Goal: Task Accomplishment & Management: Manage account settings

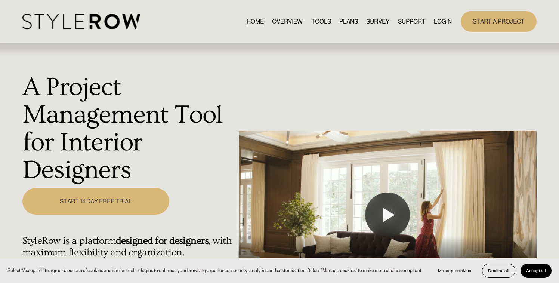
click at [434, 18] on link "LOGIN" at bounding box center [443, 21] width 18 height 10
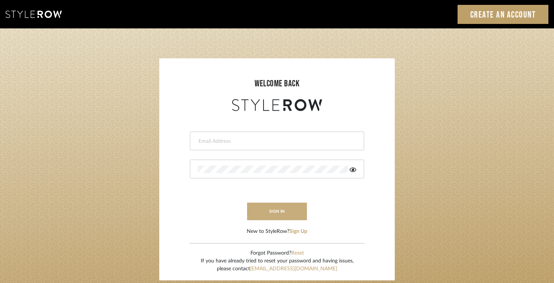
type input "jodle@justinodleinteriors.com"
click at [275, 218] on button "sign in" at bounding box center [277, 212] width 60 height 18
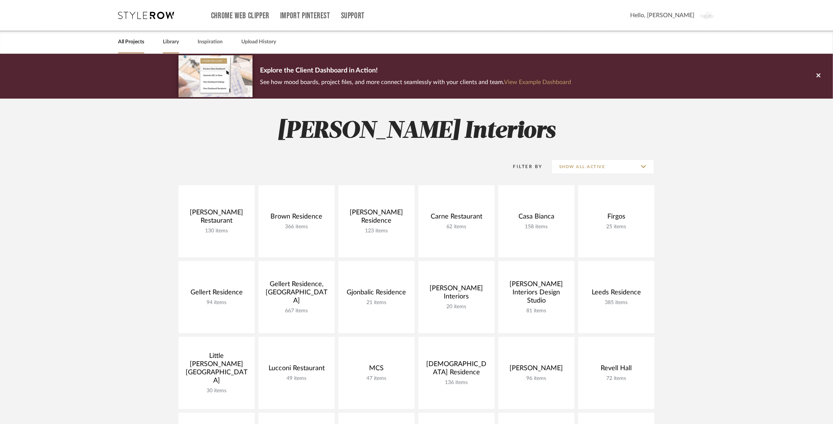
click at [164, 43] on link "Library" at bounding box center [171, 42] width 16 height 10
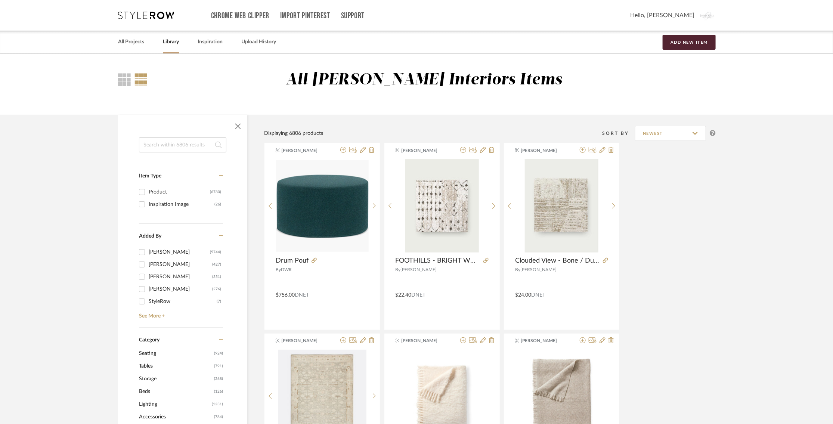
click at [192, 148] on input at bounding box center [182, 144] width 87 height 15
type input "vessel"
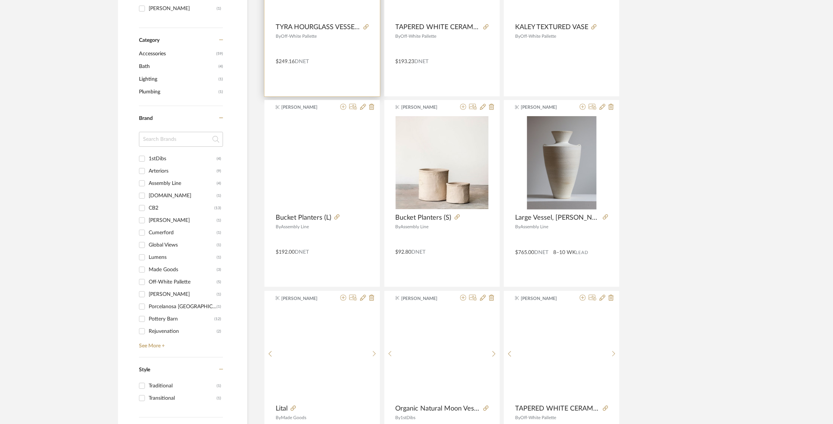
scroll to position [332, 0]
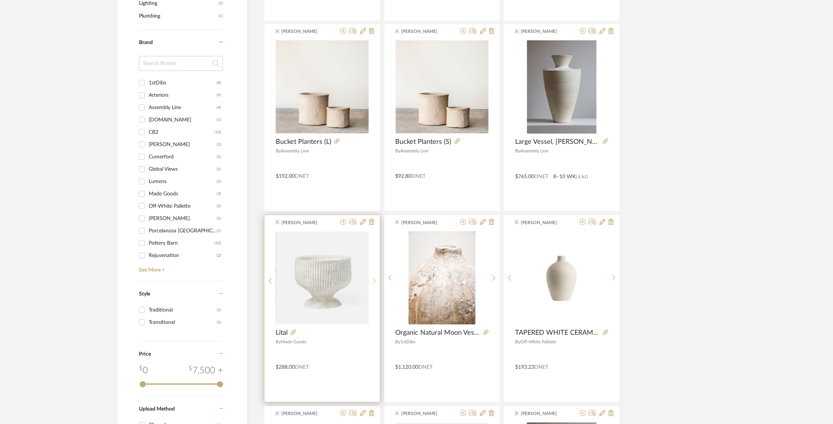
click at [375, 282] on icon at bounding box center [374, 281] width 3 height 6
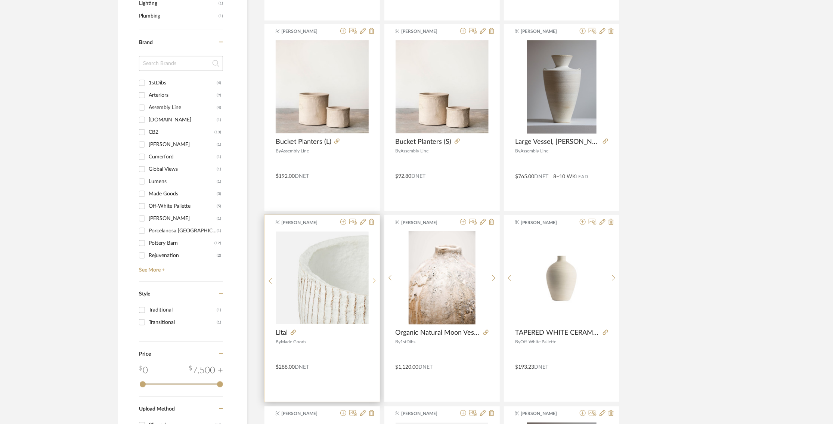
click at [375, 282] on icon at bounding box center [374, 281] width 3 height 6
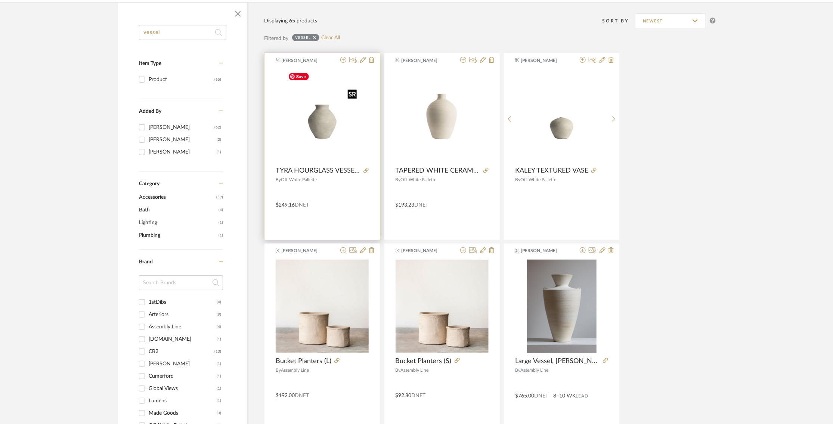
scroll to position [112, 0]
click at [328, 127] on img "0" at bounding box center [322, 115] width 75 height 93
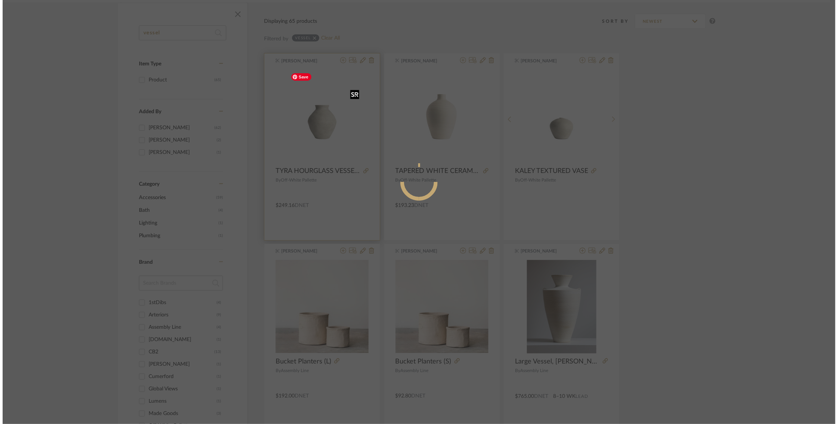
scroll to position [0, 0]
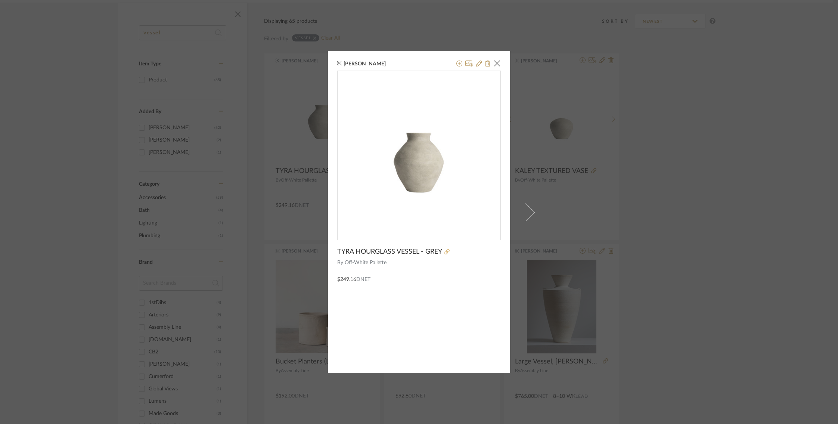
click at [445, 252] on fa-icon at bounding box center [447, 252] width 5 height 5
click at [494, 63] on span "button" at bounding box center [497, 63] width 15 height 15
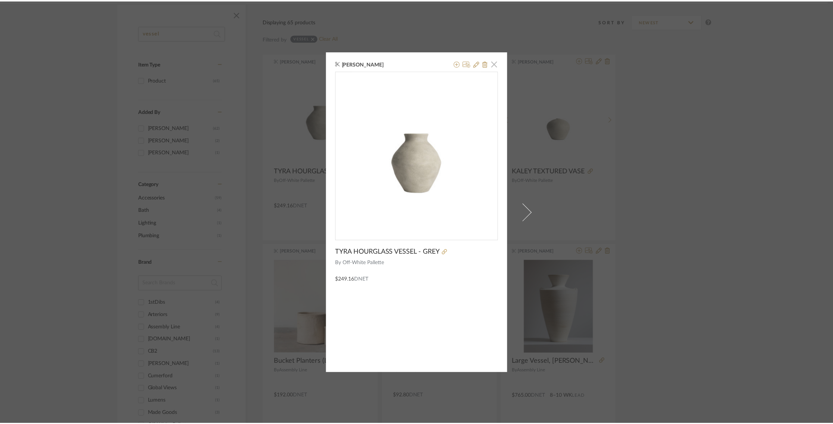
scroll to position [112, 0]
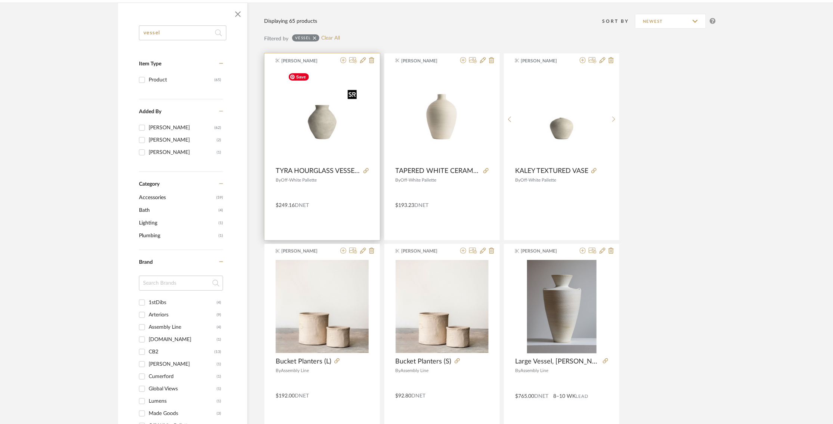
click at [322, 139] on img "0" at bounding box center [322, 115] width 75 height 93
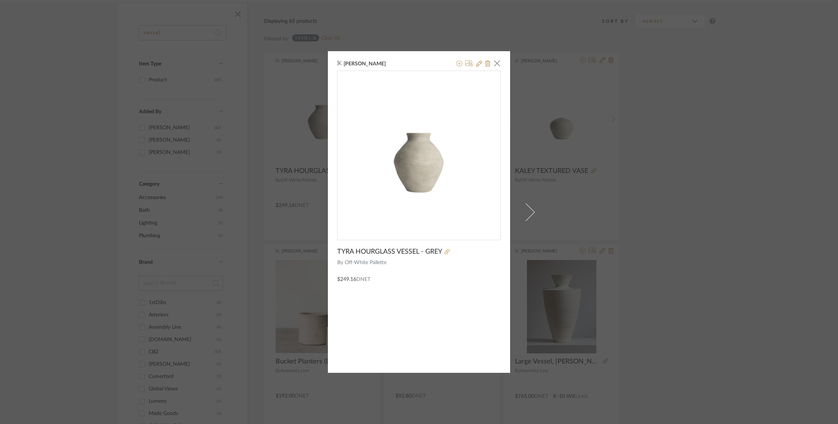
click at [644, 191] on div "Joshua Presas × TYRA HOURGLASS VESSEL - GREY By Off-White Pallette $249.16 DNET" at bounding box center [419, 212] width 838 height 424
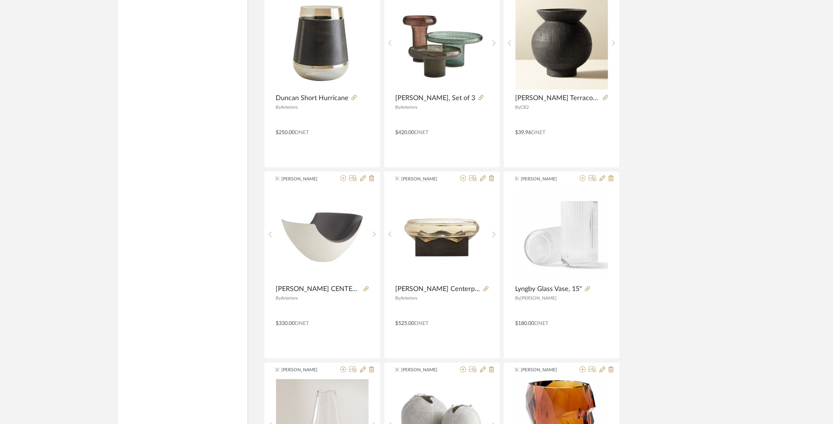
scroll to position [1521, 0]
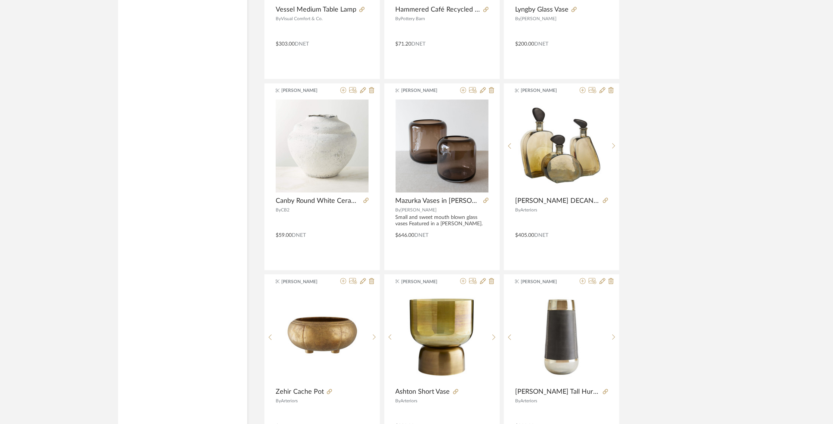
scroll to position [1038, 0]
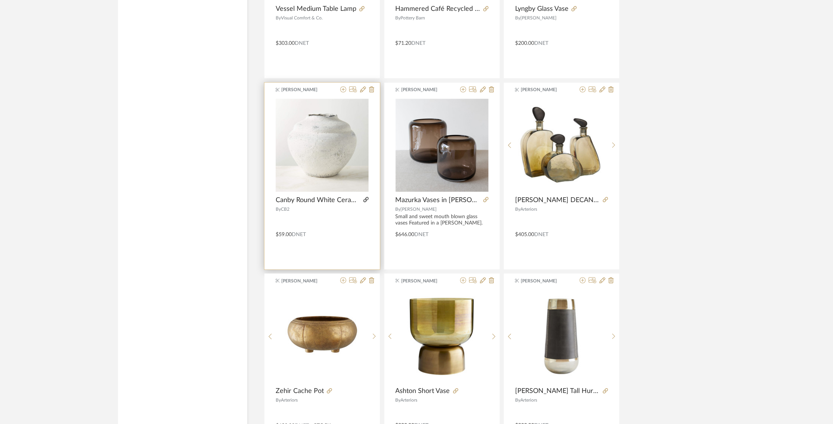
click at [366, 198] on icon at bounding box center [366, 199] width 5 height 5
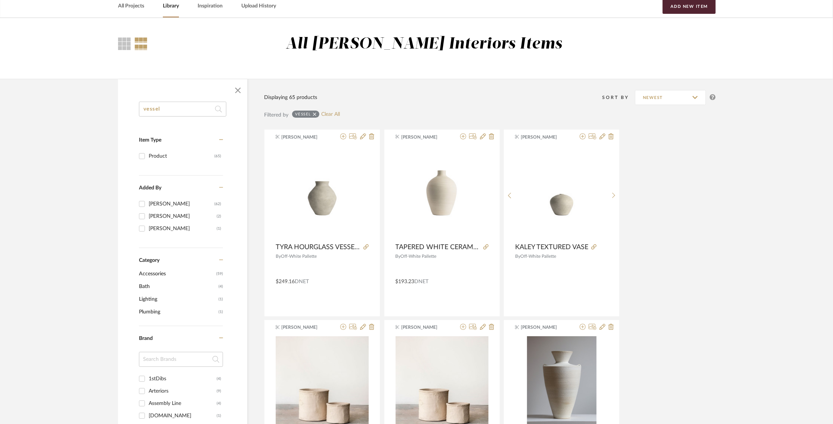
scroll to position [0, 0]
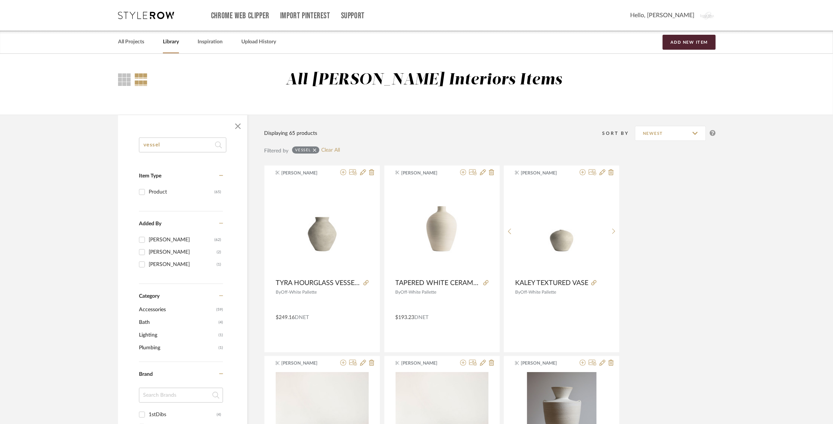
click at [167, 148] on input "vessel" at bounding box center [182, 144] width 87 height 15
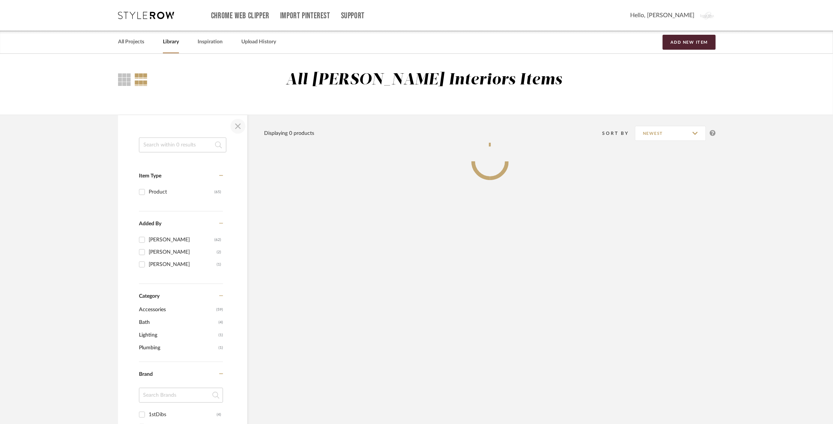
click at [239, 130] on span "button" at bounding box center [238, 126] width 18 height 18
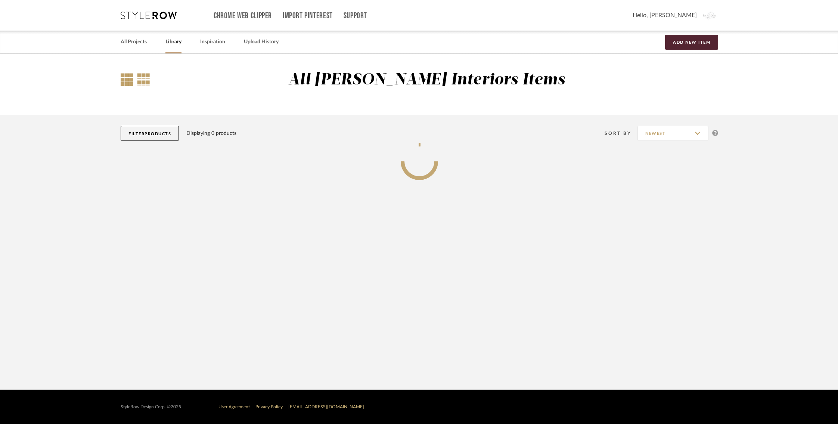
click at [121, 81] on div at bounding box center [127, 79] width 13 height 13
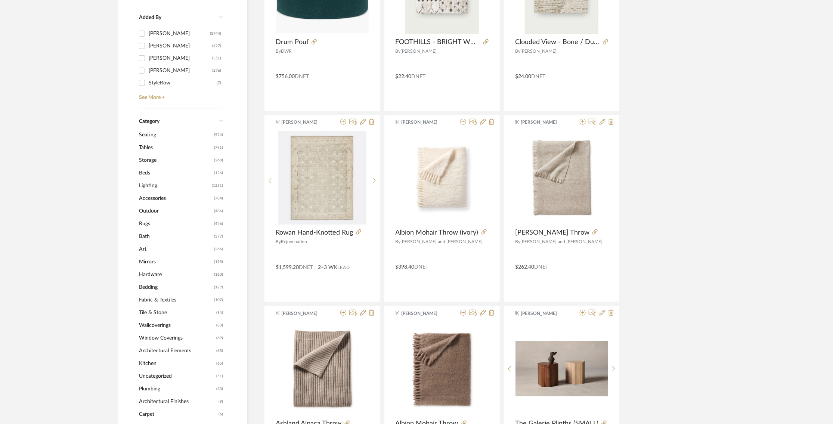
scroll to position [216, 0]
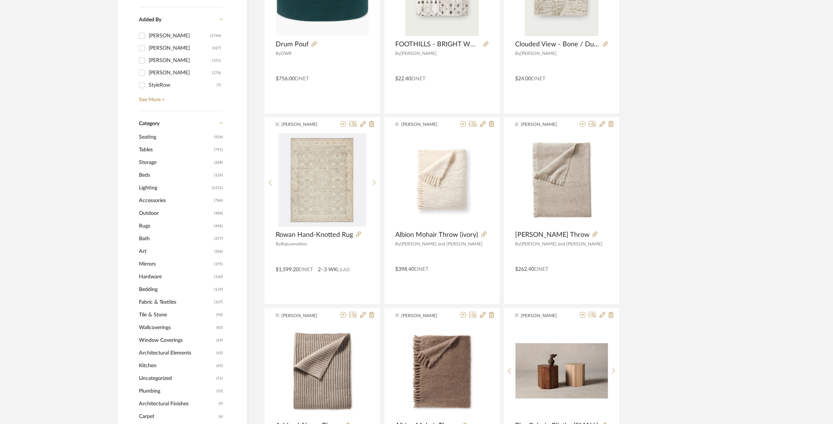
click at [149, 264] on span "Mirrors" at bounding box center [175, 264] width 73 height 13
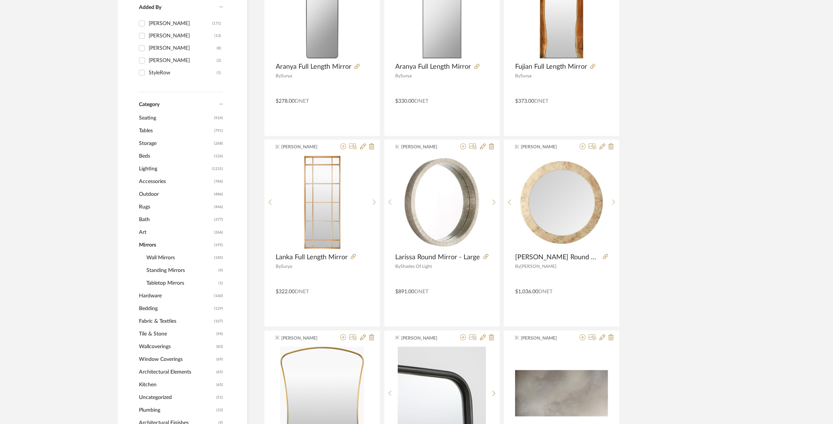
click at [168, 257] on span "Wall Mirrors" at bounding box center [179, 257] width 66 height 13
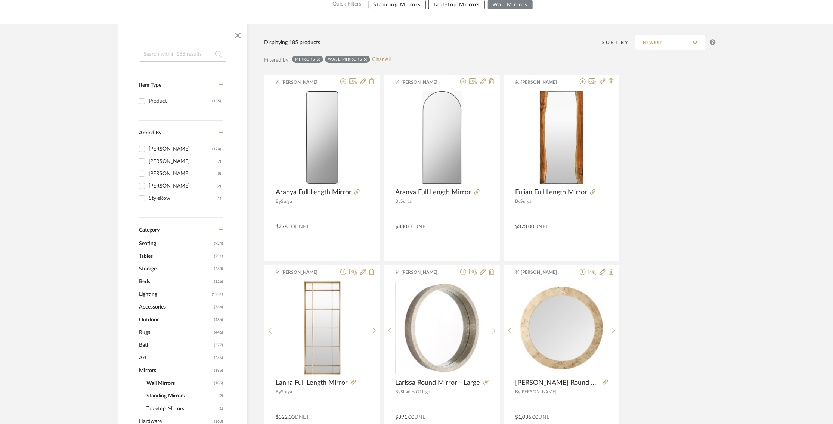
scroll to position [109, 0]
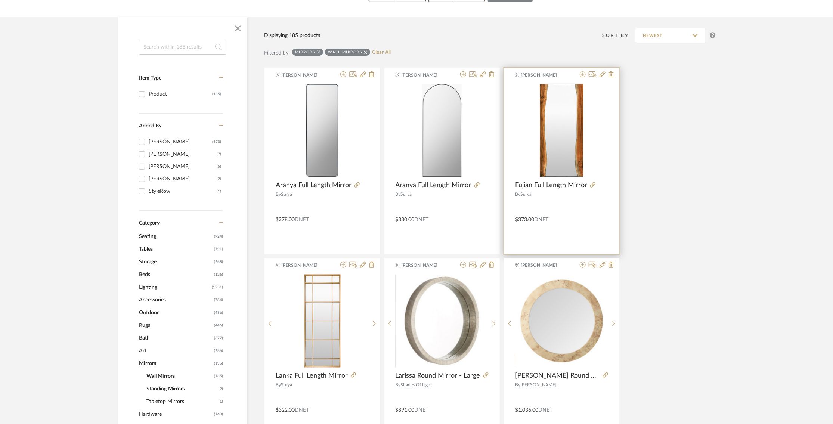
click at [585, 74] on icon at bounding box center [583, 74] width 6 height 6
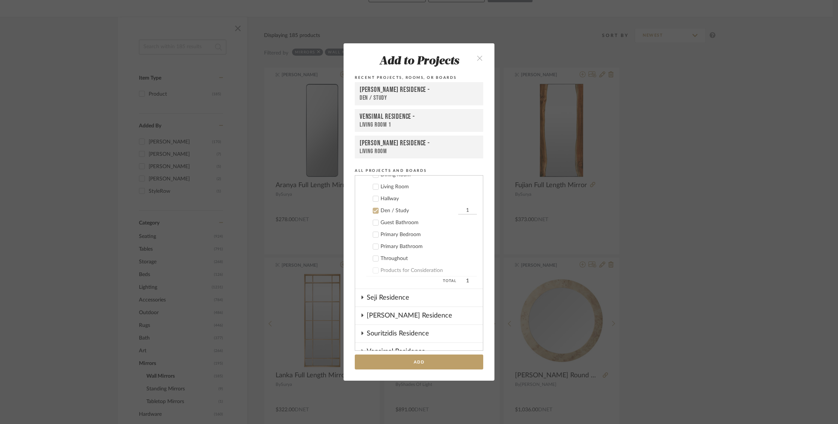
scroll to position [370, 0]
click at [374, 222] on icon at bounding box center [375, 224] width 5 height 5
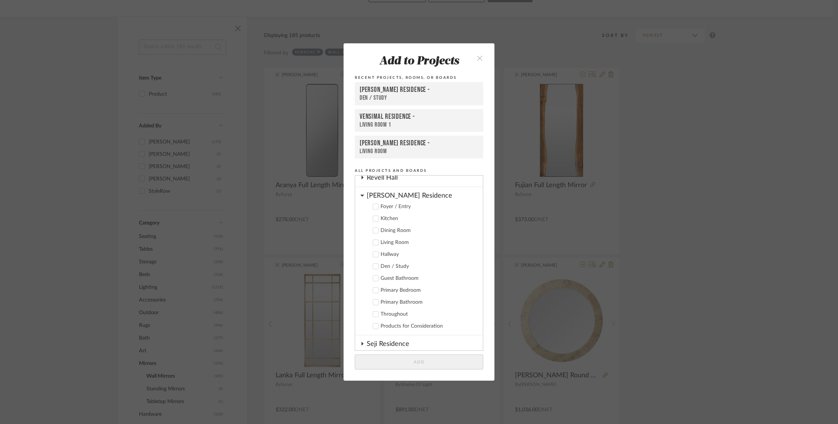
scroll to position [306, 0]
click at [361, 215] on icon at bounding box center [363, 218] width 4 height 6
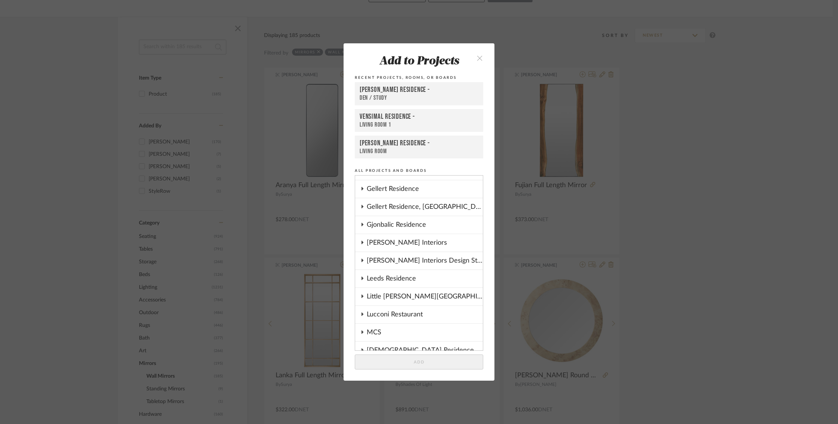
scroll to position [79, 0]
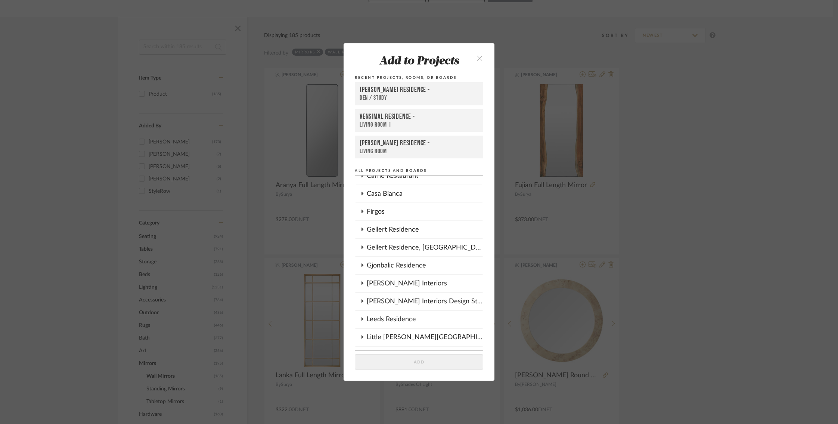
click at [374, 247] on div "Gellert Residence, Long Beach Township" at bounding box center [425, 247] width 116 height 17
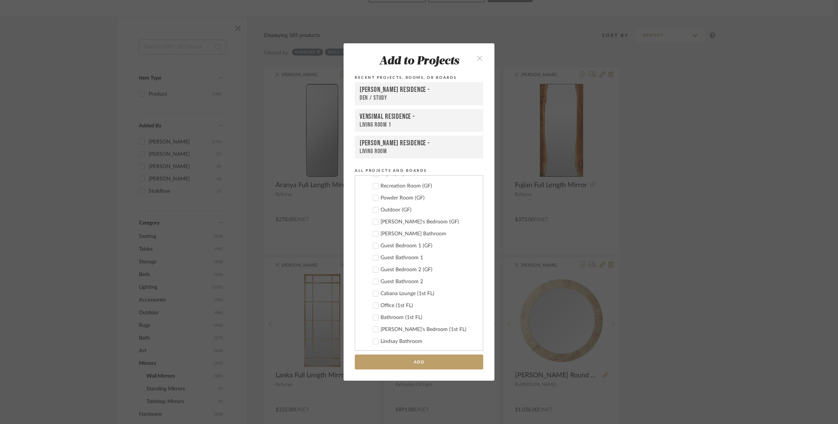
scroll to position [189, 0]
click at [375, 292] on icon at bounding box center [375, 292] width 5 height 5
click at [400, 359] on button "Add" at bounding box center [419, 362] width 129 height 15
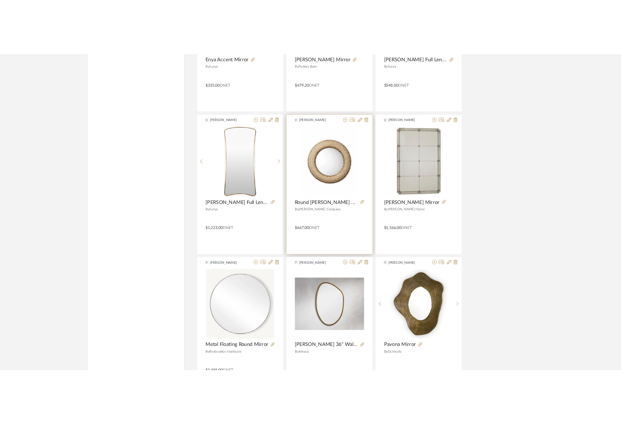
scroll to position [1435, 0]
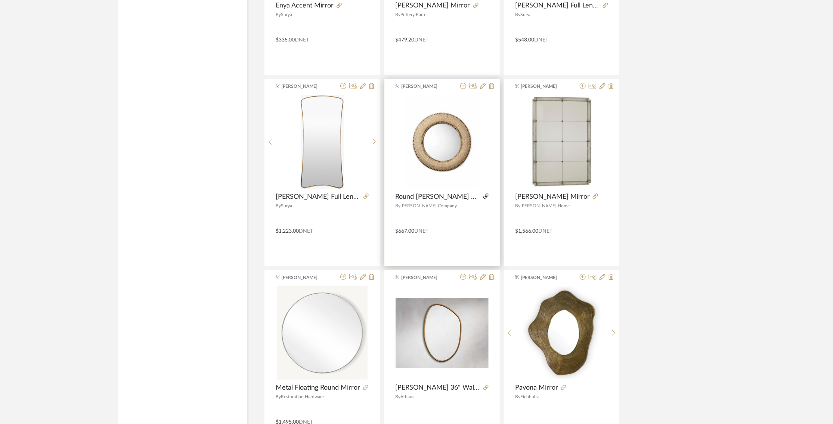
click at [483, 195] on icon at bounding box center [485, 196] width 5 height 5
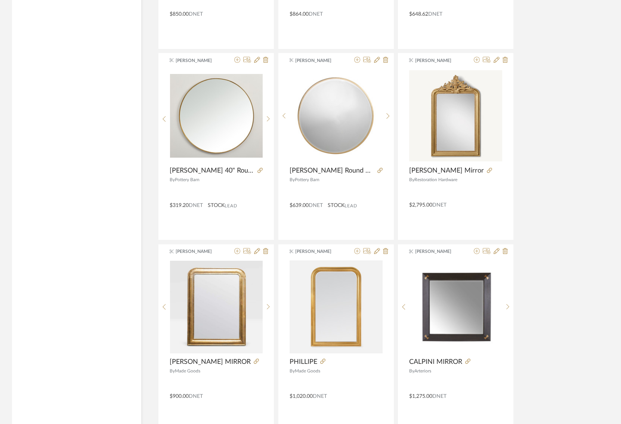
scroll to position [2118, 0]
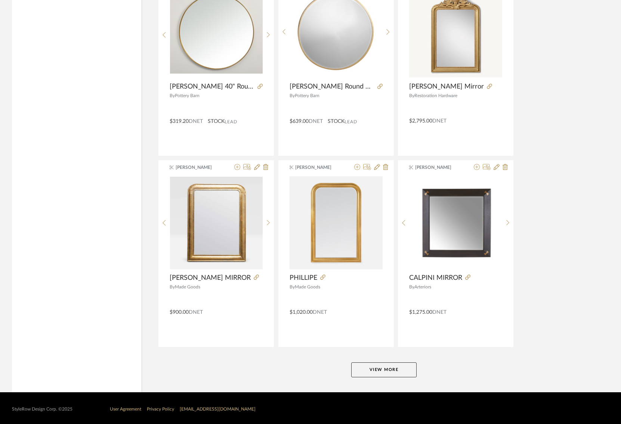
click at [370, 366] on button "View More" at bounding box center [383, 369] width 65 height 15
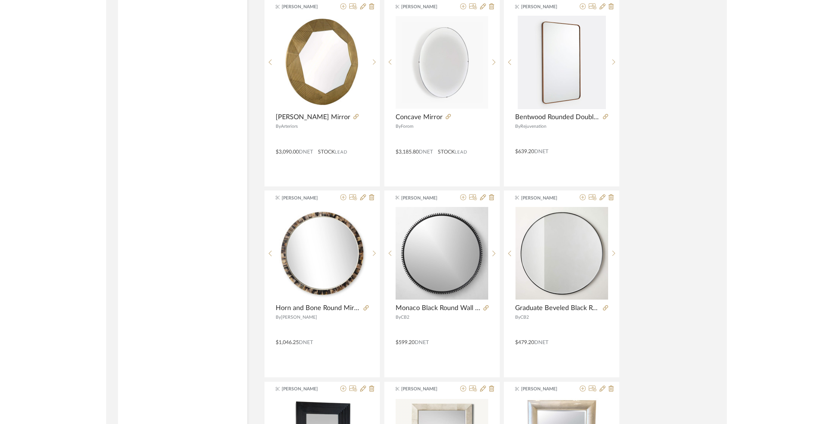
scroll to position [2658, 0]
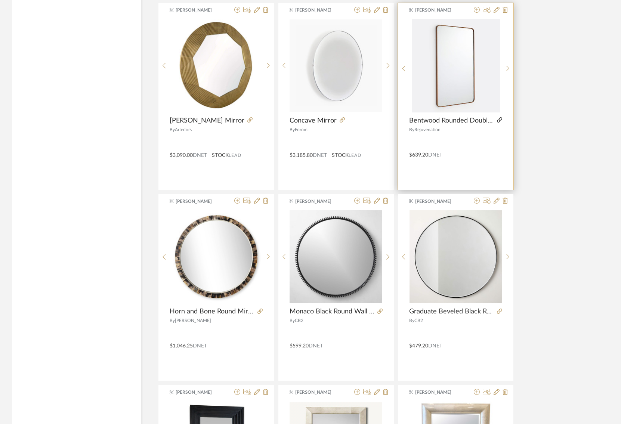
click at [500, 117] on icon at bounding box center [499, 119] width 5 height 5
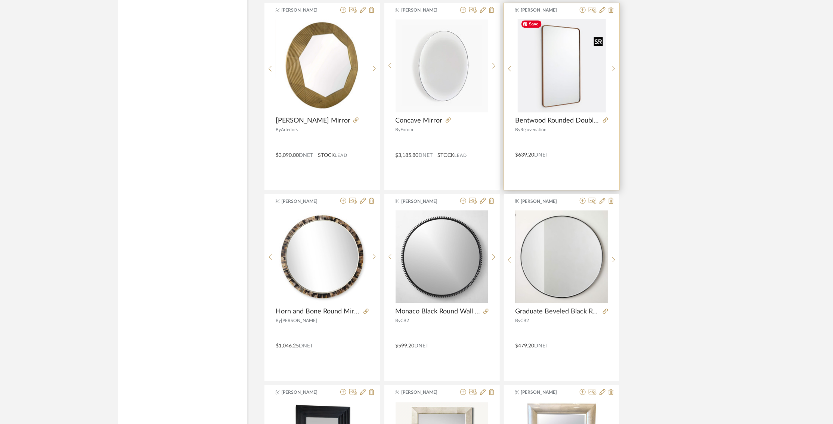
click at [561, 69] on img "0" at bounding box center [562, 65] width 88 height 93
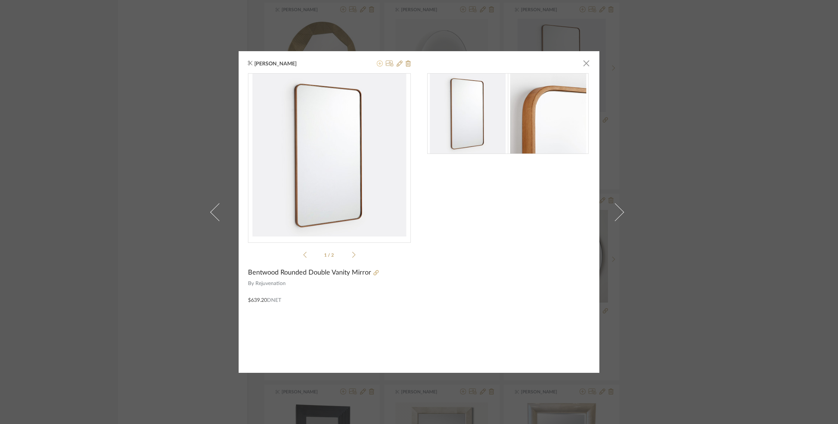
click at [380, 65] on icon at bounding box center [380, 64] width 6 height 6
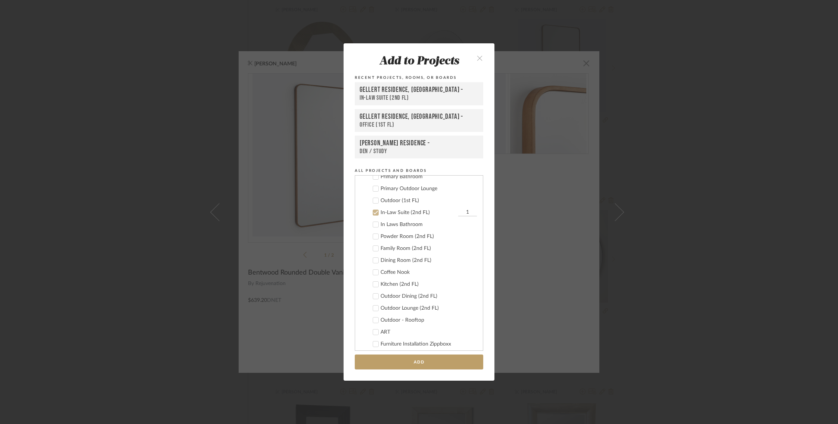
scroll to position [383, 0]
click at [375, 216] on icon at bounding box center [375, 217] width 5 height 5
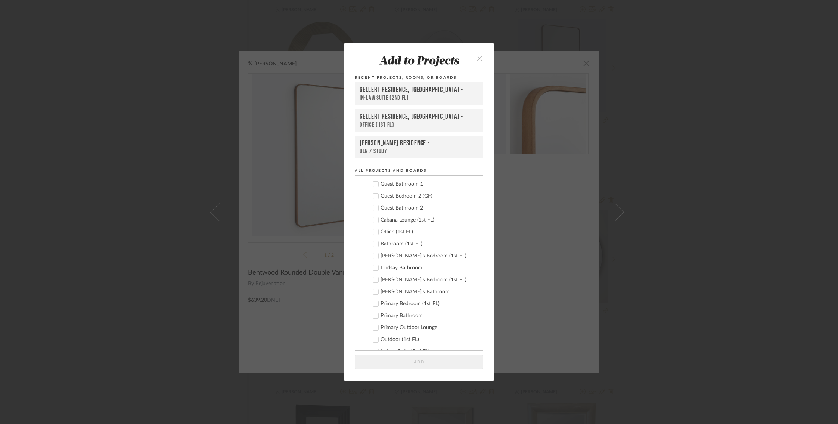
scroll to position [248, 0]
click at [373, 231] on icon at bounding box center [375, 233] width 5 height 5
click at [397, 365] on button "Add" at bounding box center [419, 362] width 129 height 15
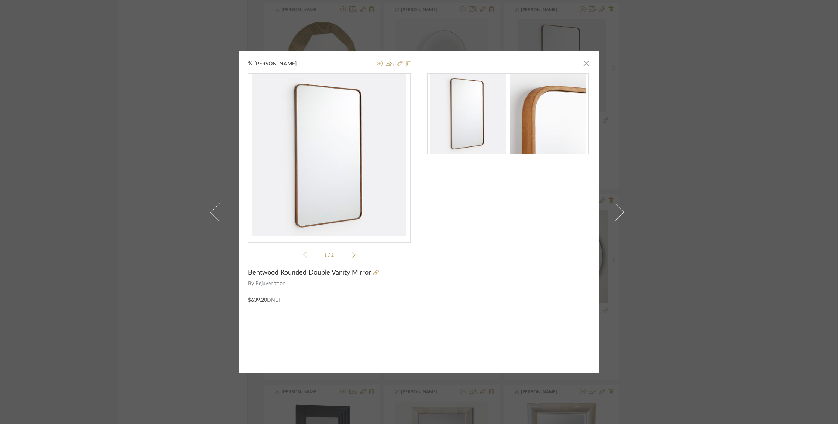
click at [200, 72] on div "Justin Odle × 1 / 2 Bentwood Rounded Double Vanity Mirror By Rejuvenation $639.…" at bounding box center [419, 212] width 838 height 424
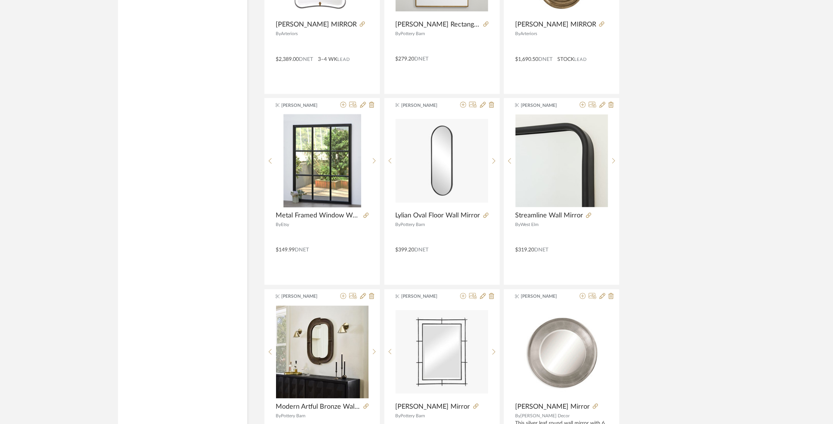
scroll to position [4409, 0]
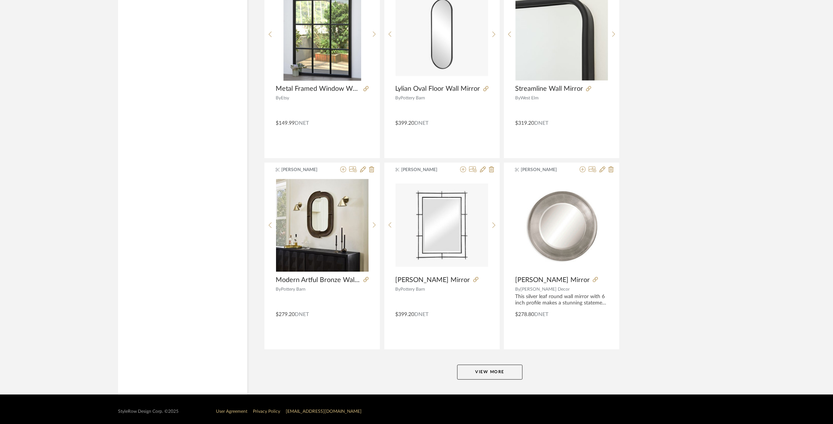
click at [510, 373] on button "View More" at bounding box center [489, 372] width 65 height 15
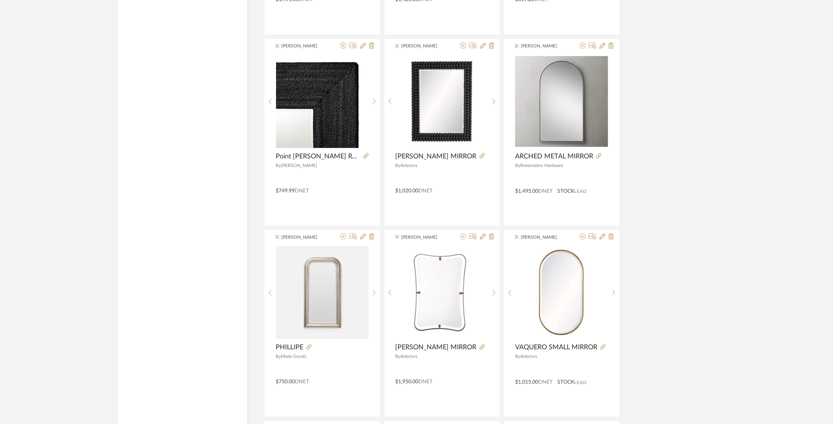
scroll to position [6700, 0]
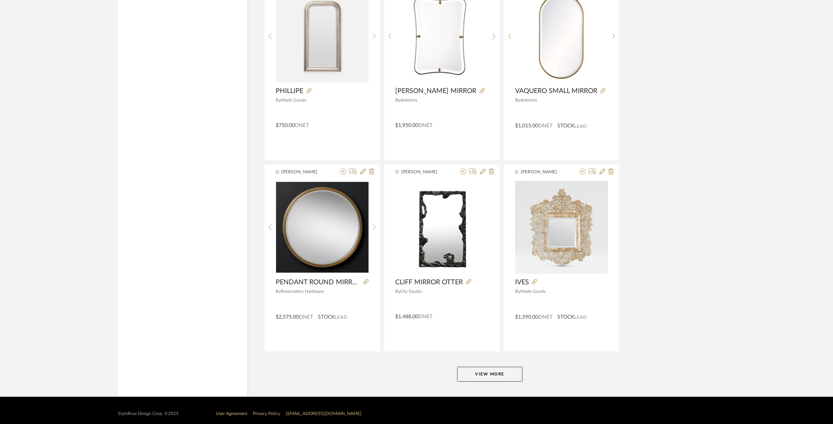
click at [492, 368] on button "View More" at bounding box center [489, 374] width 65 height 15
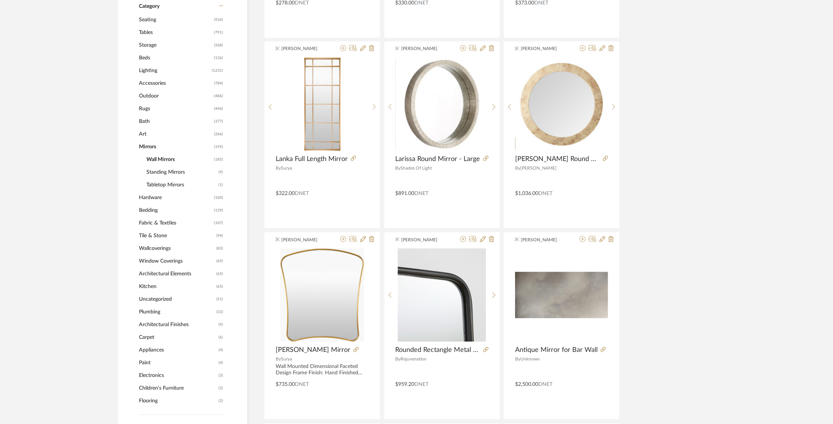
scroll to position [0, 0]
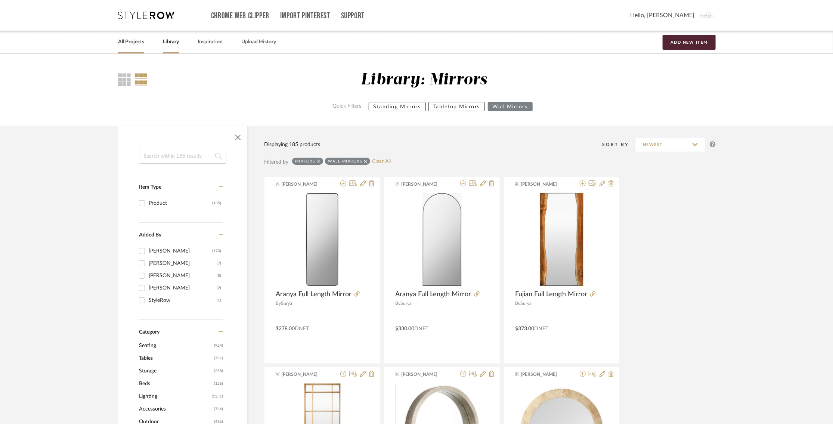
click at [122, 43] on link "All Projects" at bounding box center [131, 42] width 26 height 10
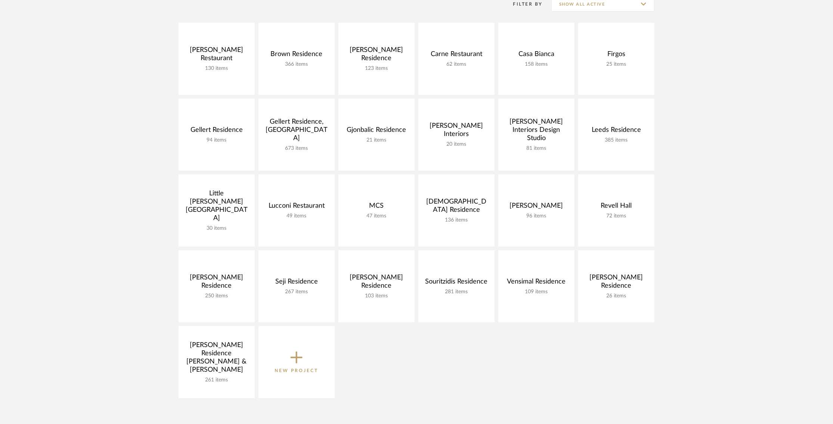
scroll to position [165, 0]
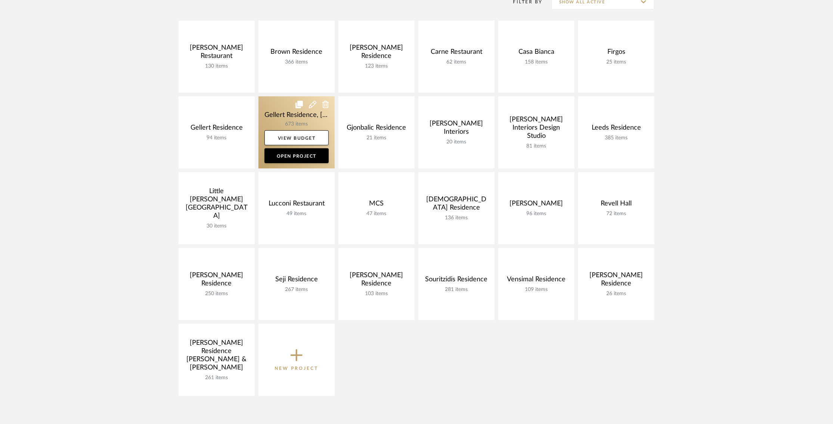
click at [281, 113] on link at bounding box center [297, 132] width 76 height 72
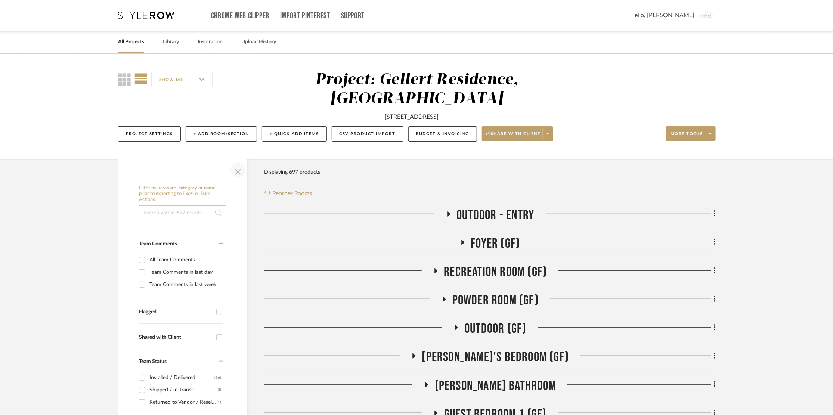
click at [239, 168] on span "button" at bounding box center [238, 170] width 18 height 18
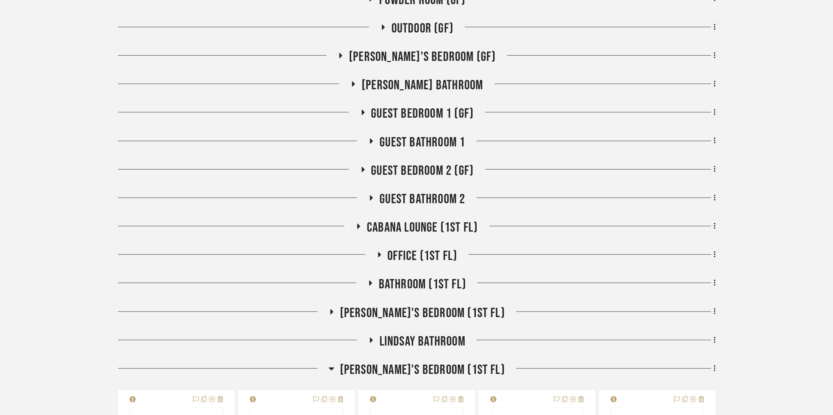
scroll to position [390, 0]
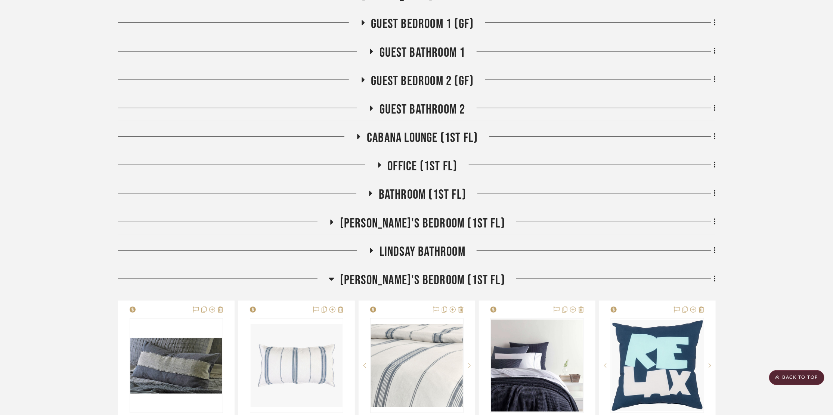
click at [334, 278] on icon at bounding box center [331, 279] width 5 height 3
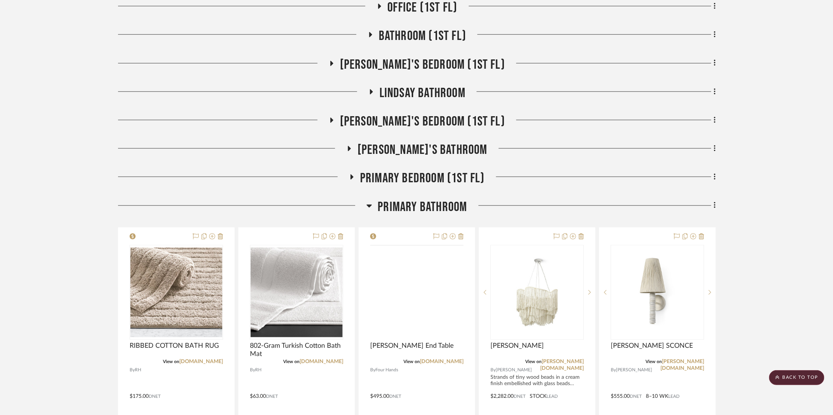
scroll to position [548, 0]
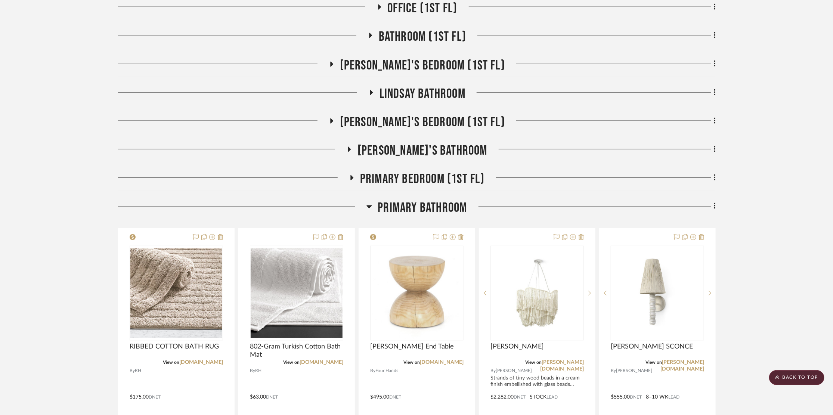
click at [370, 205] on icon at bounding box center [370, 206] width 6 height 9
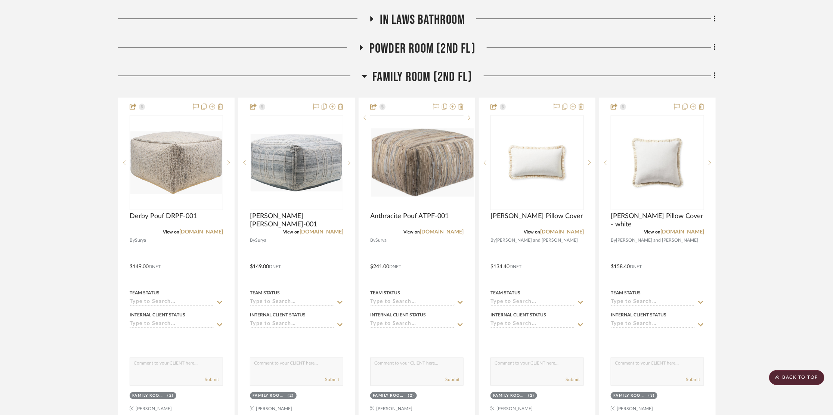
scroll to position [871, 0]
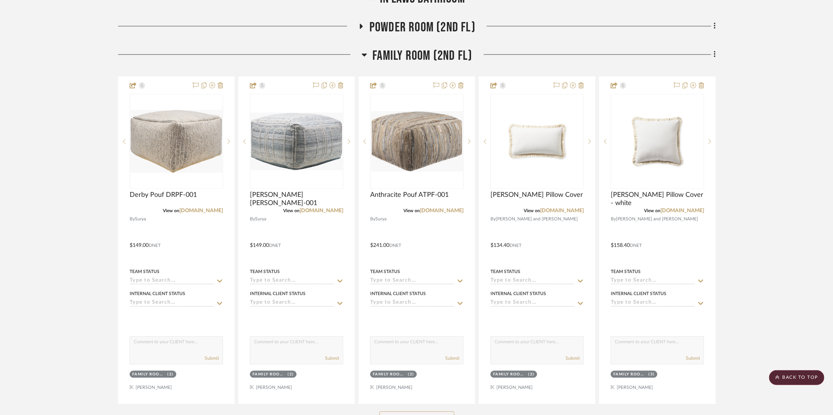
click at [363, 54] on icon at bounding box center [364, 54] width 5 height 3
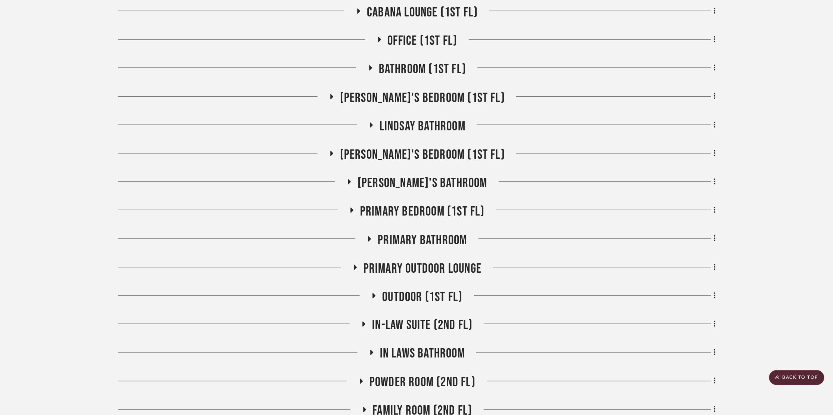
scroll to position [514, 0]
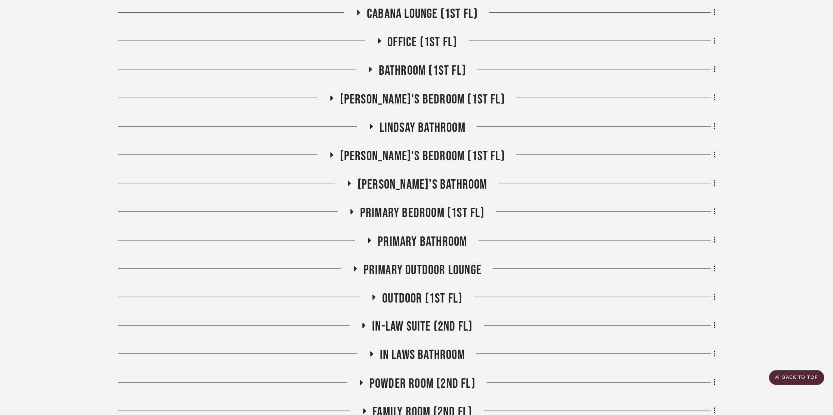
click at [370, 352] on icon at bounding box center [371, 354] width 3 height 5
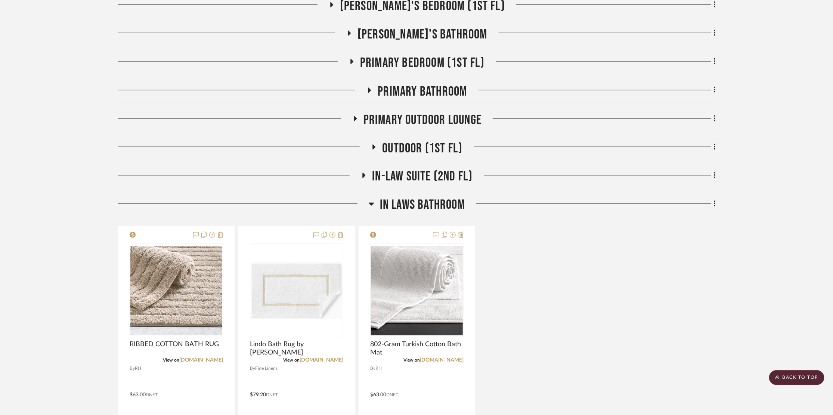
scroll to position [674, 0]
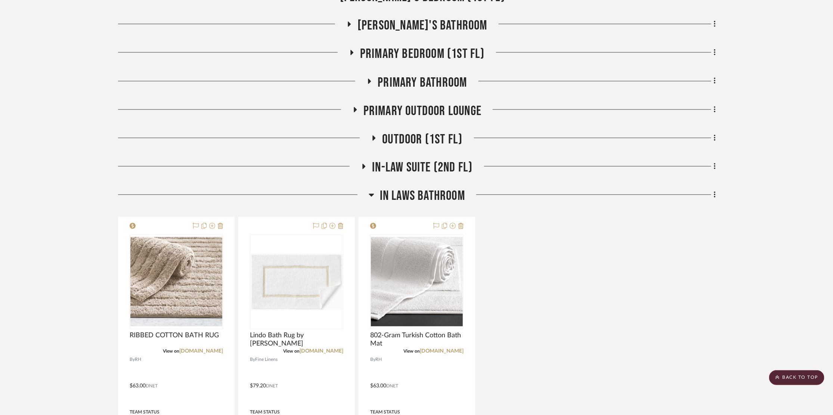
click at [375, 192] on h3 "In Laws Bathroom" at bounding box center [417, 196] width 96 height 16
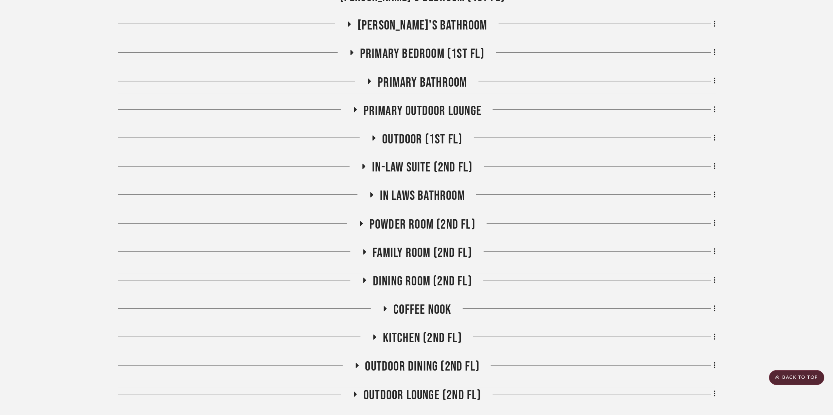
click at [365, 168] on icon at bounding box center [363, 167] width 9 height 6
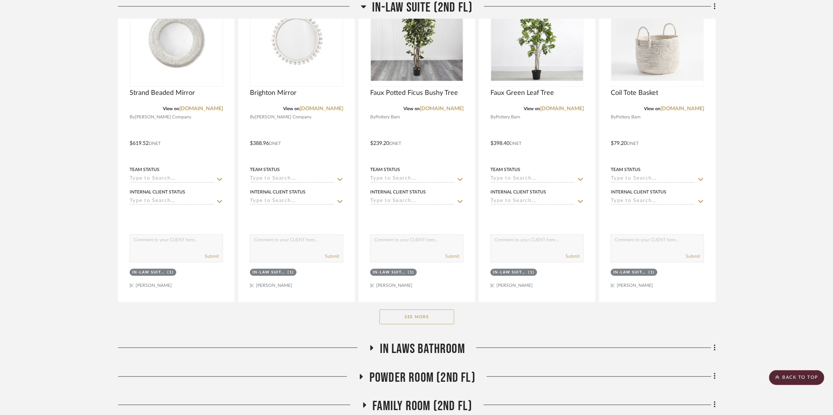
scroll to position [898, 3]
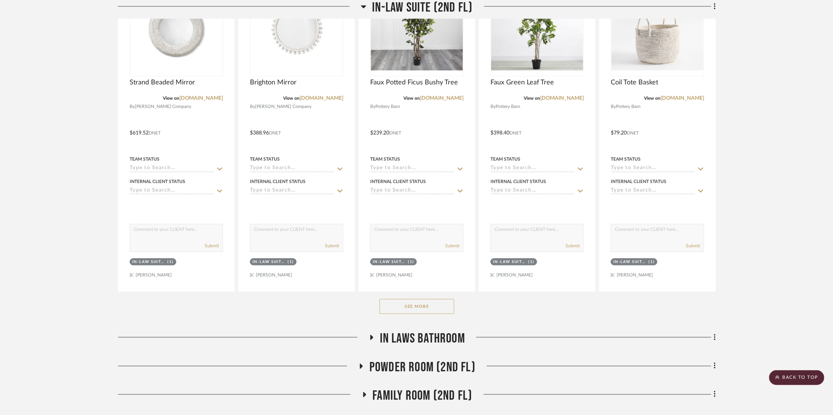
click at [414, 307] on button "See More" at bounding box center [417, 306] width 75 height 15
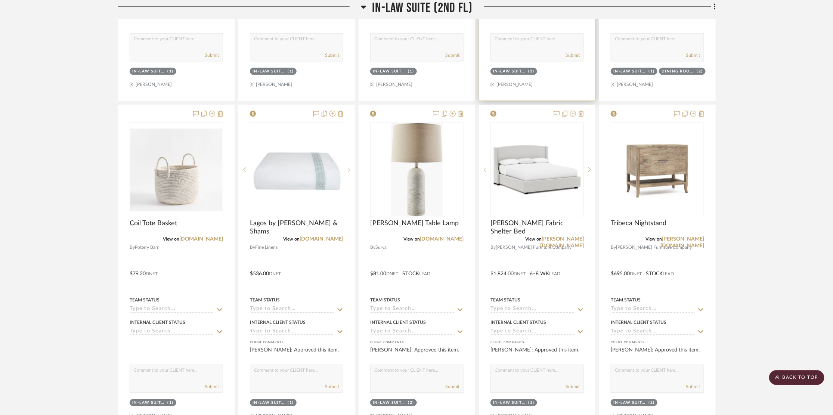
scroll to position [948, 3]
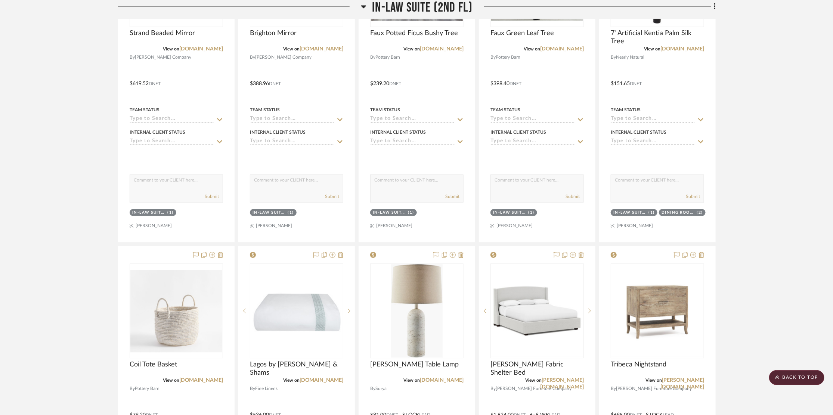
drag, startPoint x: 174, startPoint y: 362, endPoint x: 334, endPoint y: 0, distance: 395.4
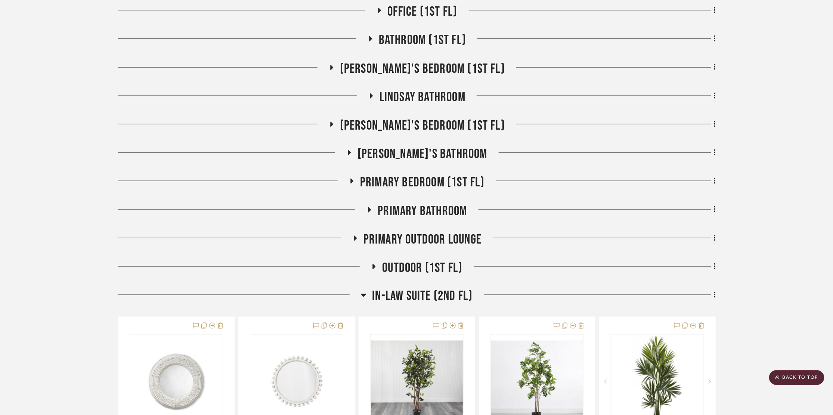
scroll to position [656, 3]
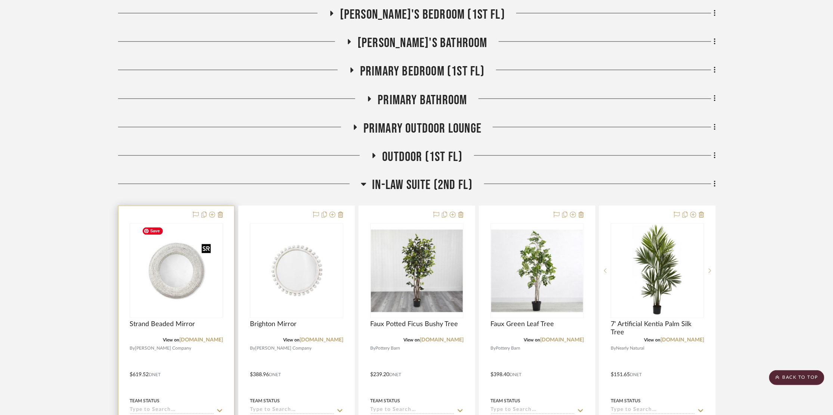
click at [163, 281] on img "0" at bounding box center [176, 270] width 75 height 93
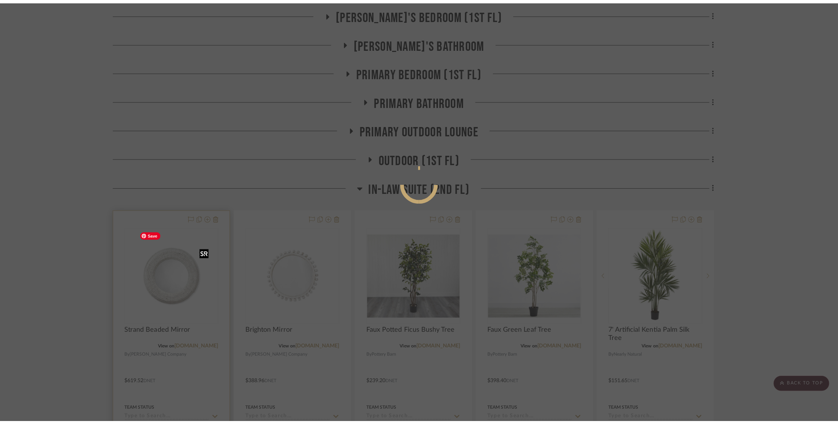
scroll to position [0, 0]
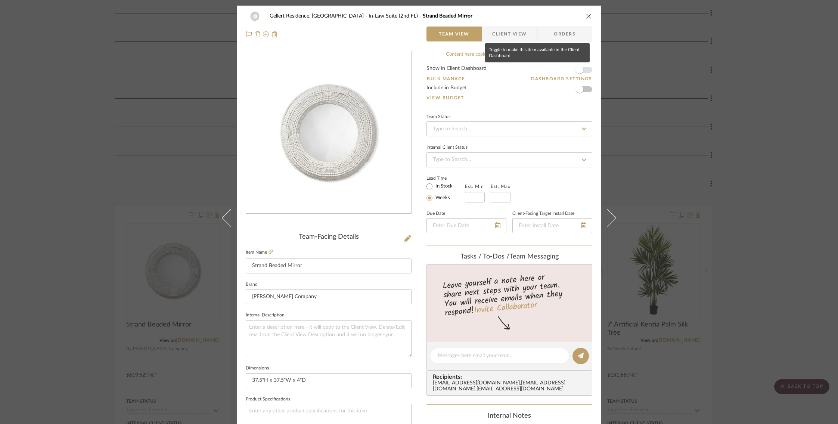
click at [579, 71] on span "button" at bounding box center [579, 69] width 7 height 7
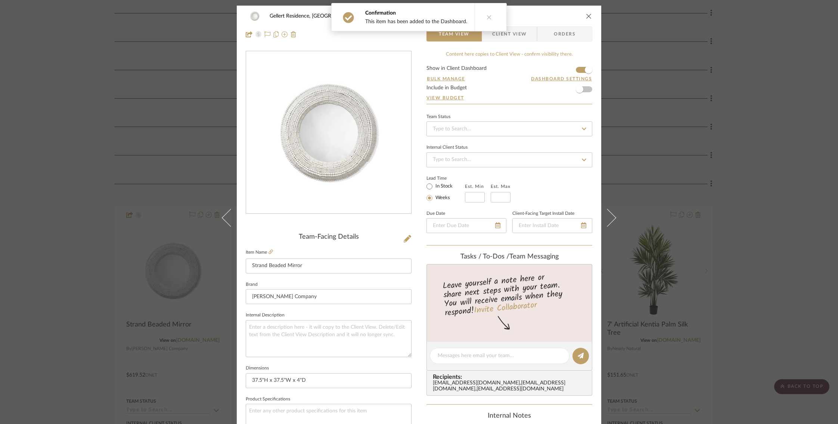
click at [622, 236] on div "Gellert Residence, Long Beach Township In-Law Suite (2nd FL) Strand Beaded Mirr…" at bounding box center [419, 212] width 838 height 424
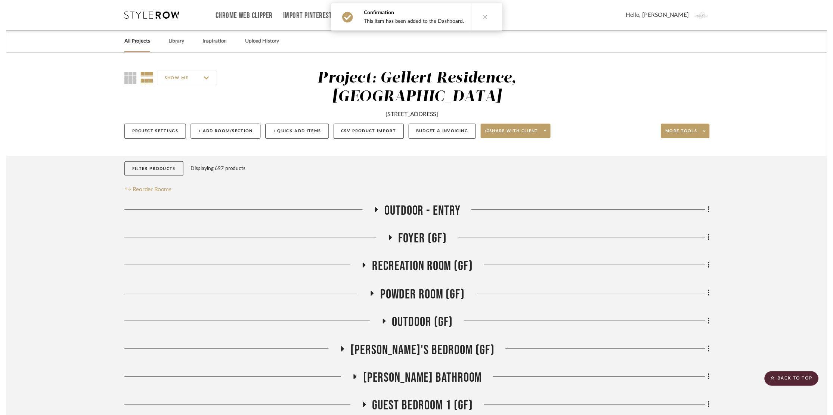
scroll to position [656, 3]
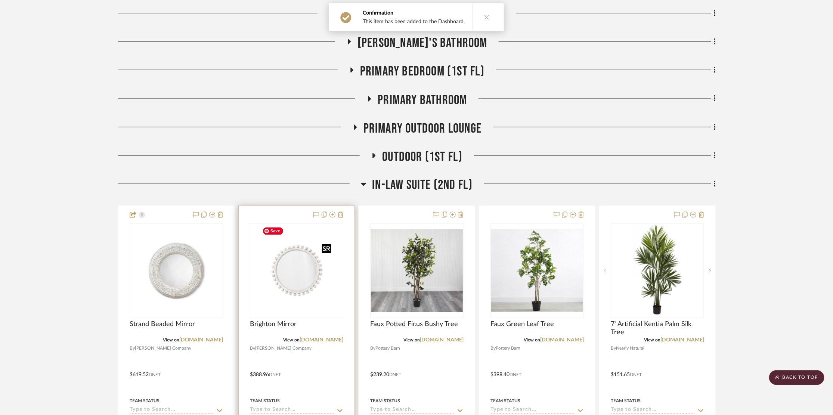
click at [288, 280] on img "0" at bounding box center [296, 270] width 75 height 93
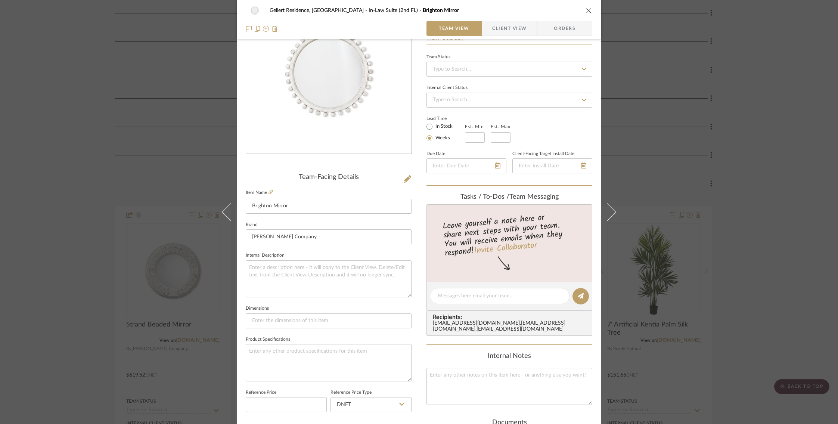
scroll to position [0, 0]
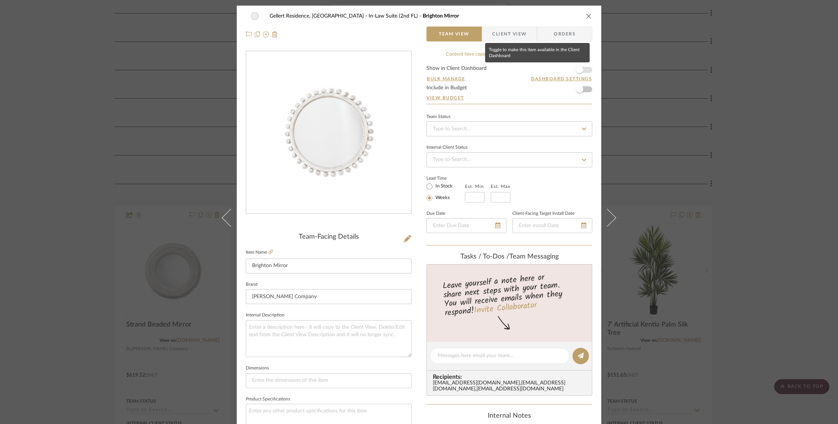
click at [576, 70] on span "button" at bounding box center [579, 69] width 7 height 7
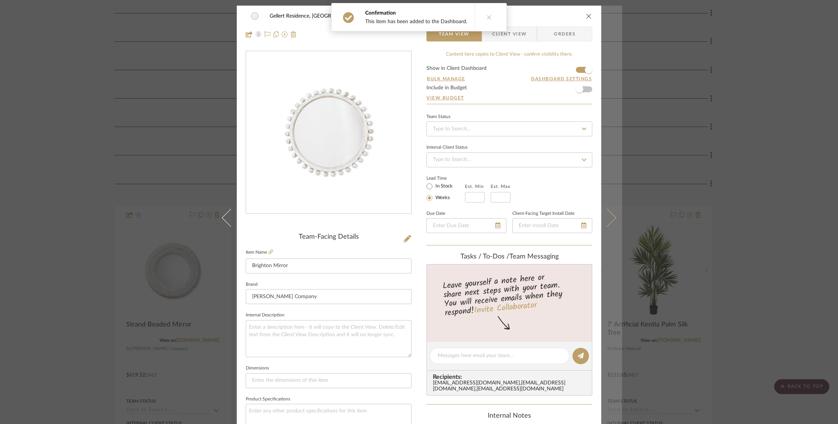
click at [612, 208] on button at bounding box center [612, 218] width 21 height 424
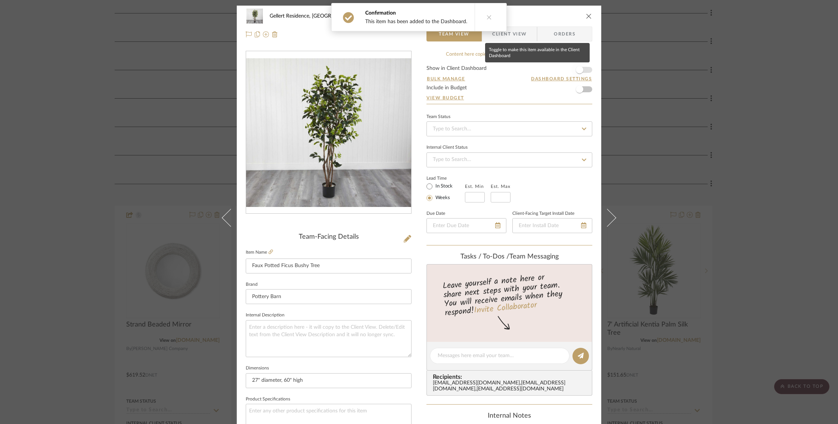
click at [577, 66] on span "button" at bounding box center [579, 69] width 7 height 7
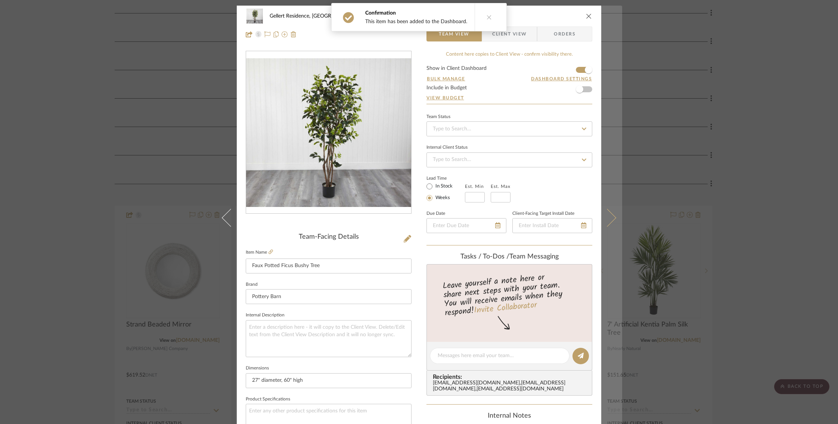
click at [609, 210] on button at bounding box center [612, 218] width 21 height 424
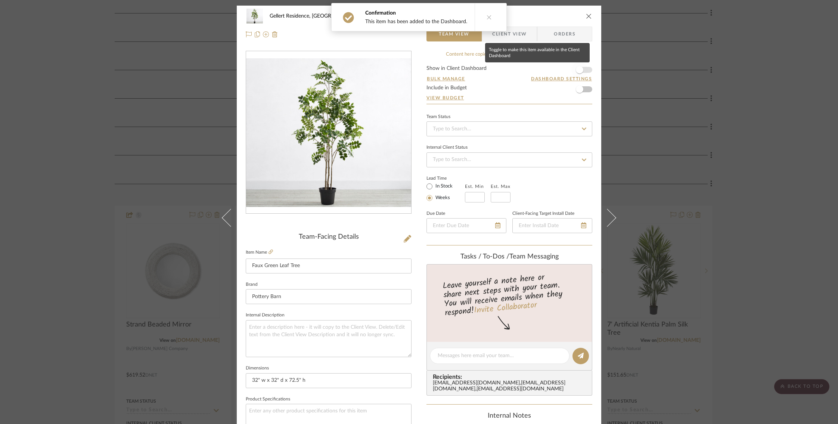
click at [584, 68] on span "button" at bounding box center [580, 70] width 16 height 16
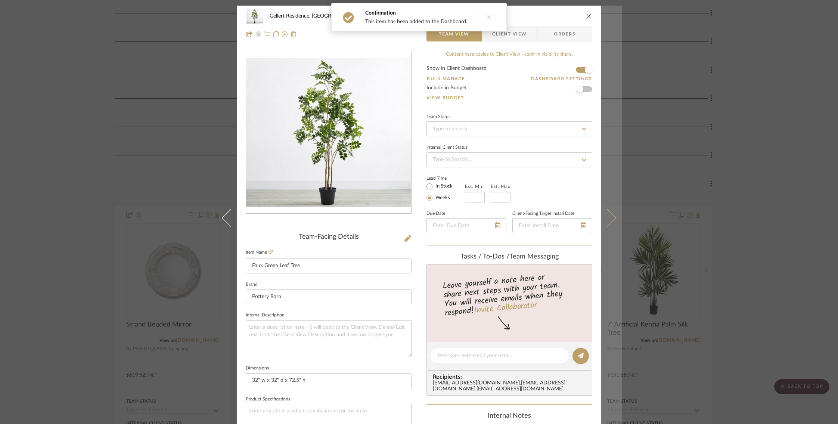
click at [613, 208] on button at bounding box center [612, 218] width 21 height 424
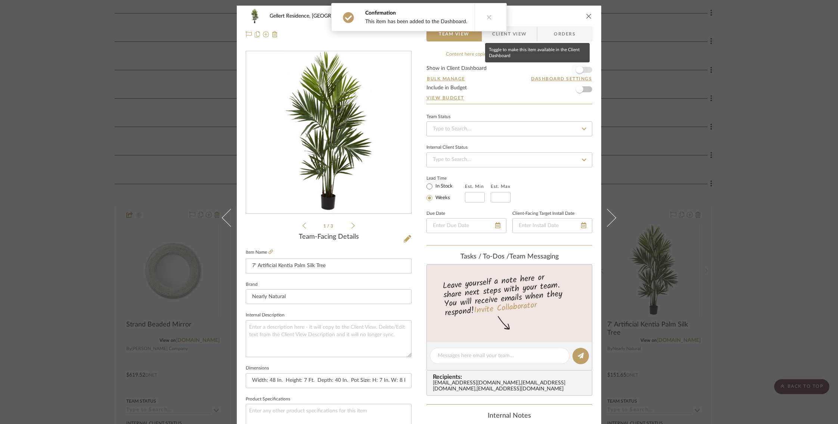
click at [581, 67] on span "button" at bounding box center [580, 70] width 16 height 16
click at [687, 209] on div "Gellert Residence, Long Beach Township In-Law Suite (2nd FL) 7' Artificial Kent…" at bounding box center [419, 212] width 838 height 424
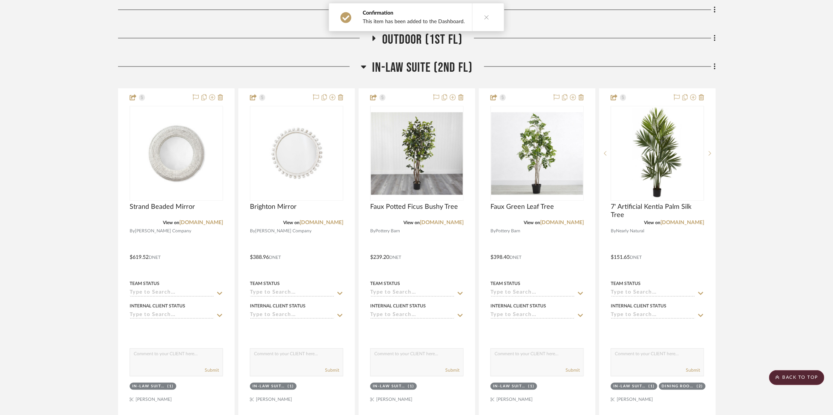
scroll to position [723, 3]
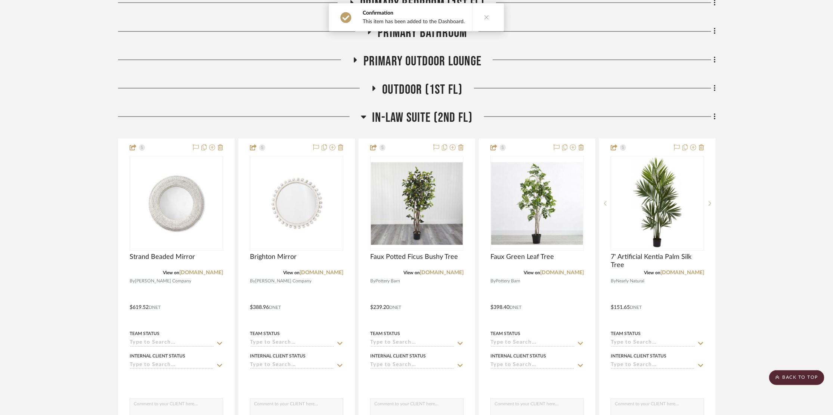
click at [362, 115] on icon at bounding box center [364, 116] width 6 height 9
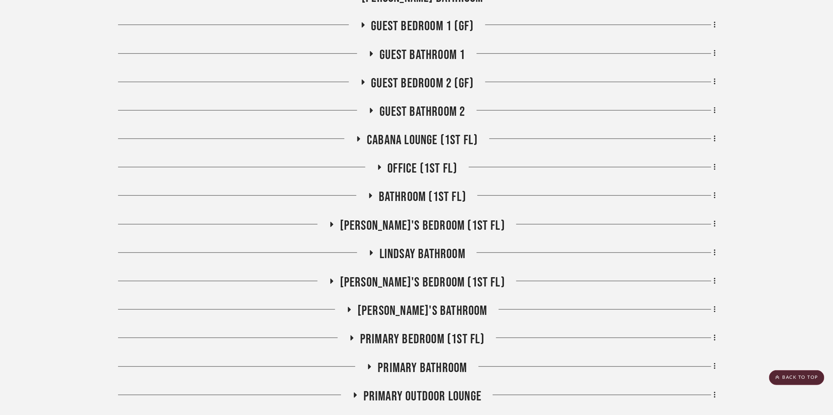
scroll to position [379, 3]
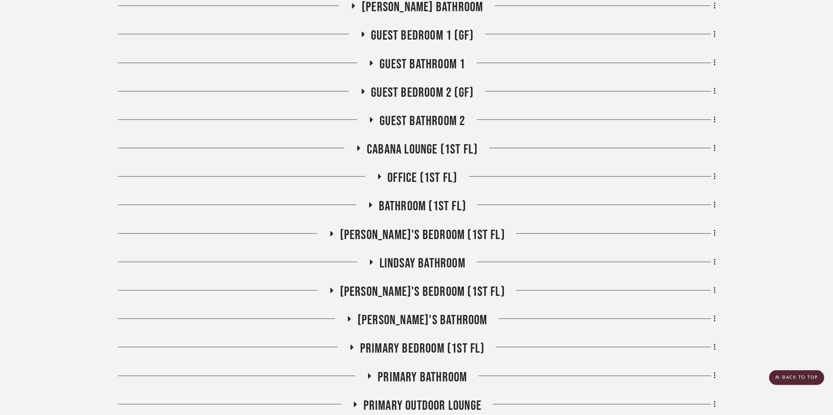
click at [378, 176] on icon at bounding box center [379, 176] width 3 height 5
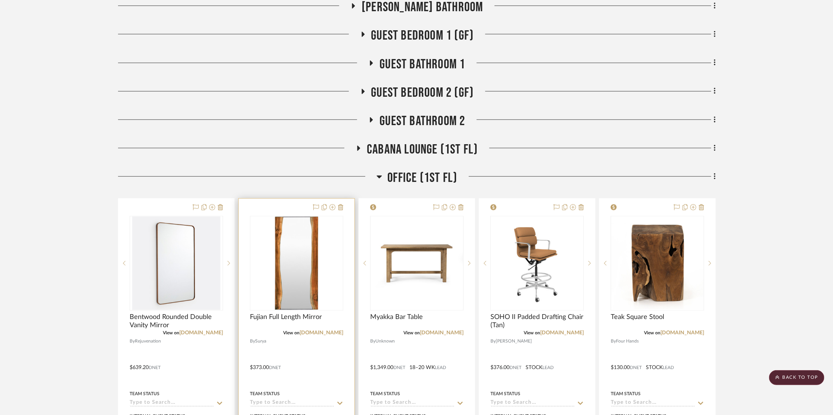
scroll to position [424, 3]
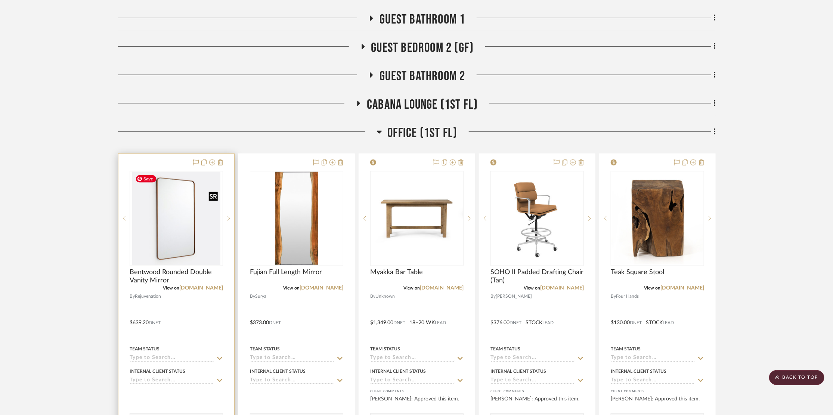
click at [183, 217] on img "0" at bounding box center [176, 218] width 88 height 93
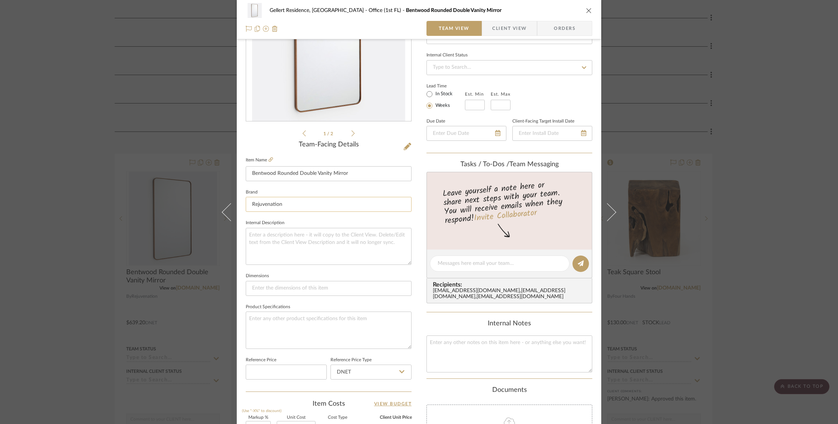
scroll to position [269, 0]
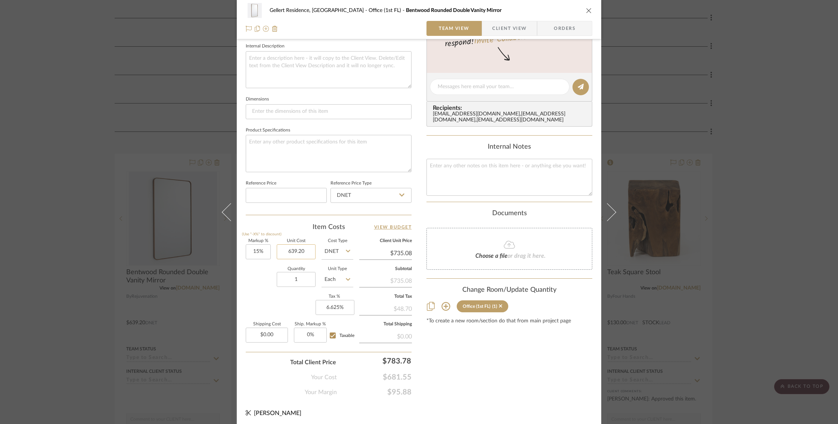
click at [293, 248] on input "639.20" at bounding box center [296, 251] width 39 height 15
click at [305, 245] on input "639.20" at bounding box center [296, 251] width 39 height 15
type input "1"
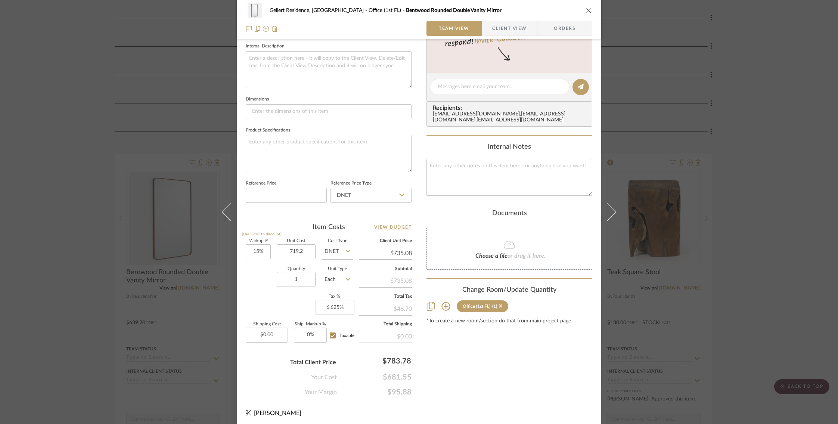
type input "$719.20"
click at [251, 283] on div "Quantity 1 Unit Type Each" at bounding box center [300, 280] width 108 height 27
type input "$827.08"
click at [164, 265] on div "Gellert Residence, Long Beach Township Office (1st FL) Bentwood Rounded Double …" at bounding box center [419, 212] width 838 height 424
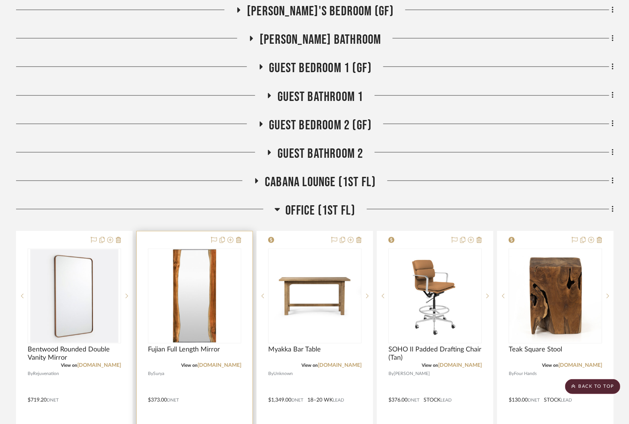
scroll to position [330, 3]
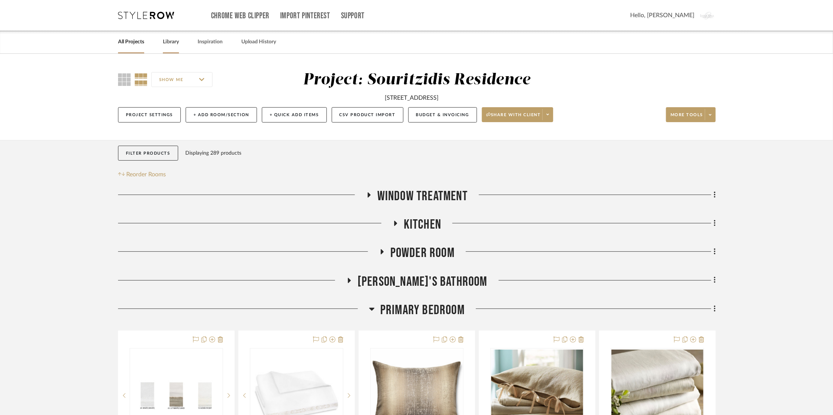
click at [168, 43] on link "Library" at bounding box center [171, 42] width 16 height 10
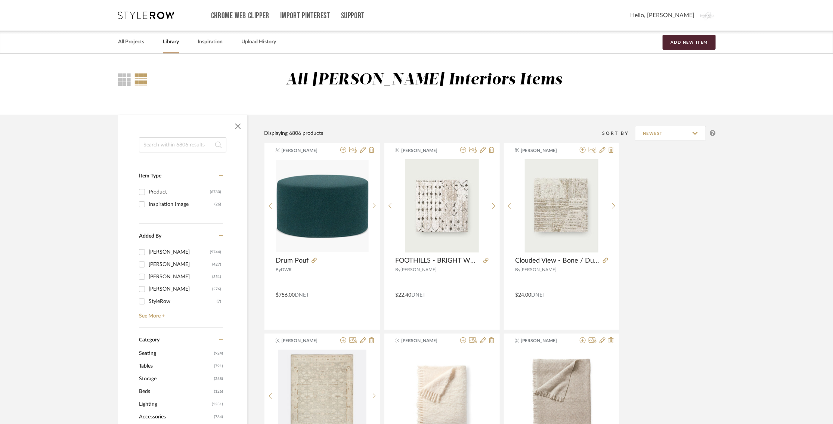
click at [187, 142] on input at bounding box center [182, 144] width 87 height 15
type input "plant"
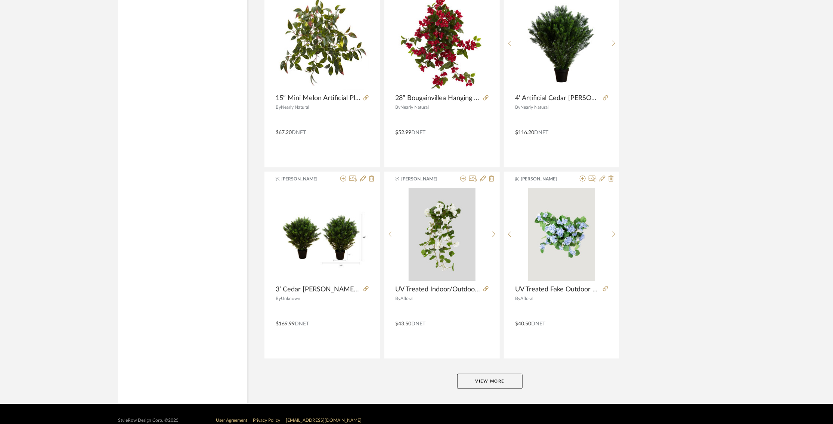
scroll to position [2107, 0]
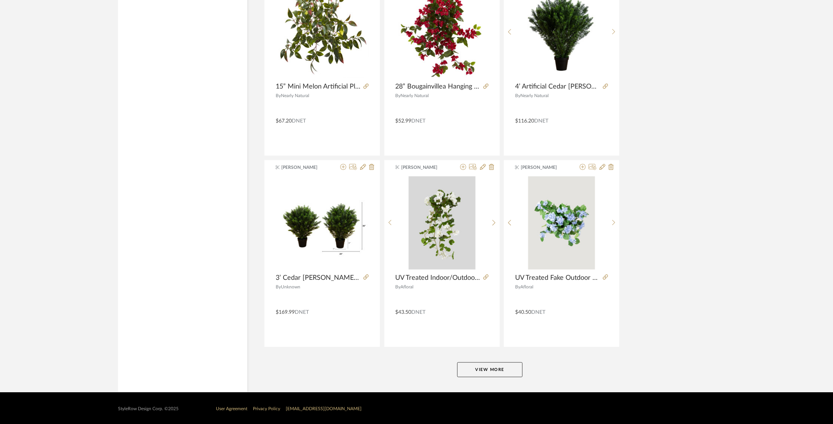
click at [486, 364] on button "View More" at bounding box center [489, 369] width 65 height 15
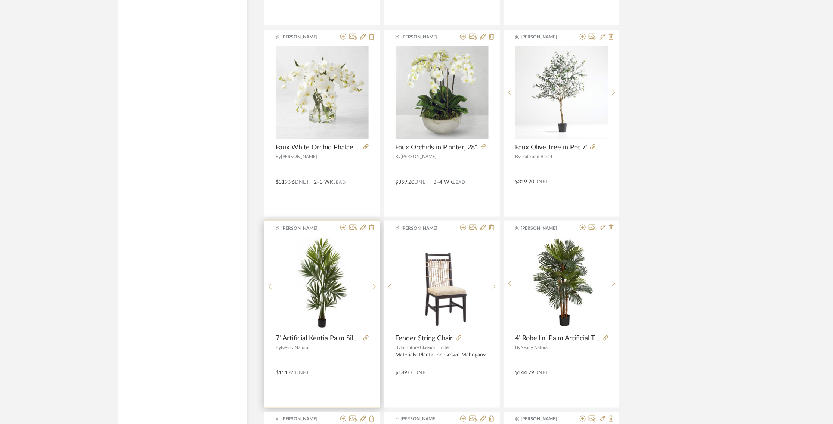
scroll to position [3772, 0]
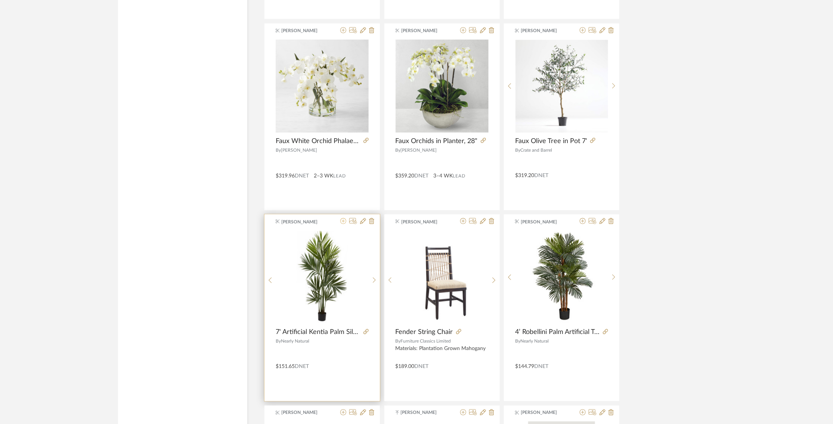
click at [346, 221] on fa-icon at bounding box center [343, 222] width 6 height 6
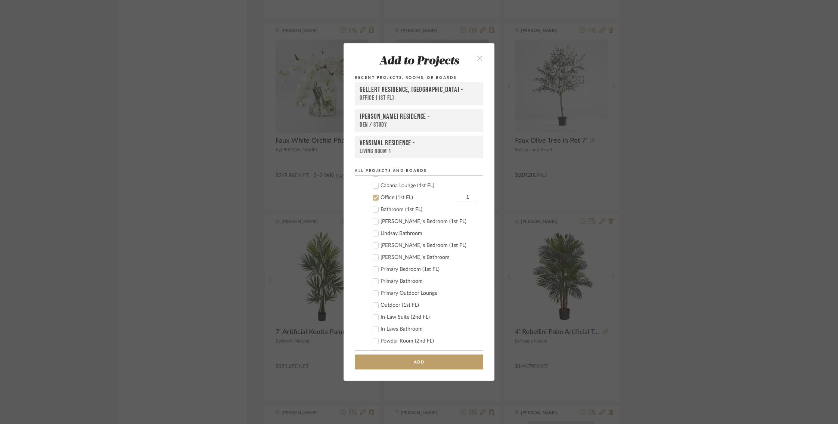
scroll to position [298, 0]
click at [374, 214] on icon at bounding box center [375, 214] width 5 height 5
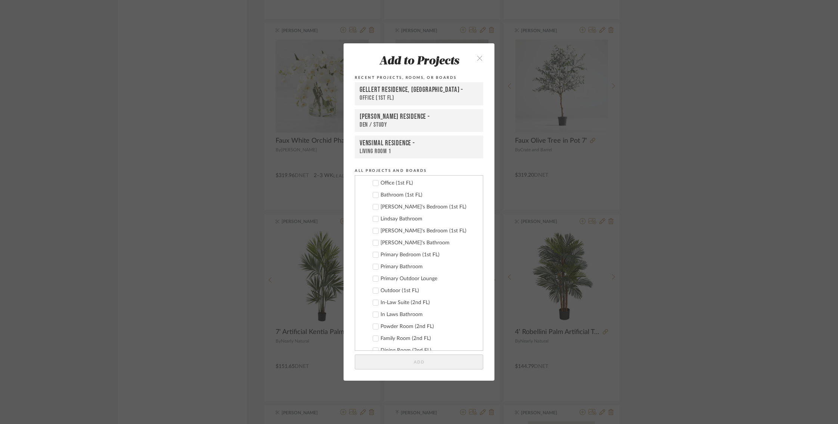
scroll to position [378, 0]
click at [376, 222] on div at bounding box center [376, 222] width 6 height 6
click at [409, 365] on button "Add" at bounding box center [419, 362] width 129 height 15
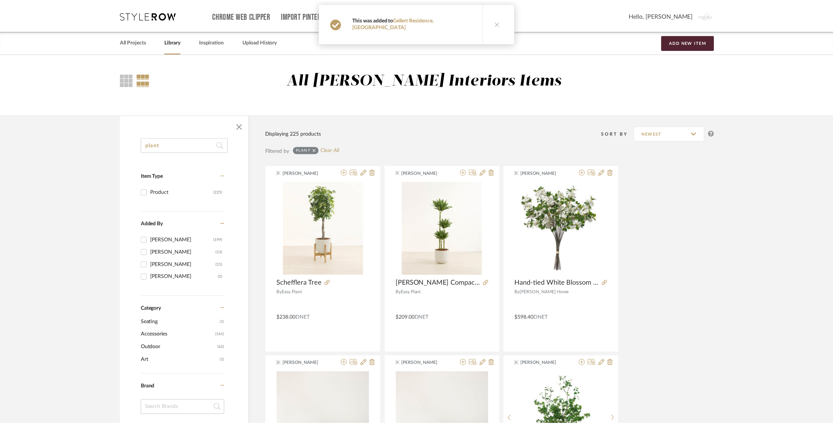
scroll to position [3772, 0]
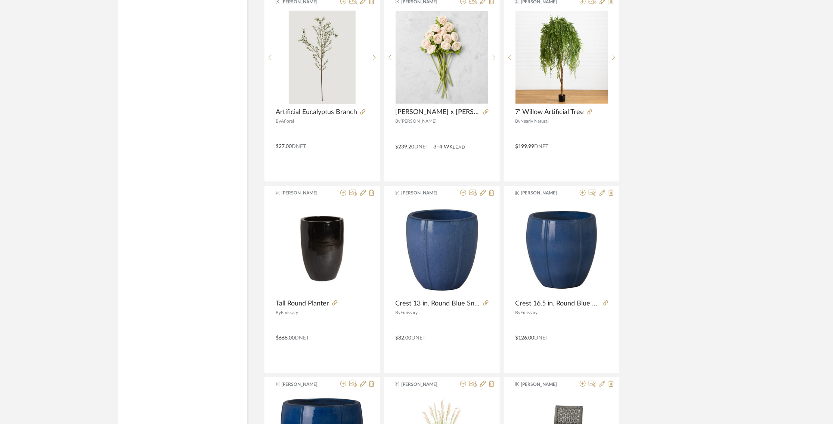
scroll to position [2883, 0]
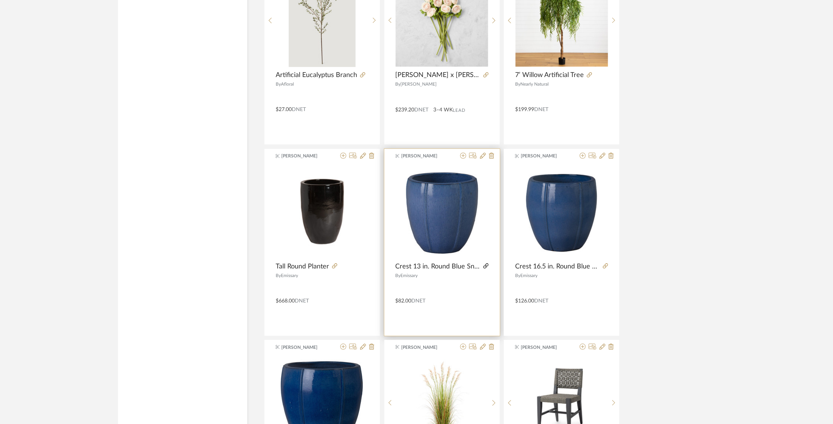
click at [484, 263] on icon at bounding box center [485, 265] width 5 height 5
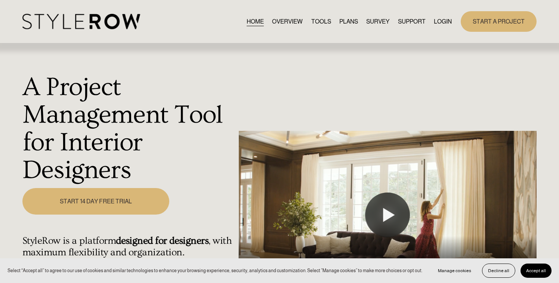
click at [440, 20] on link "LOGIN" at bounding box center [443, 21] width 18 height 10
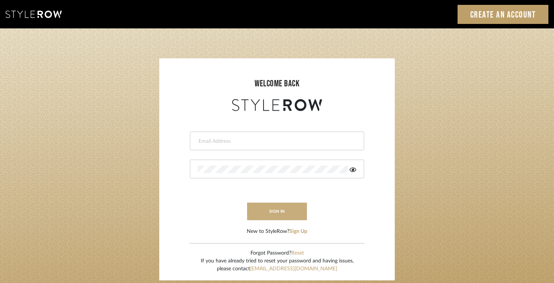
type input "jodle@justinodleinteriors.com"
click at [266, 205] on button "sign in" at bounding box center [277, 212] width 60 height 18
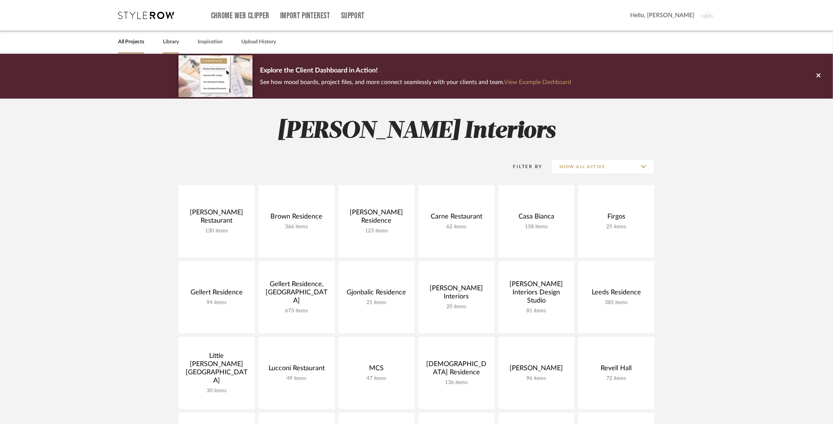
click at [167, 43] on link "Library" at bounding box center [171, 42] width 16 height 10
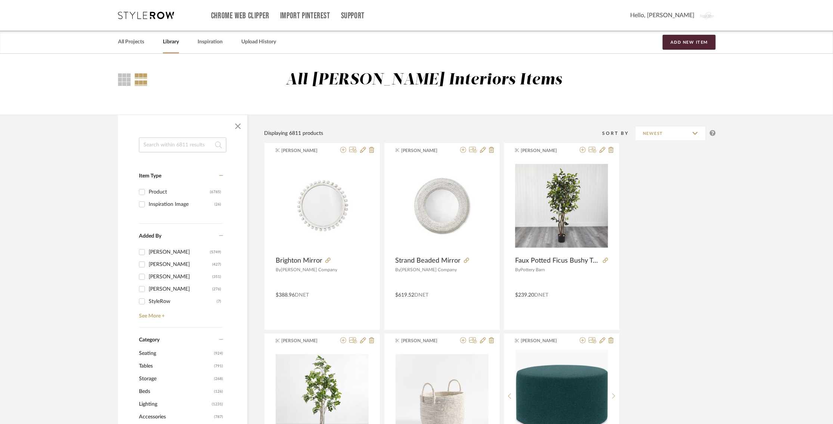
click at [171, 149] on input at bounding box center [182, 144] width 87 height 15
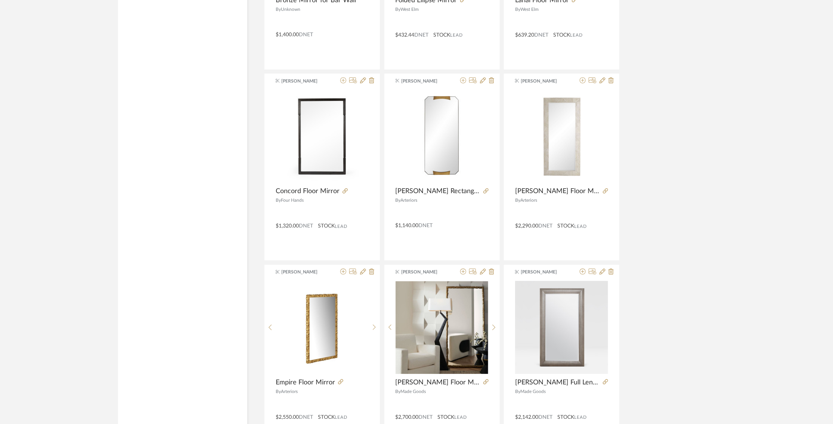
scroll to position [1621, 0]
click at [345, 188] on icon at bounding box center [345, 190] width 5 height 5
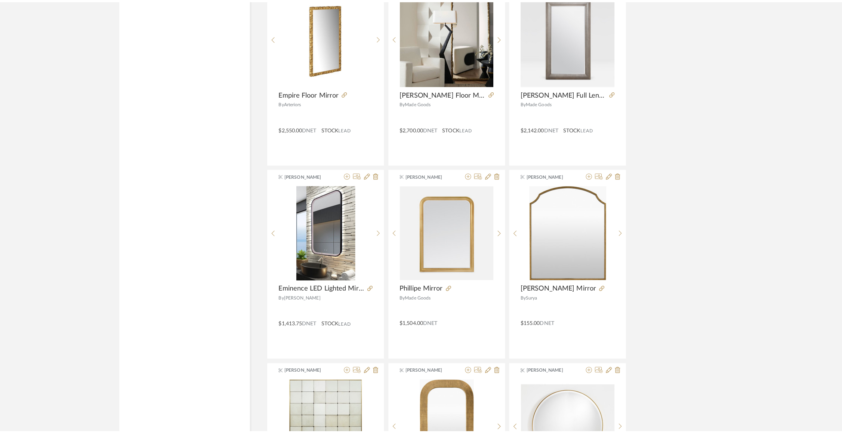
scroll to position [1911, 0]
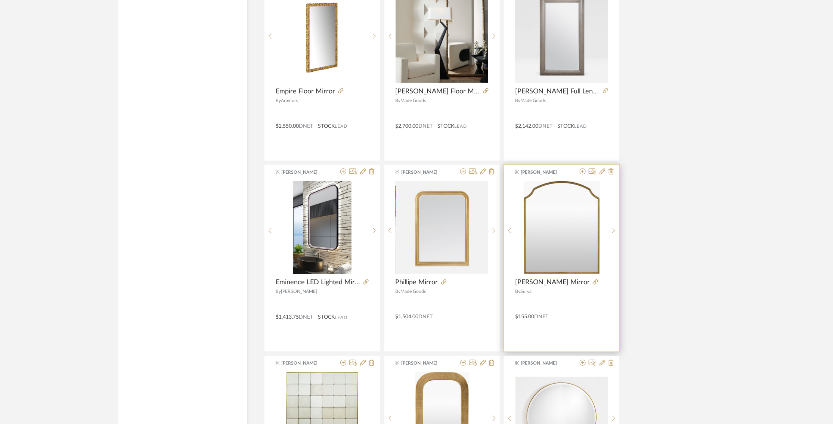
click at [584, 276] on div "Justin Odle Corbin Mantel Mirror By Surya $155.00 DNET" at bounding box center [561, 258] width 115 height 187
click at [593, 280] on icon at bounding box center [595, 281] width 5 height 5
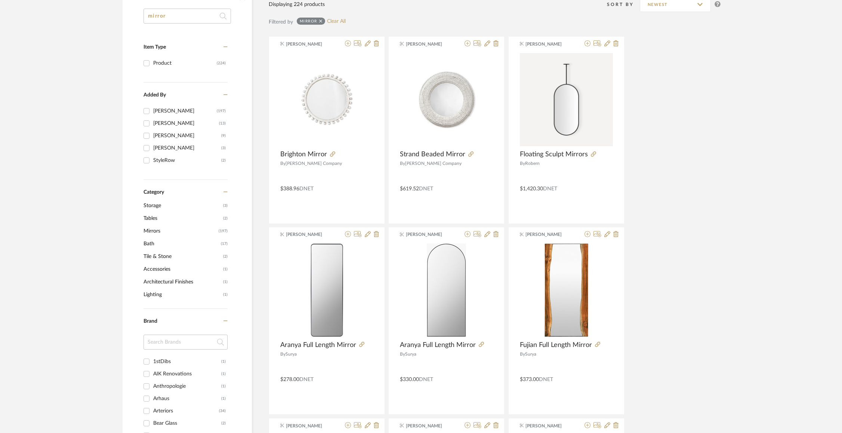
scroll to position [0, 0]
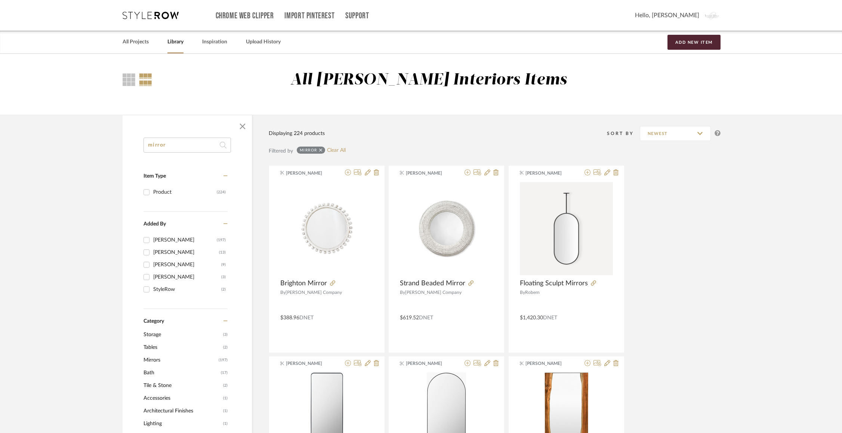
click at [166, 146] on input "mirror" at bounding box center [186, 144] width 87 height 15
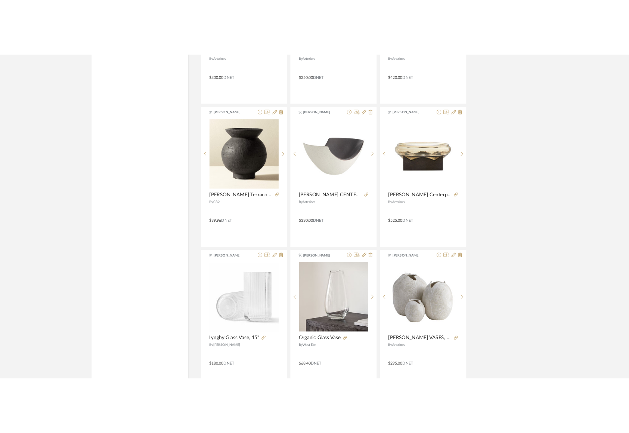
scroll to position [1455, 0]
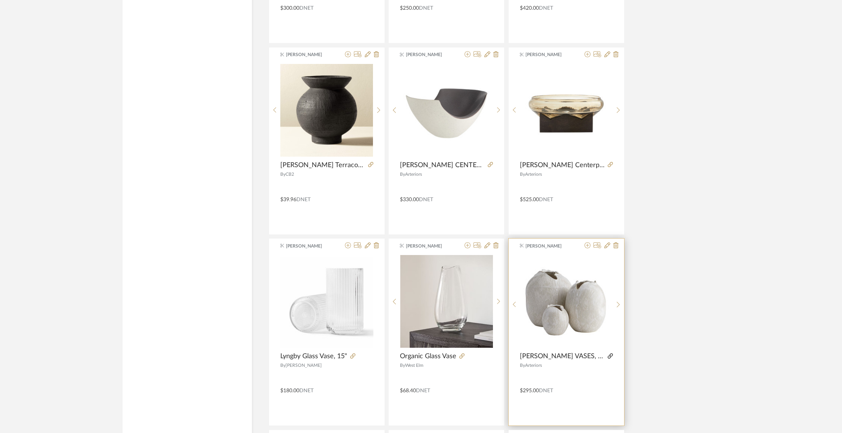
click at [608, 353] on icon at bounding box center [610, 355] width 5 height 5
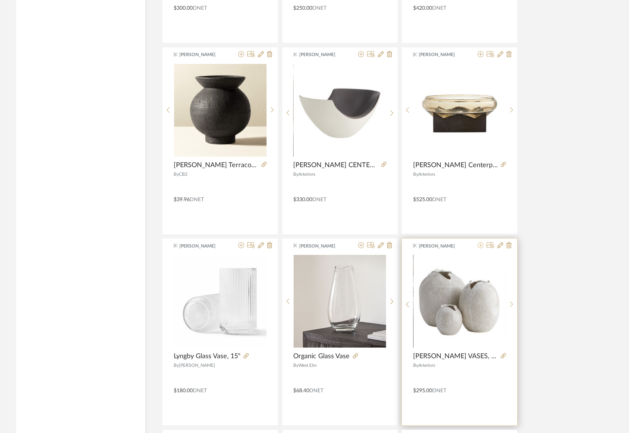
click at [481, 244] on icon at bounding box center [481, 245] width 6 height 6
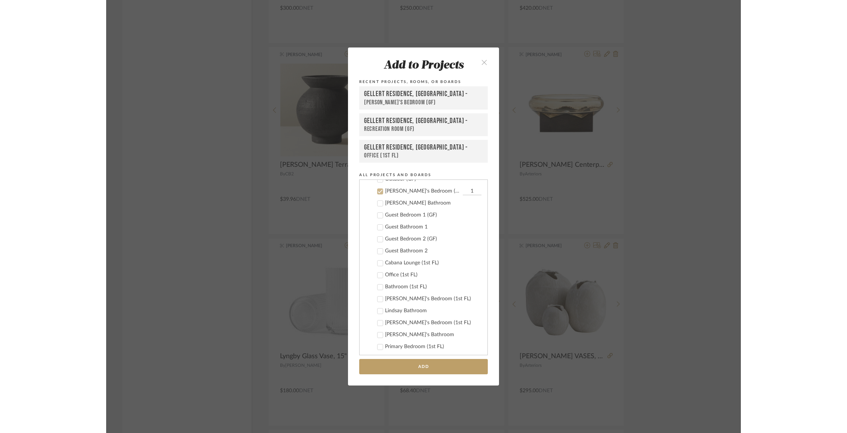
scroll to position [214, 0]
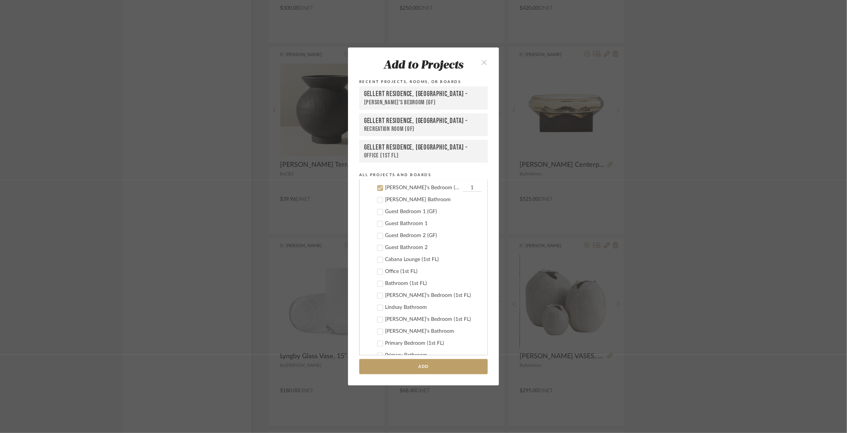
click at [377, 185] on icon at bounding box center [379, 187] width 5 height 5
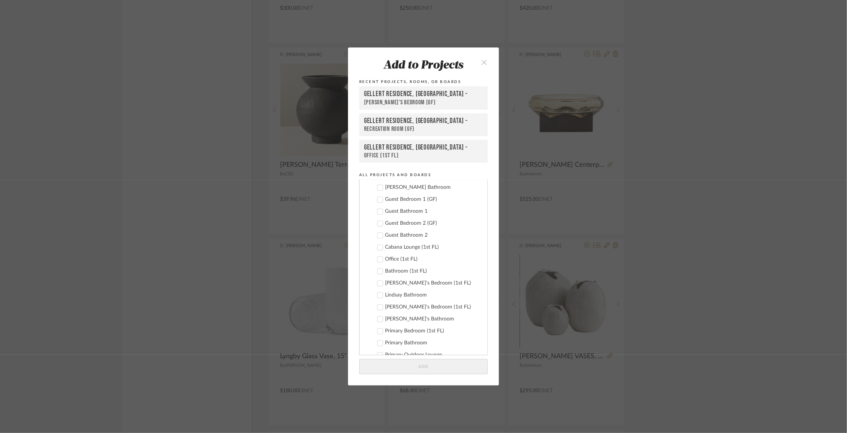
scroll to position [225, 0]
click at [379, 248] on icon at bounding box center [379, 248] width 5 height 5
click at [401, 360] on button "Add" at bounding box center [423, 366] width 129 height 15
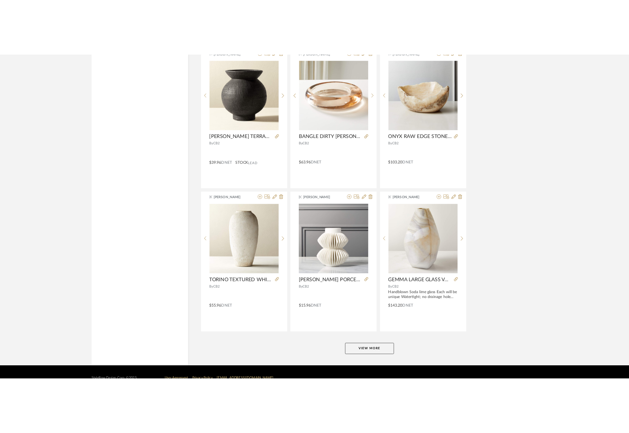
scroll to position [2098, 0]
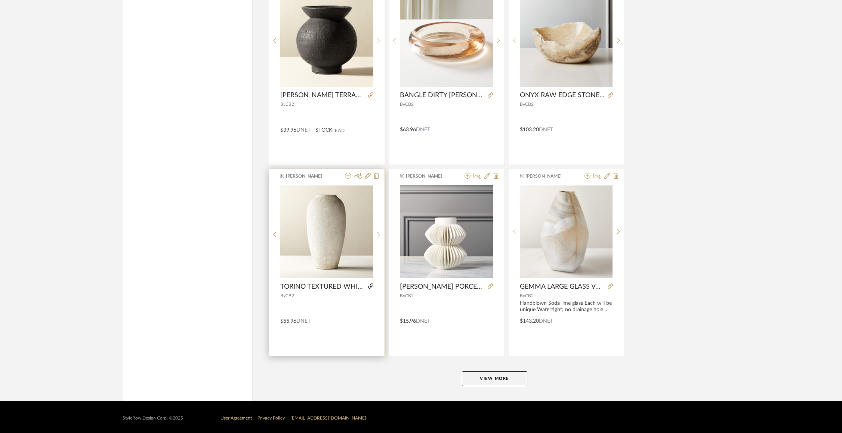
click at [373, 283] on icon at bounding box center [370, 285] width 5 height 5
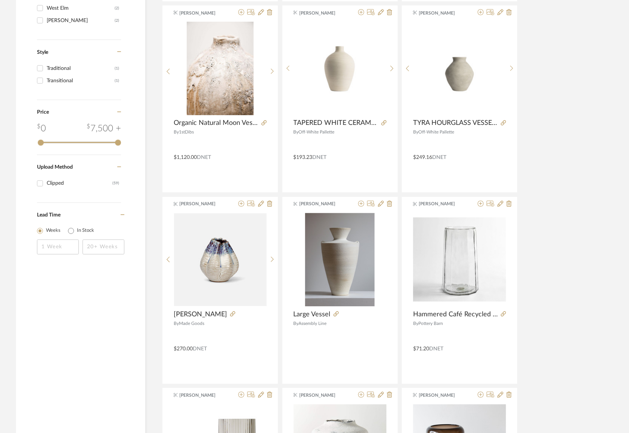
scroll to position [0, 0]
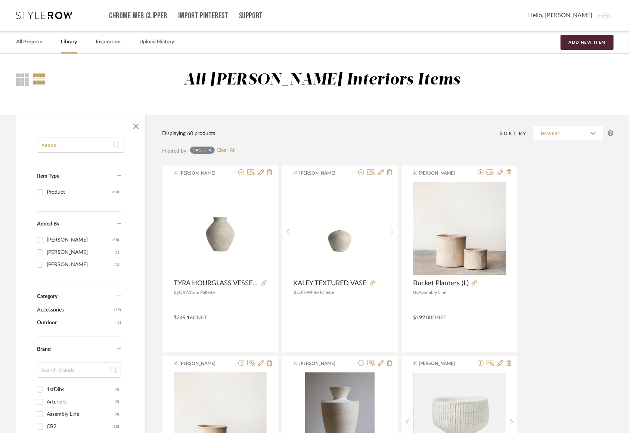
click at [67, 148] on input "vases" at bounding box center [80, 144] width 87 height 15
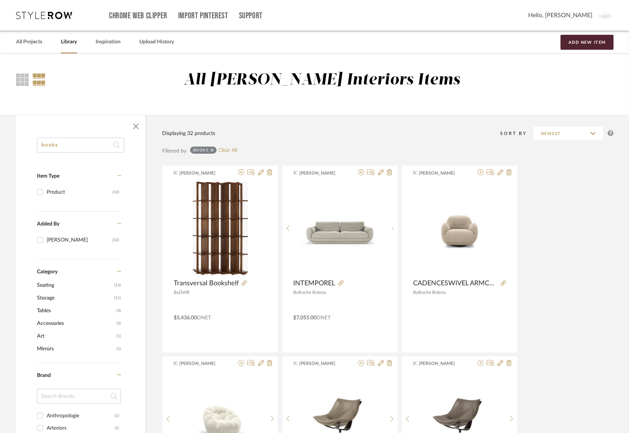
click at [92, 143] on input "books" at bounding box center [80, 144] width 87 height 15
type input "book"
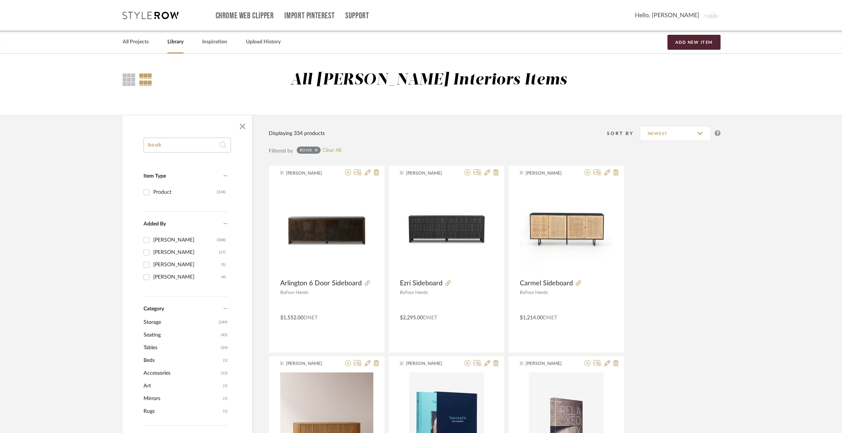
click at [179, 148] on input "book" at bounding box center [186, 144] width 87 height 15
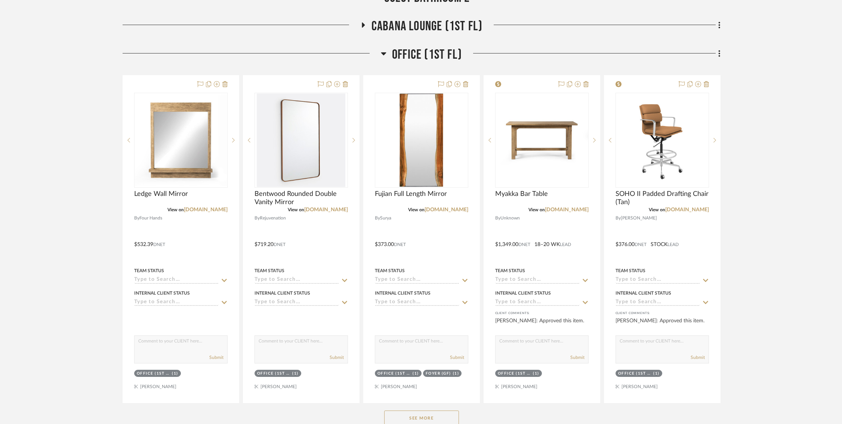
scroll to position [496, 0]
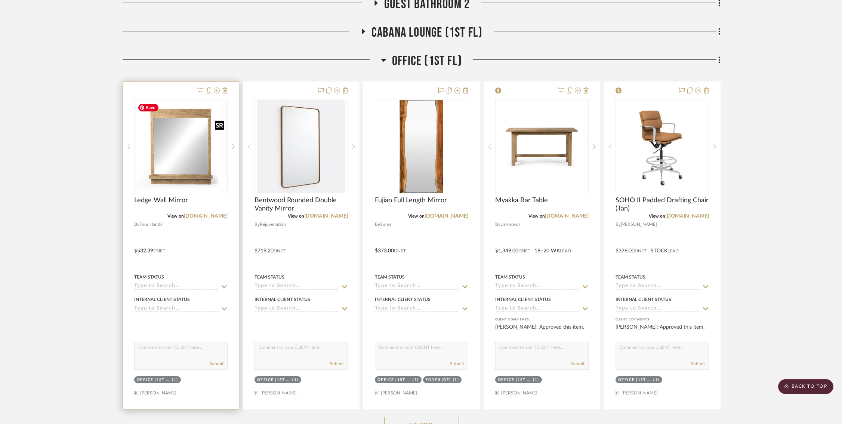
click at [197, 146] on img "0" at bounding box center [181, 147] width 92 height 92
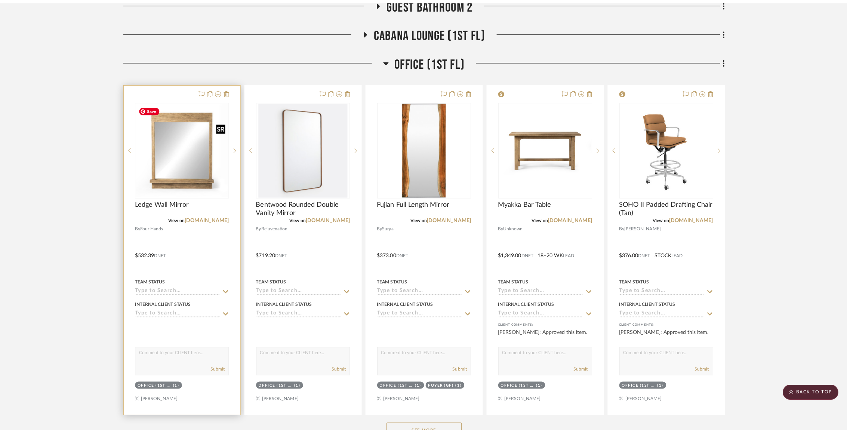
scroll to position [0, 0]
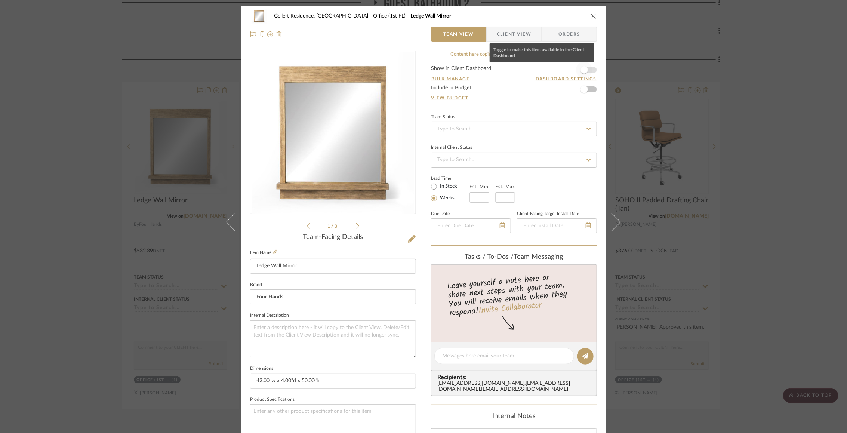
click at [581, 67] on span "button" at bounding box center [583, 69] width 7 height 7
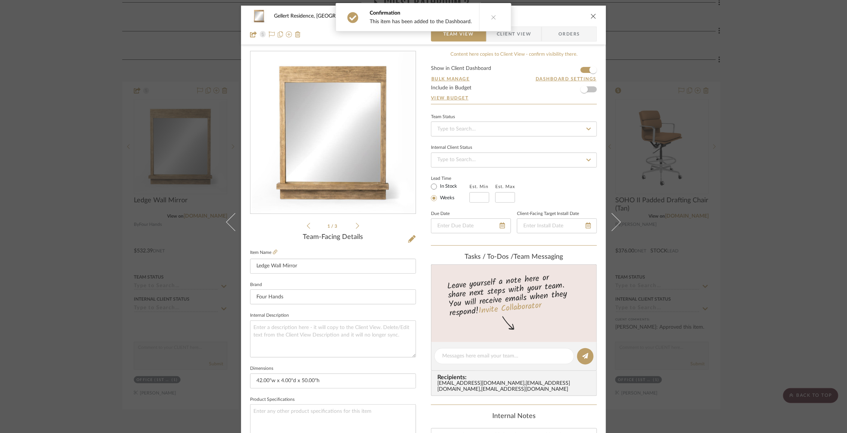
scroll to position [139, 0]
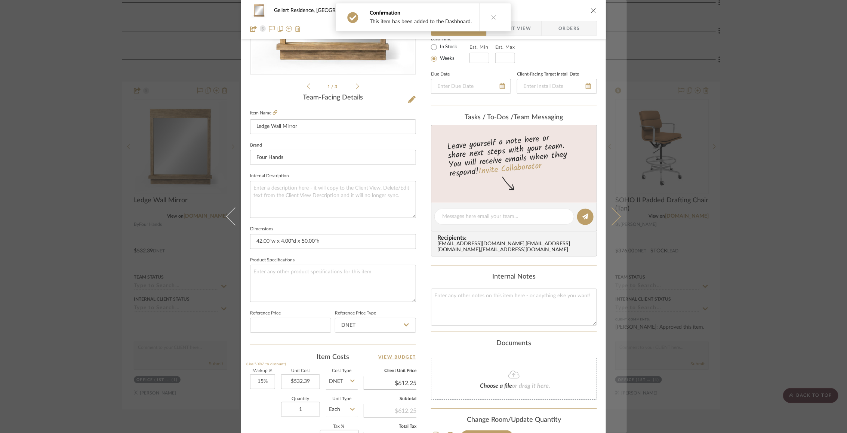
click at [615, 211] on button at bounding box center [616, 216] width 21 height 433
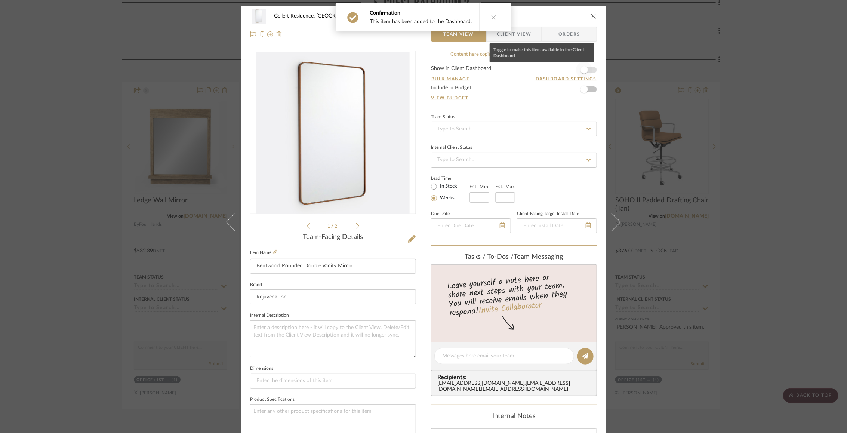
click at [583, 68] on span "button" at bounding box center [583, 69] width 7 height 7
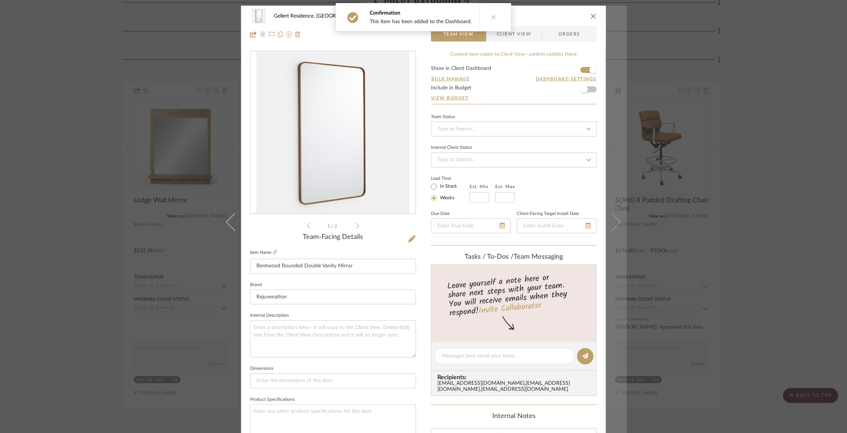
click at [615, 219] on icon at bounding box center [612, 222] width 18 height 18
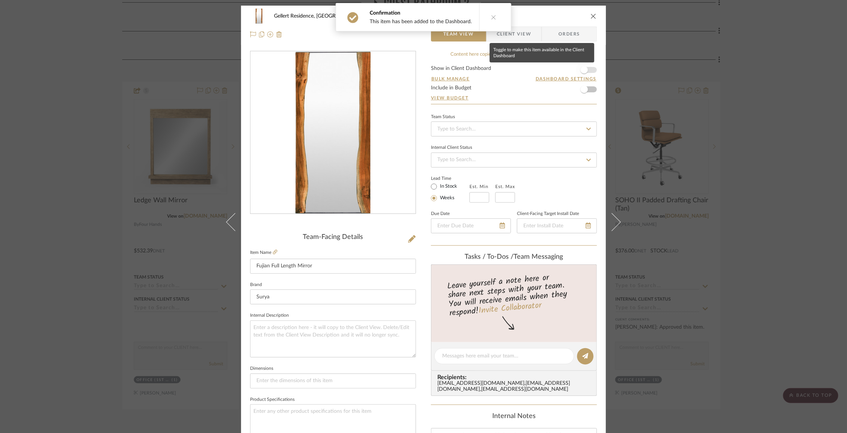
click at [584, 65] on span "button" at bounding box center [584, 70] width 16 height 16
click at [273, 251] on icon at bounding box center [275, 252] width 4 height 4
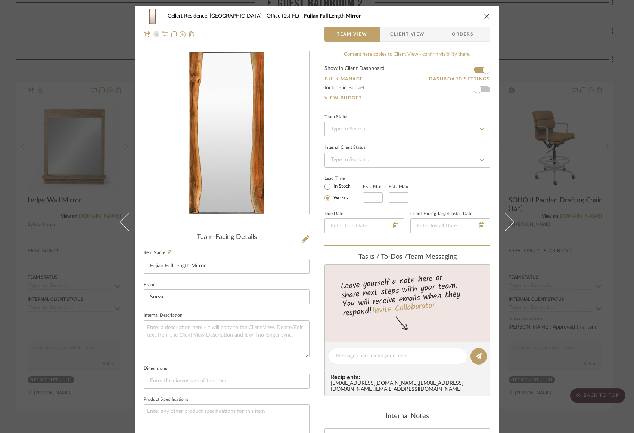
click at [110, 107] on div "Gellert Residence, Long Beach Township Office (1st FL) Fujian Full Length Mirro…" at bounding box center [317, 216] width 634 height 433
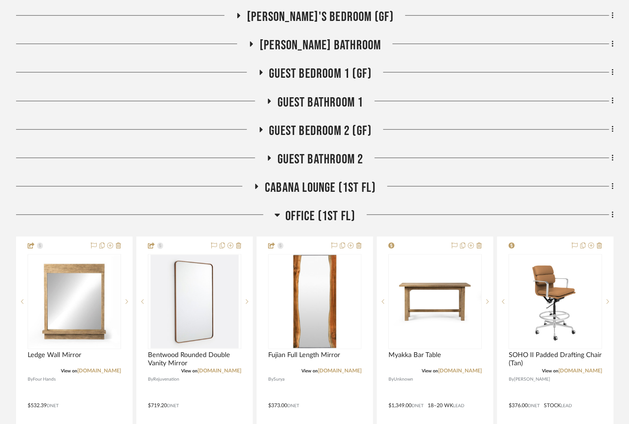
scroll to position [414, 0]
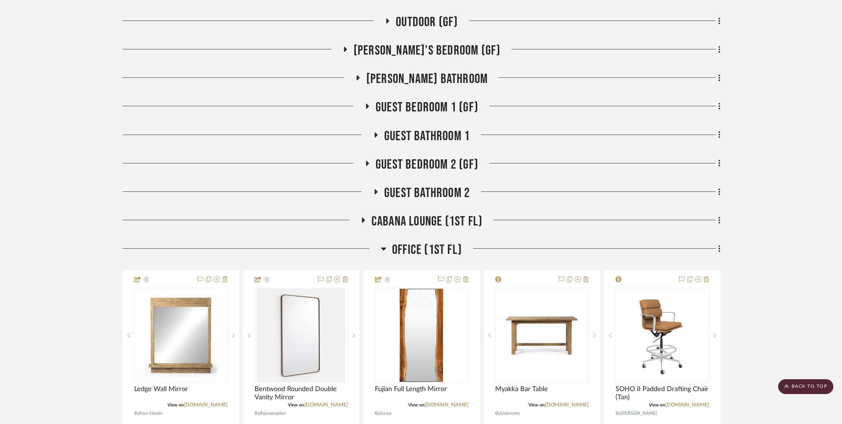
scroll to position [325, 0]
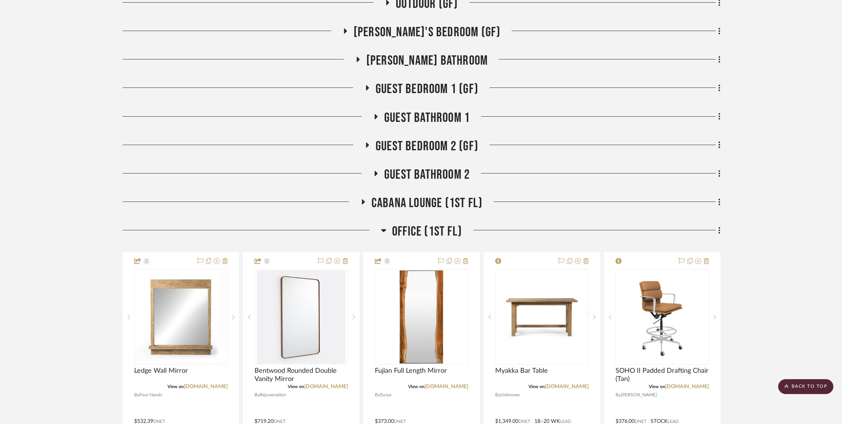
click at [378, 227] on div at bounding box center [252, 232] width 259 height 19
click at [380, 227] on div at bounding box center [252, 232] width 259 height 19
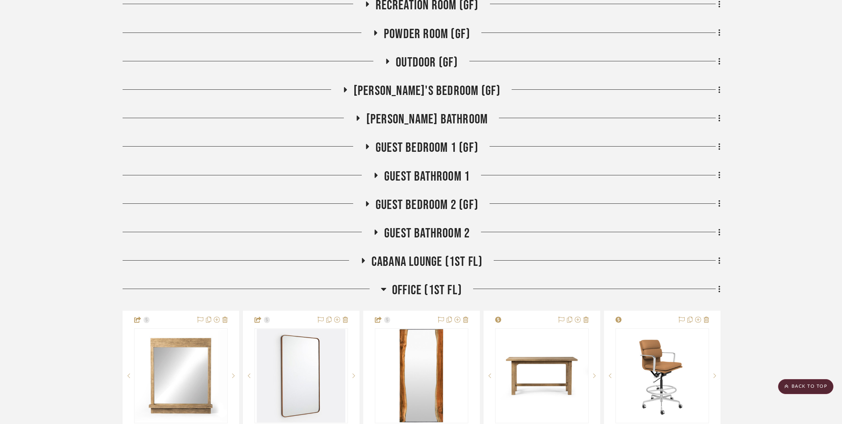
scroll to position [256, 0]
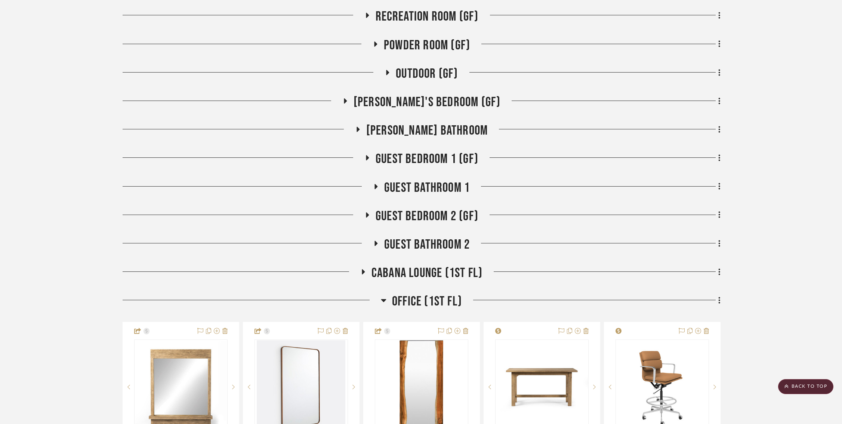
click at [349, 99] on icon at bounding box center [344, 101] width 9 height 6
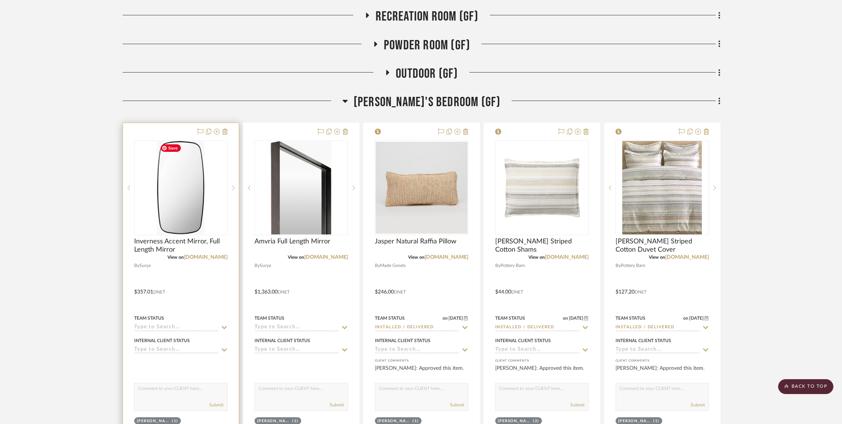
click at [178, 207] on img "0" at bounding box center [180, 187] width 47 height 93
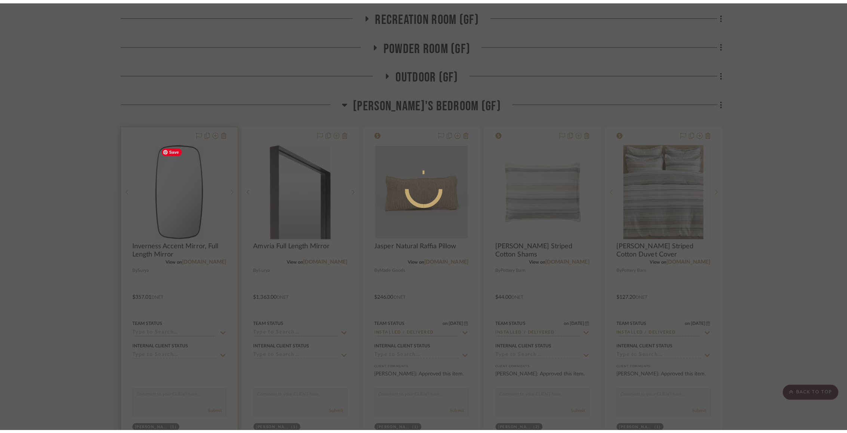
scroll to position [0, 0]
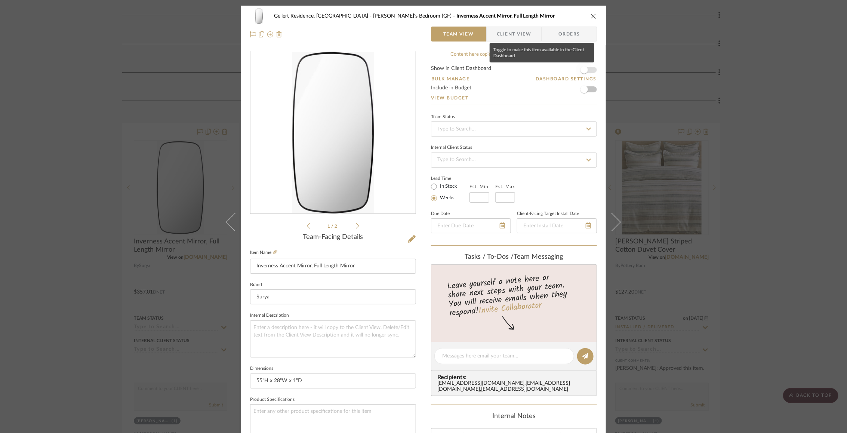
click at [588, 65] on span "button" at bounding box center [584, 70] width 16 height 16
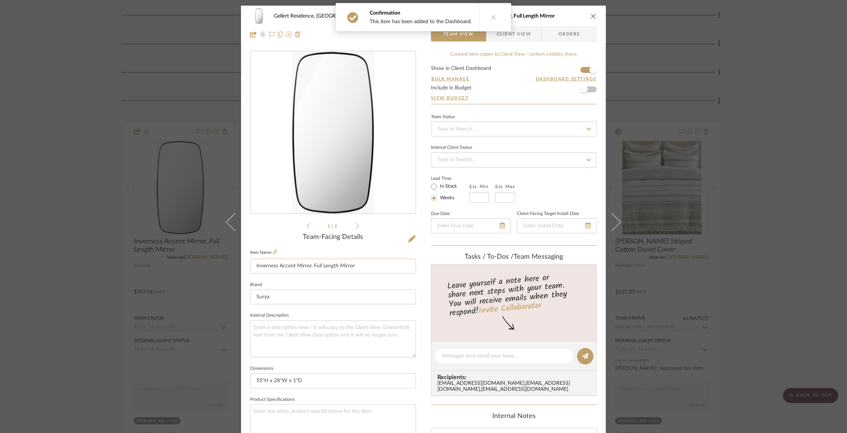
scroll to position [260, 0]
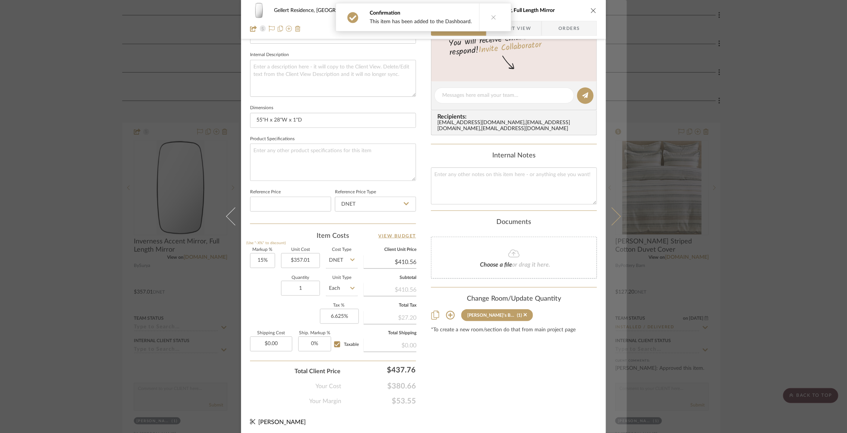
click at [613, 194] on button at bounding box center [616, 216] width 21 height 433
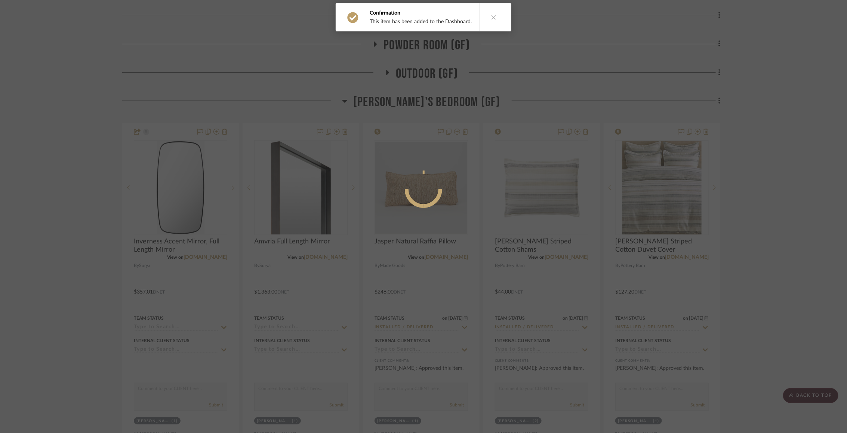
scroll to position [0, 0]
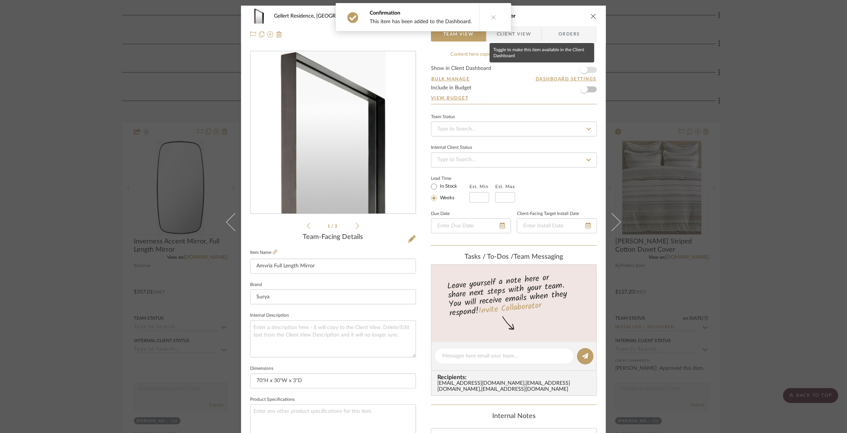
click at [583, 69] on span "button" at bounding box center [583, 69] width 7 height 7
click at [634, 240] on div "Gellert Residence, [GEOGRAPHIC_DATA] [PERSON_NAME]'s Bedroom (GF) Amvria Full L…" at bounding box center [423, 216] width 847 height 433
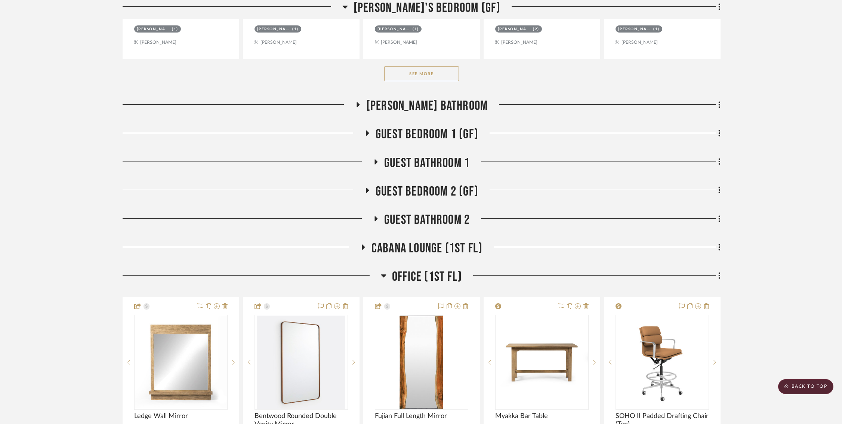
scroll to position [661, 0]
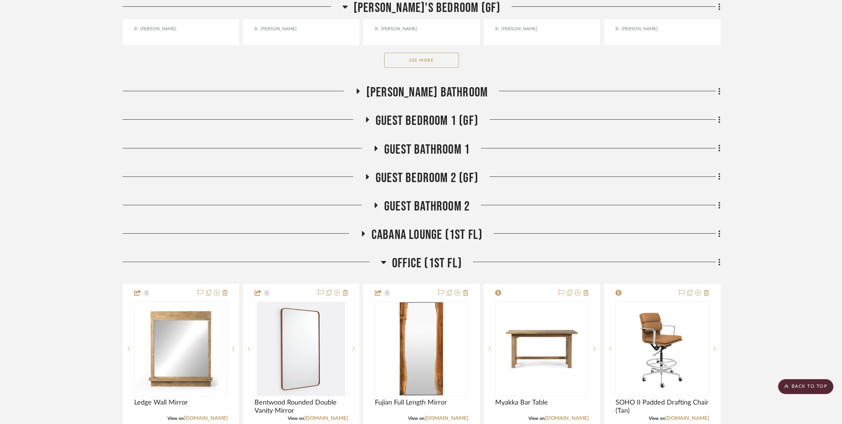
click at [358, 235] on div at bounding box center [242, 236] width 238 height 19
click at [363, 231] on icon at bounding box center [363, 233] width 3 height 5
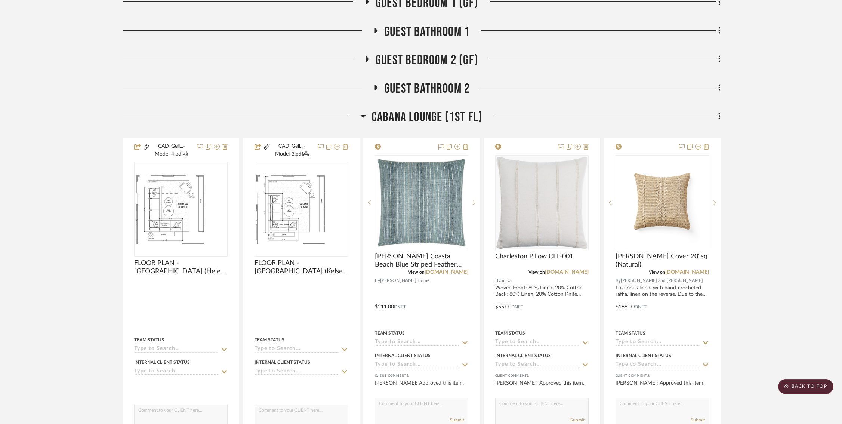
scroll to position [778, 1]
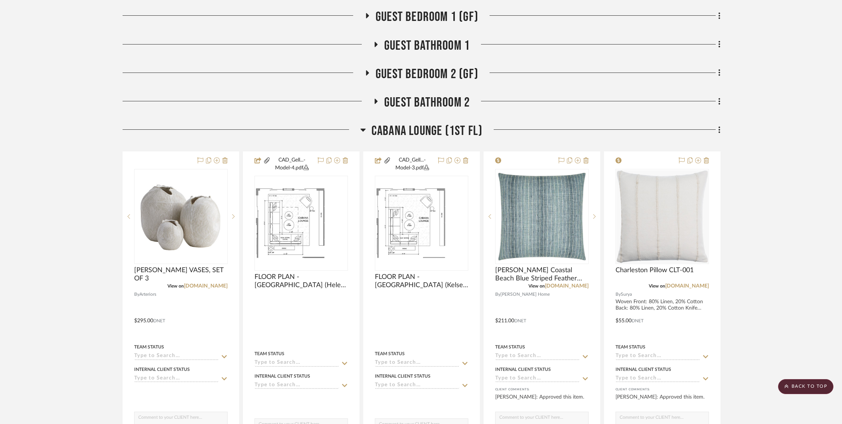
scroll to position [801, 0]
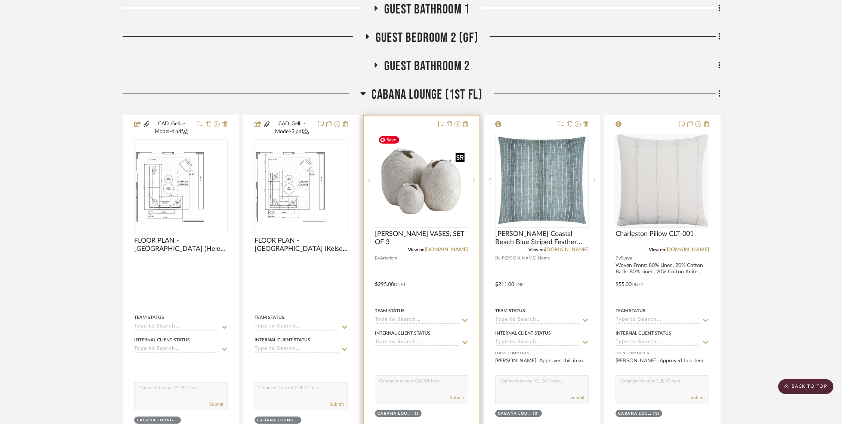
click at [420, 176] on img "0" at bounding box center [421, 180] width 92 height 92
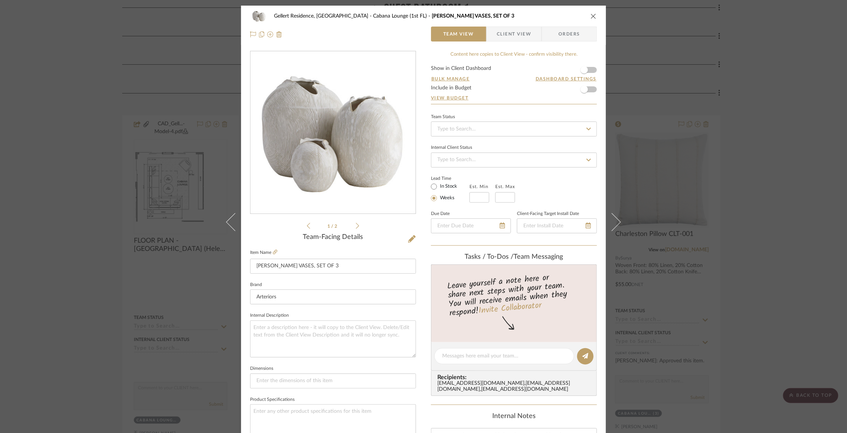
scroll to position [138, 0]
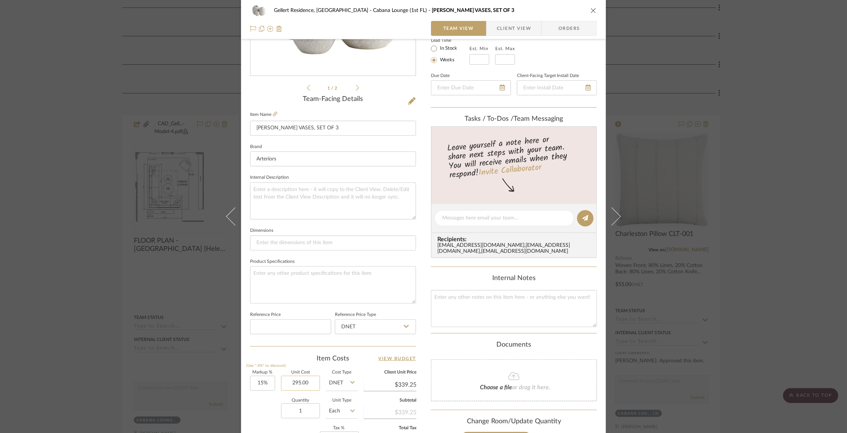
click at [294, 383] on input "295.00" at bounding box center [300, 382] width 39 height 15
paste input "401"
type input "$401.00"
click at [266, 408] on div "Quantity 1 Unit Type Each" at bounding box center [304, 411] width 108 height 27
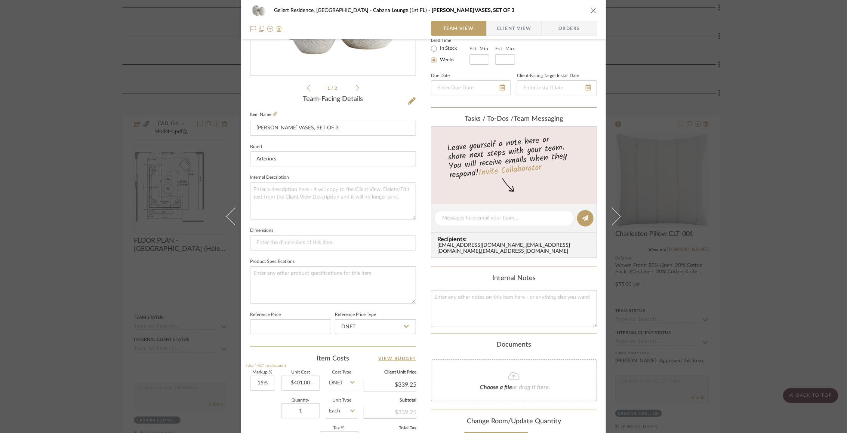
type input "$461.15"
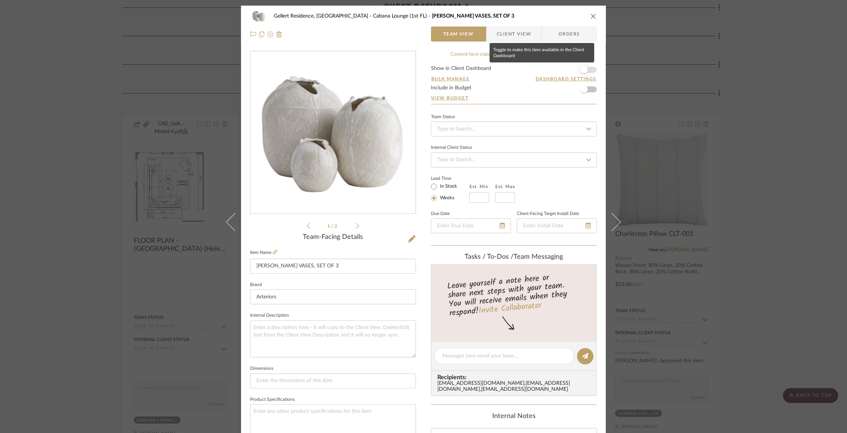
click at [587, 69] on span "button" at bounding box center [584, 70] width 16 height 16
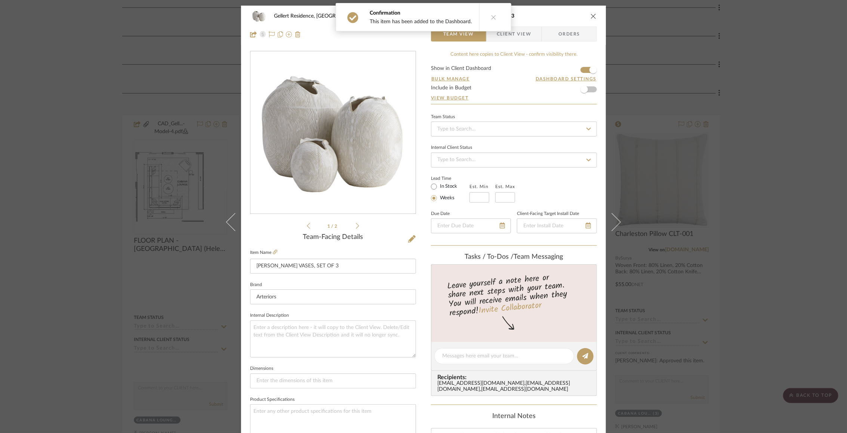
click at [590, 14] on icon "close" at bounding box center [593, 16] width 6 height 6
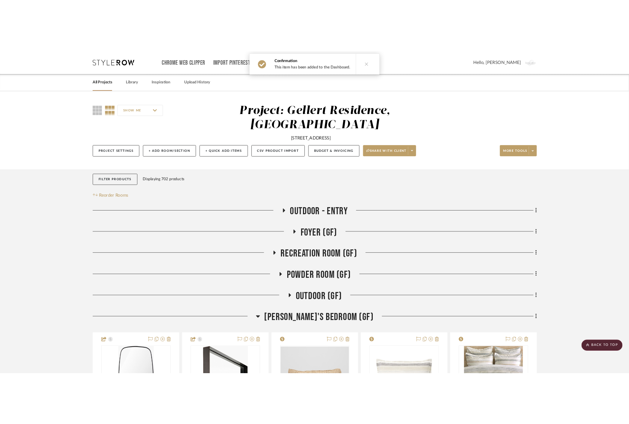
scroll to position [801, 0]
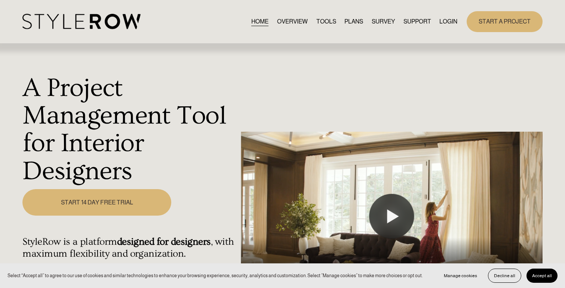
click at [447, 18] on link "LOGIN" at bounding box center [448, 21] width 18 height 10
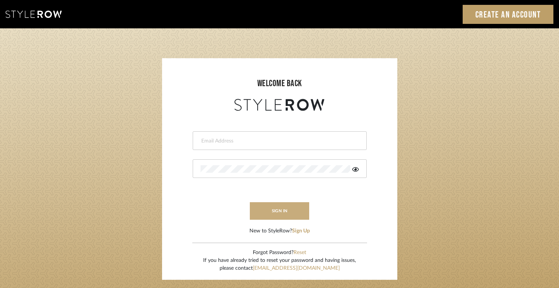
type input "[EMAIL_ADDRESS][DOMAIN_NAME]"
click at [268, 210] on button "sign in" at bounding box center [280, 212] width 60 height 18
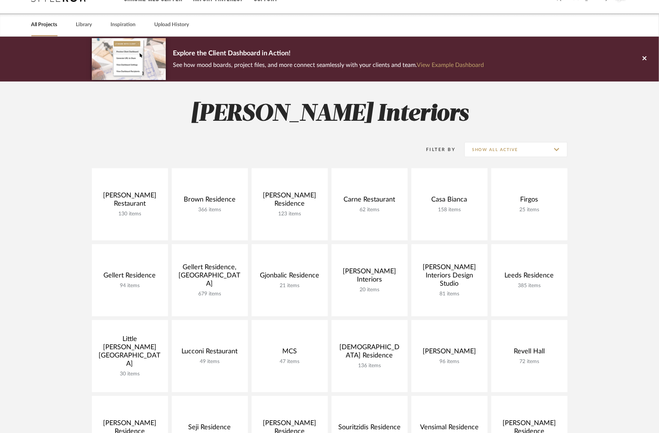
scroll to position [27, 0]
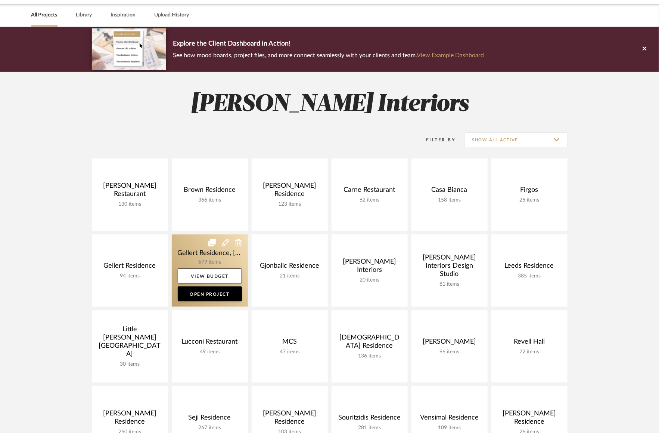
click at [195, 251] on link at bounding box center [210, 270] width 76 height 72
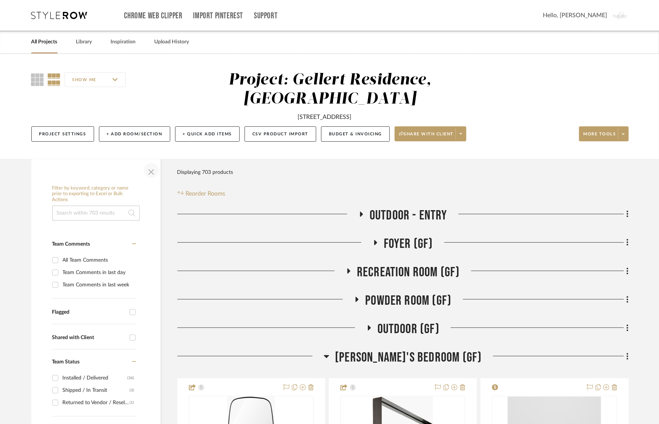
click at [149, 173] on span "button" at bounding box center [151, 170] width 18 height 18
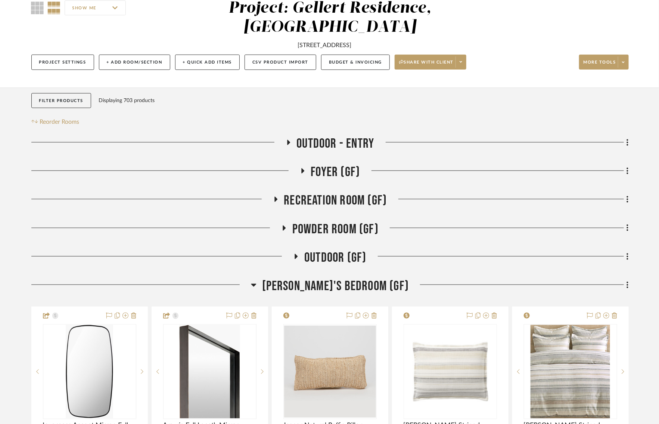
scroll to position [83, 0]
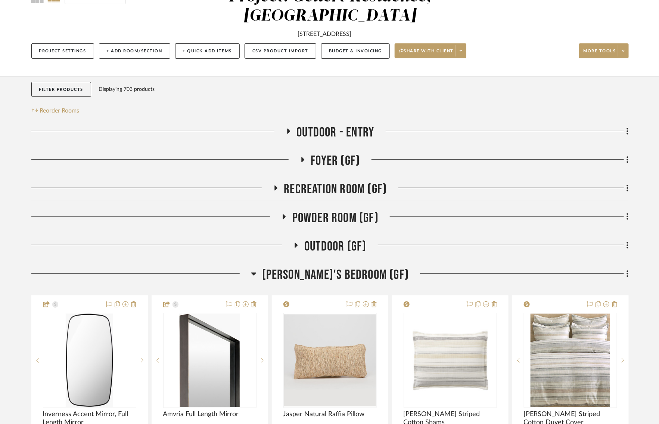
click at [290, 132] on icon at bounding box center [288, 132] width 9 height 6
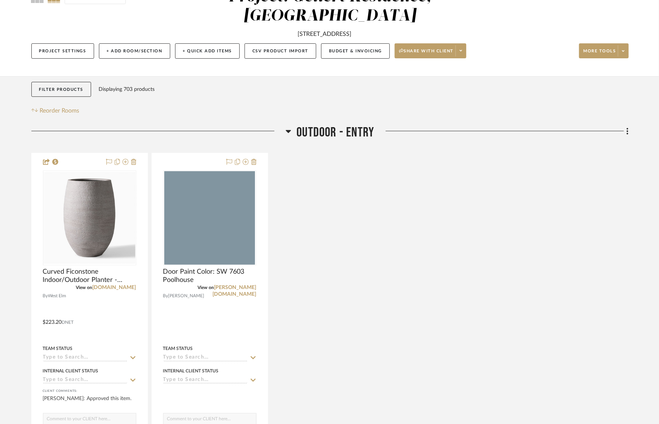
click at [290, 132] on icon at bounding box center [289, 131] width 6 height 9
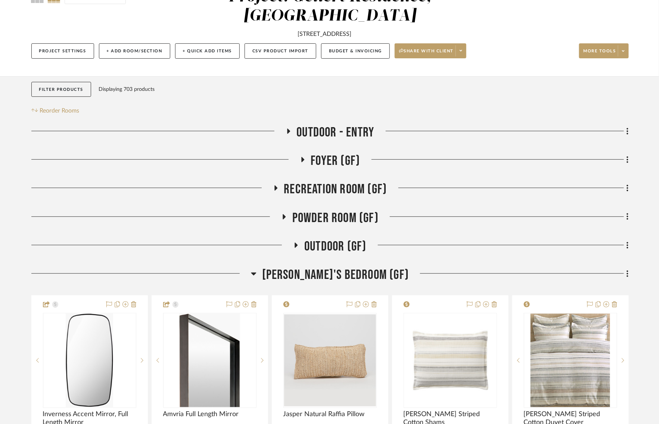
click at [303, 162] on icon at bounding box center [302, 160] width 9 height 6
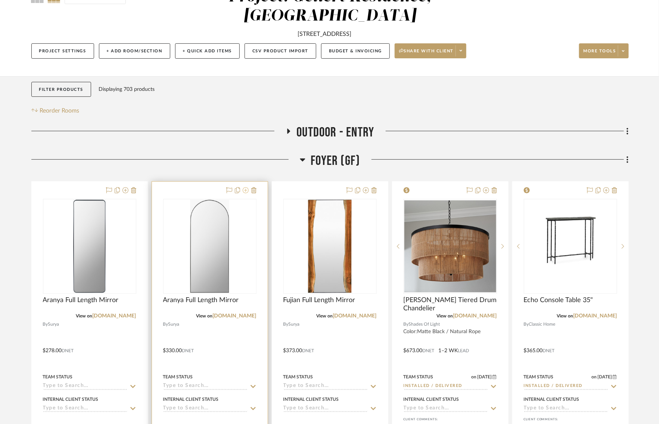
click at [247, 191] on icon at bounding box center [246, 190] width 6 height 6
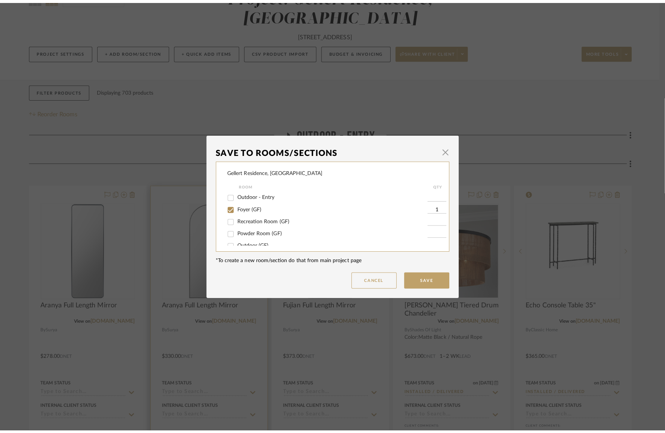
scroll to position [0, 0]
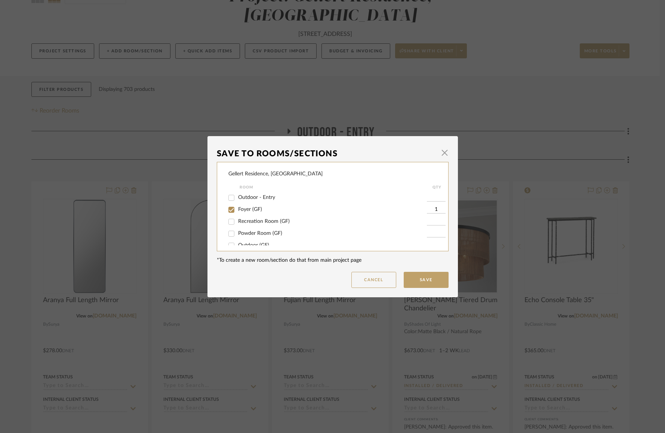
click at [231, 210] on input "Foyer (GF)" at bounding box center [231, 210] width 12 height 12
checkbox input "false"
click at [231, 210] on input "Foyer (GF)" at bounding box center [231, 210] width 12 height 12
checkbox input "true"
type input "1"
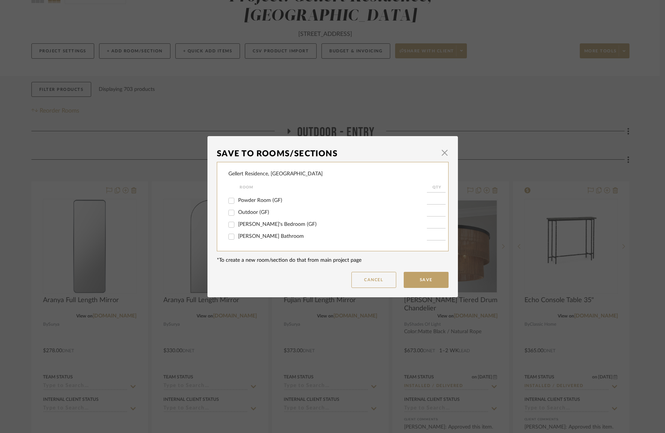
scroll to position [55, 0]
click at [230, 204] on input "Aaron's Bedroom (GF)" at bounding box center [231, 202] width 12 height 12
checkbox input "true"
type input "1"
click at [422, 278] on button "Save" at bounding box center [426, 280] width 45 height 16
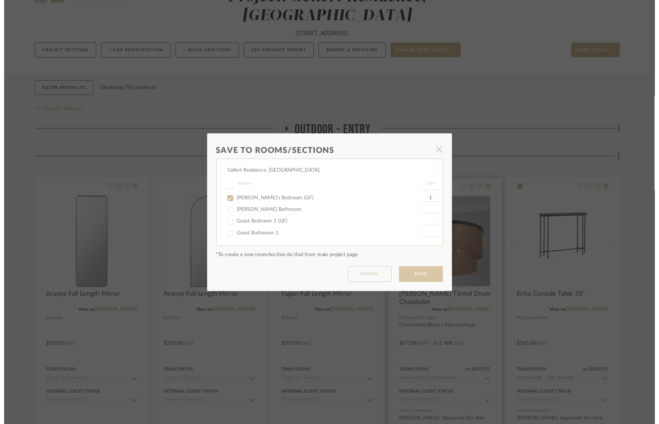
scroll to position [83, 0]
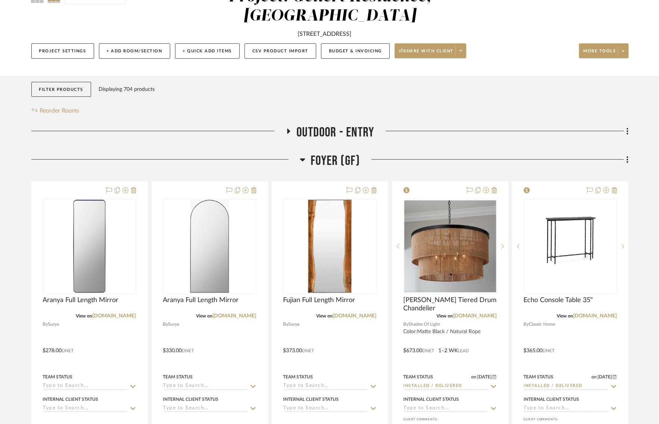
click at [303, 157] on icon at bounding box center [303, 159] width 6 height 9
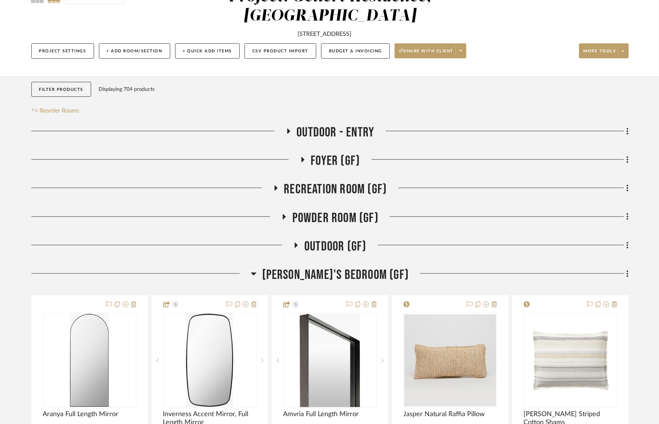
click at [277, 182] on h3 "Recreation Room (GF)" at bounding box center [330, 189] width 114 height 16
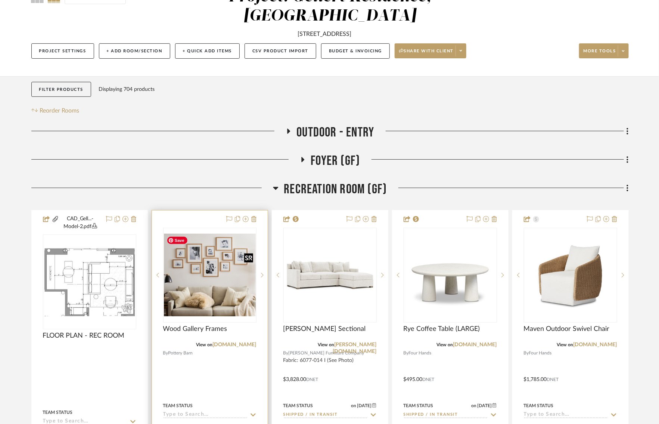
click at [207, 295] on img "0" at bounding box center [210, 275] width 92 height 83
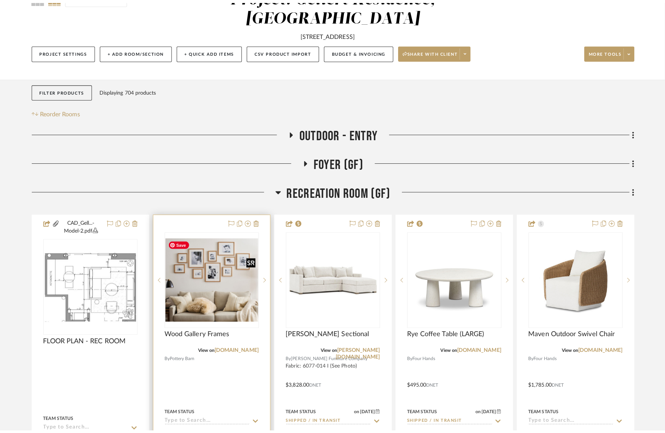
scroll to position [0, 0]
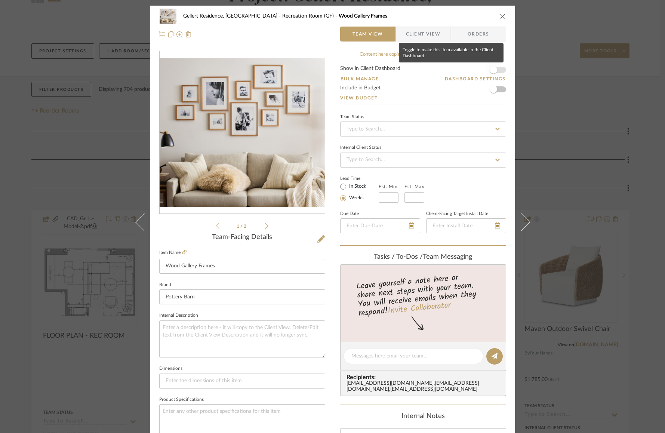
click at [493, 67] on span "button" at bounding box center [492, 69] width 7 height 7
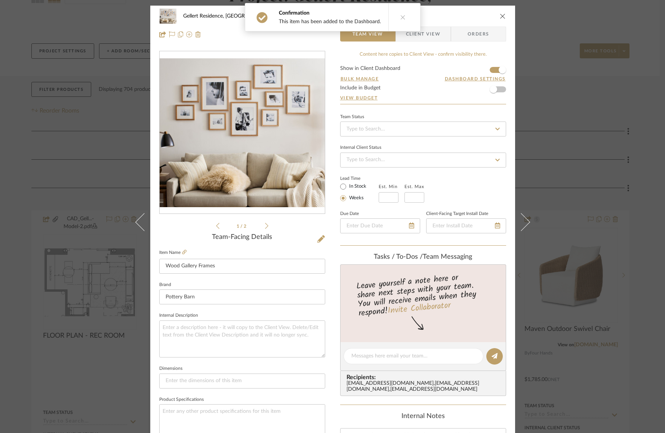
click at [117, 123] on div "Gellert Residence, Long Beach Township Recreation Room (GF) Wood Gallery Frames…" at bounding box center [332, 216] width 665 height 433
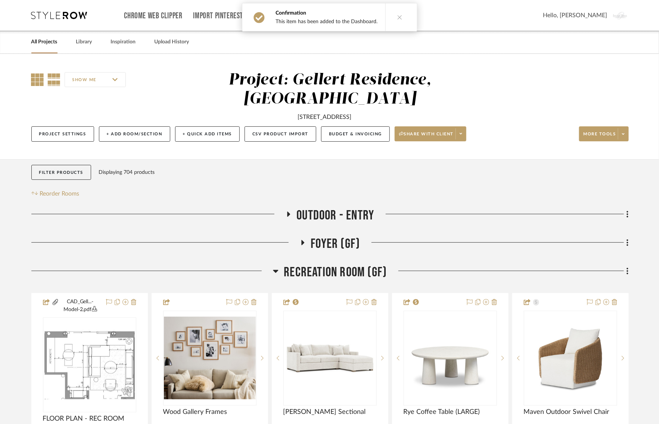
click at [32, 84] on icon at bounding box center [37, 79] width 13 height 13
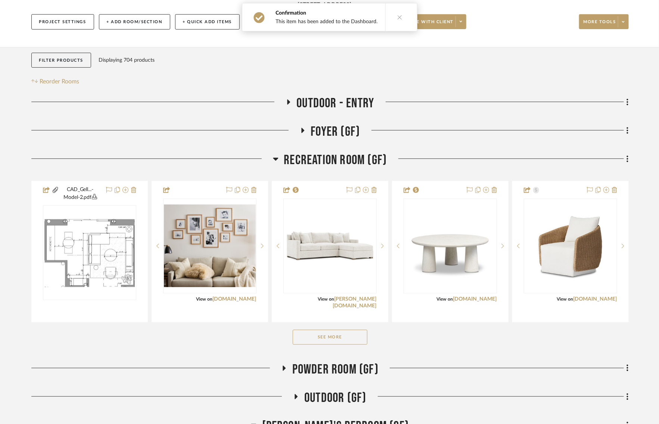
scroll to position [114, 2]
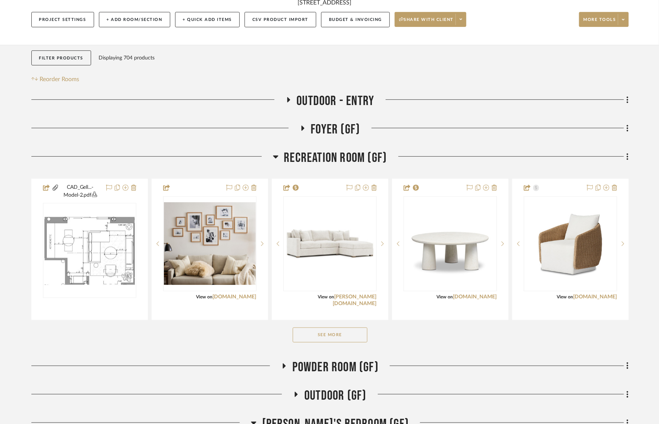
click at [341, 333] on button "See More" at bounding box center [330, 334] width 75 height 15
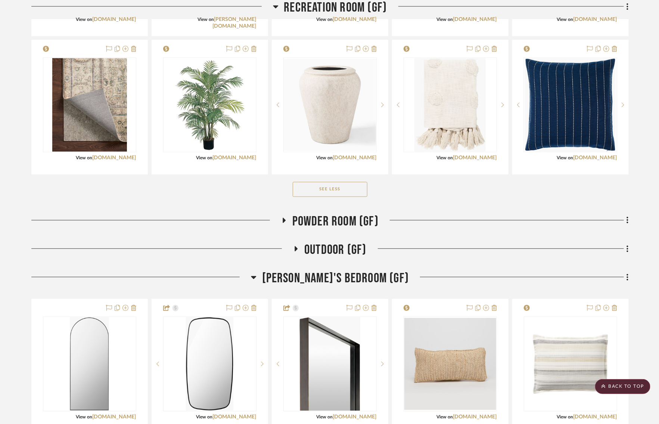
scroll to position [701, 2]
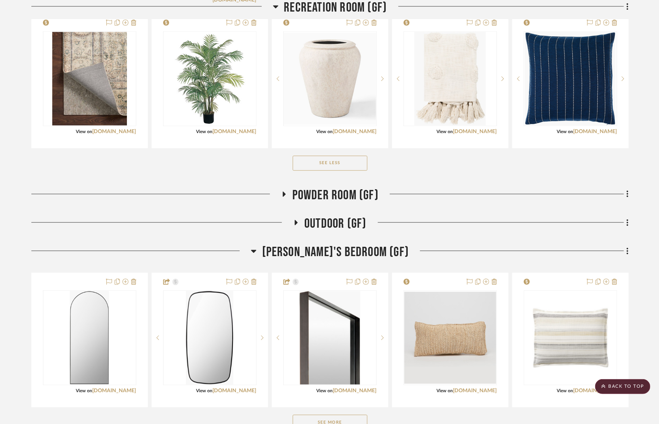
click at [285, 194] on icon at bounding box center [283, 194] width 9 height 6
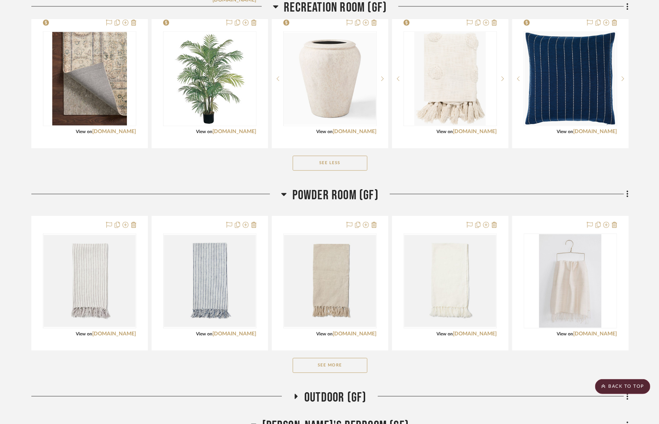
click at [285, 194] on h3 "Powder Room (GF)" at bounding box center [330, 195] width 98 height 16
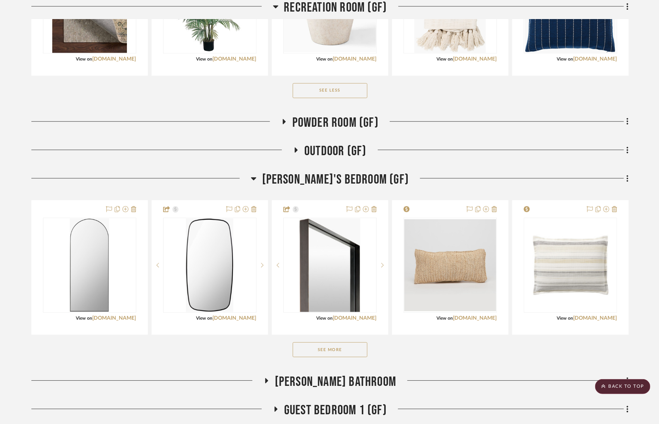
scroll to position [775, 2]
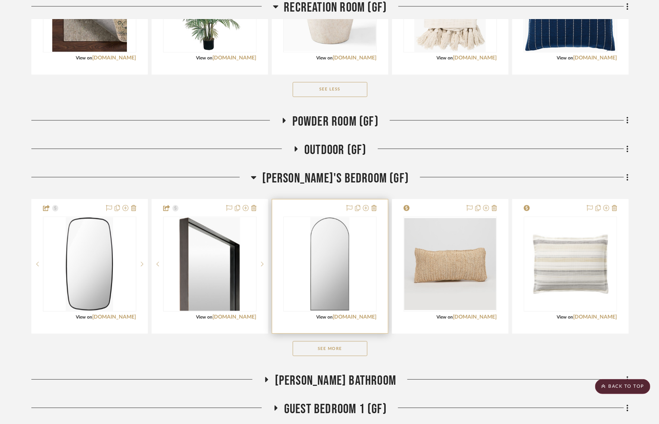
click at [322, 269] on img "0" at bounding box center [329, 263] width 39 height 93
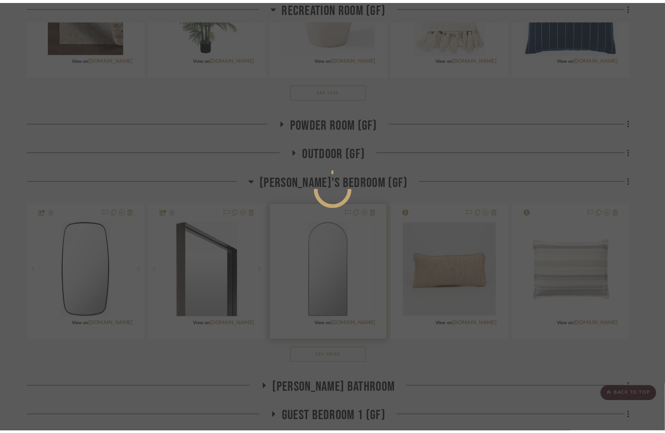
scroll to position [0, 0]
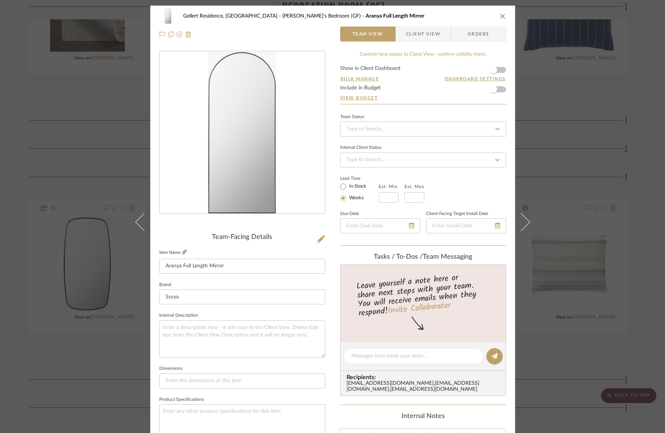
click at [182, 252] on icon at bounding box center [184, 252] width 4 height 4
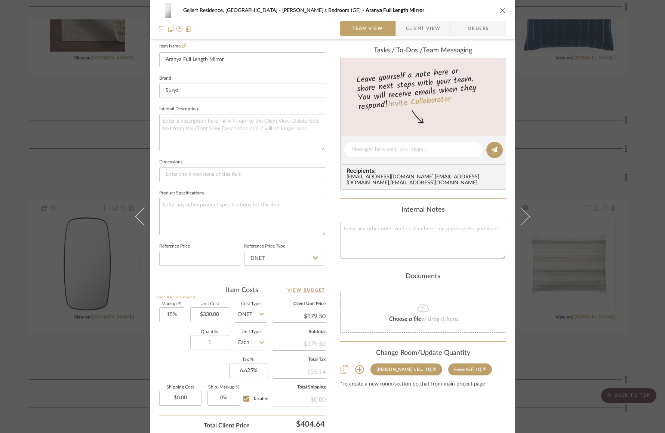
scroll to position [172, 0]
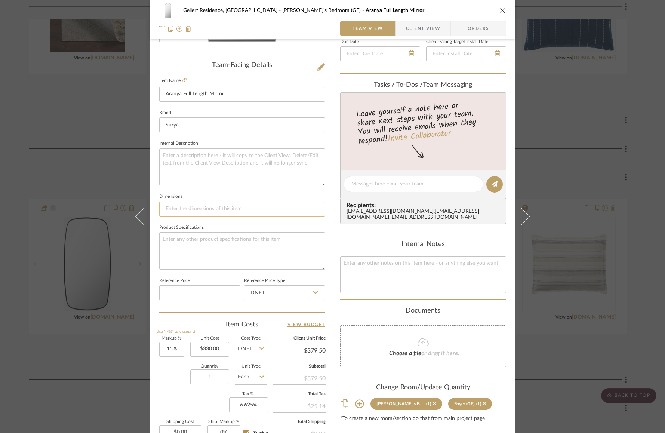
click at [187, 205] on input at bounding box center [242, 208] width 166 height 15
paste input "299.00"
type input "299.00"
type input "330.00"
click at [207, 341] on input "330.00" at bounding box center [209, 348] width 39 height 15
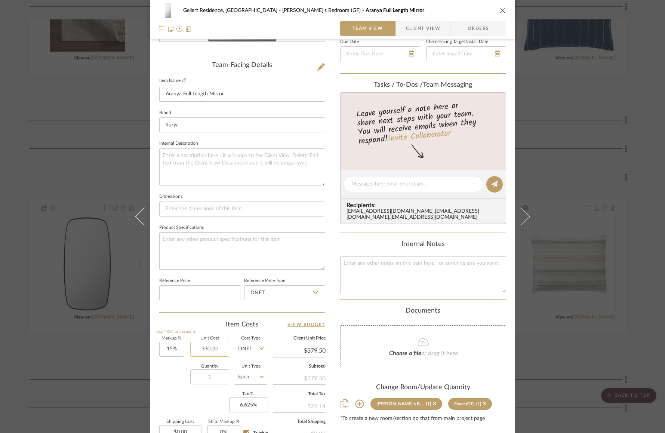
click at [207, 341] on input "330.00" at bounding box center [209, 348] width 39 height 15
paste input "299"
type input "$299.00"
click at [171, 374] on div "Quantity 1 Unit Type Each" at bounding box center [213, 377] width 108 height 27
type input "$343.85"
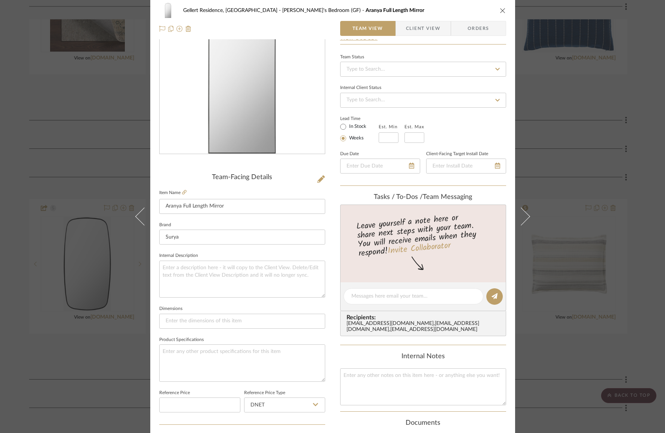
scroll to position [0, 0]
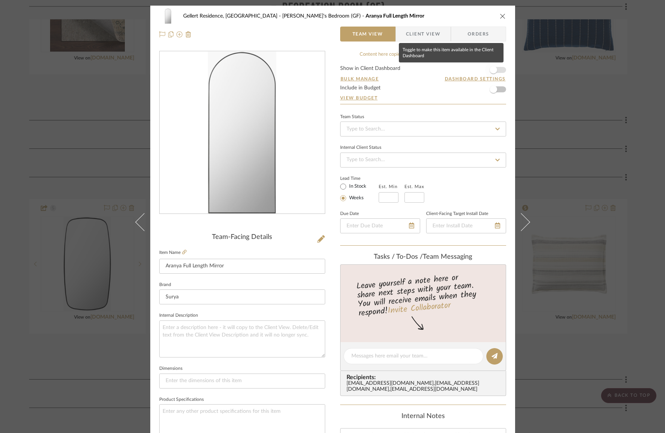
click at [492, 73] on span "button" at bounding box center [492, 69] width 7 height 7
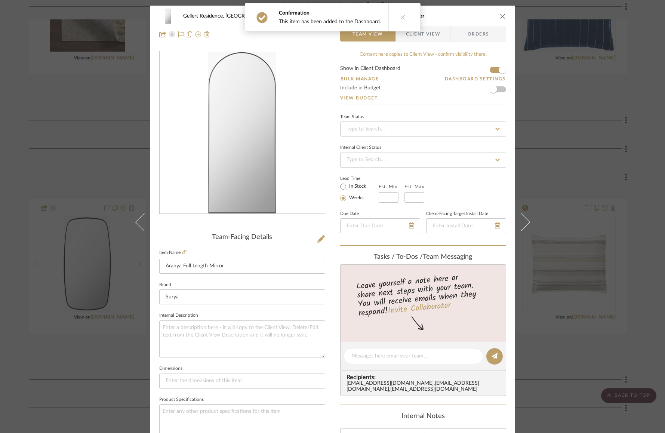
click at [500, 15] on icon "close" at bounding box center [503, 16] width 6 height 6
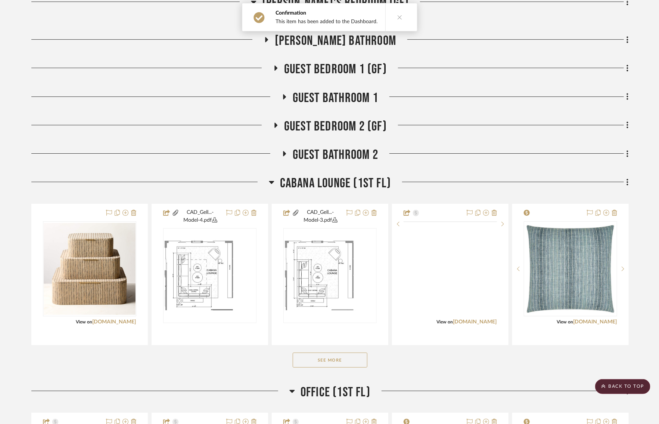
scroll to position [1120, 2]
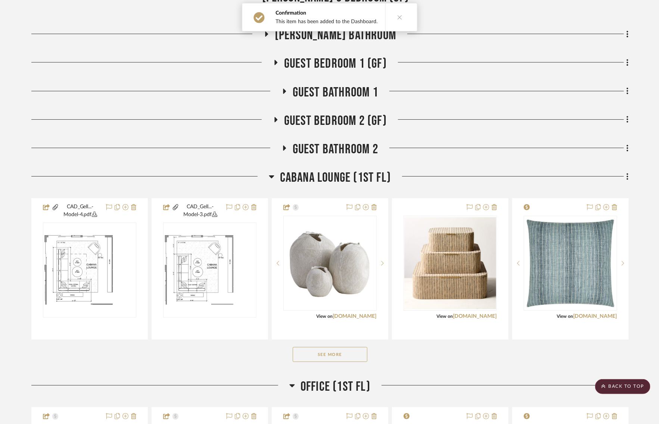
drag, startPoint x: 76, startPoint y: 286, endPoint x: 371, endPoint y: 84, distance: 358.3
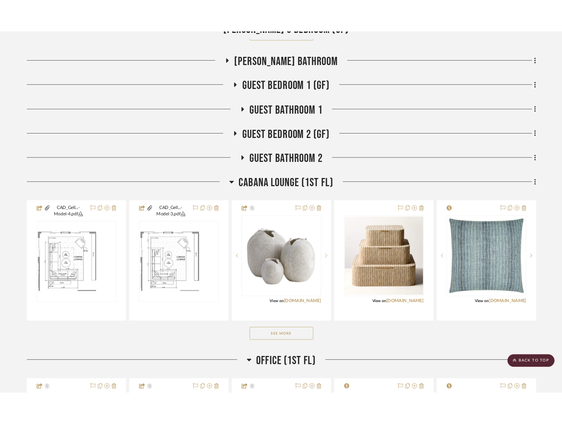
scroll to position [1258, 2]
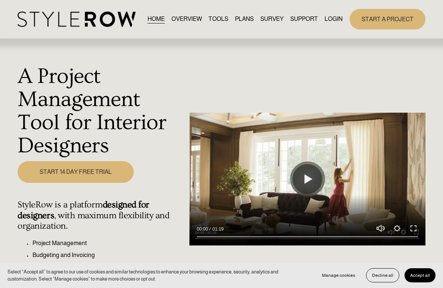
click at [0, 0] on span "QUESTIONS" at bounding box center [0, 0] width 0 height 0
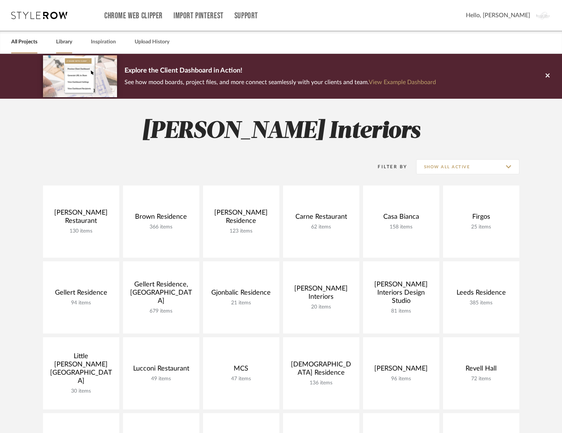
click at [65, 42] on link "Library" at bounding box center [64, 42] width 16 height 10
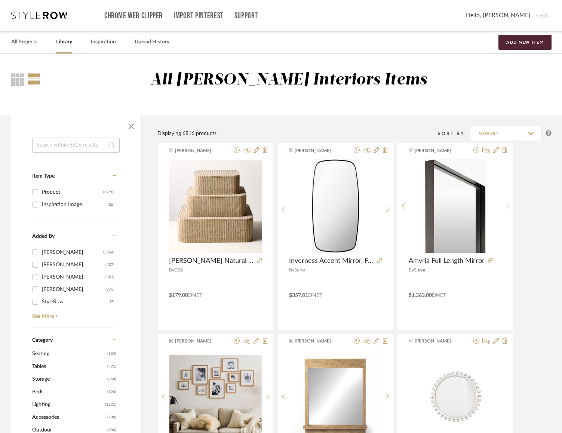
click at [51, 146] on input at bounding box center [75, 144] width 87 height 15
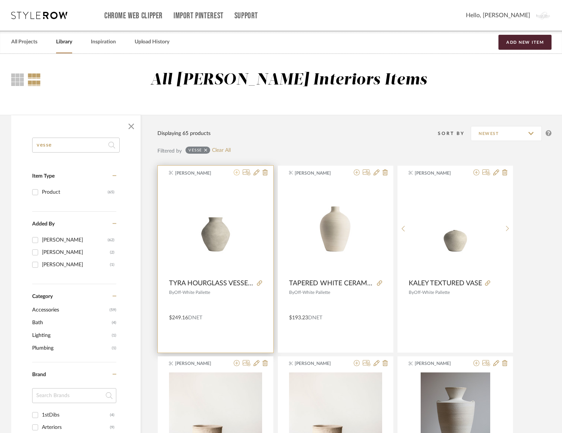
type input "vesse"
click at [235, 172] on icon at bounding box center [237, 172] width 6 height 6
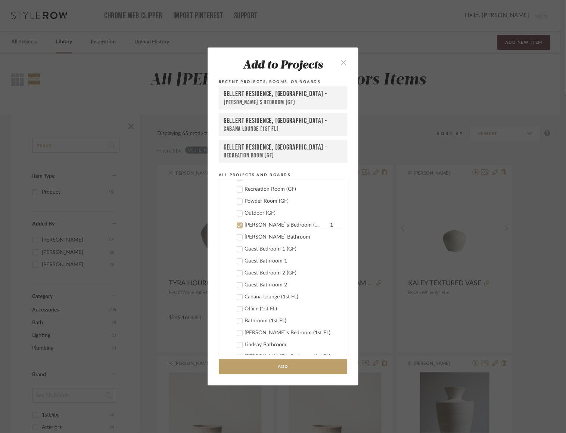
scroll to position [167, 0]
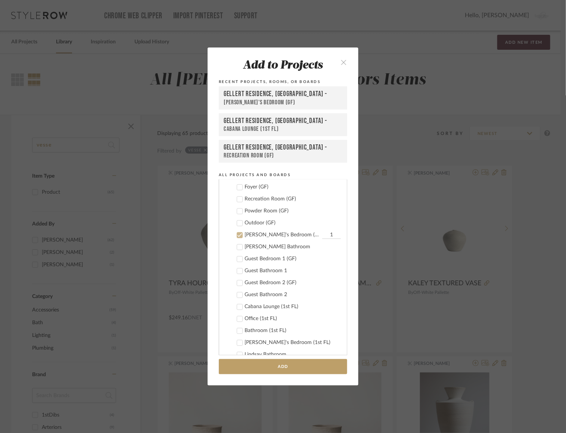
click at [238, 232] on icon at bounding box center [239, 234] width 5 height 5
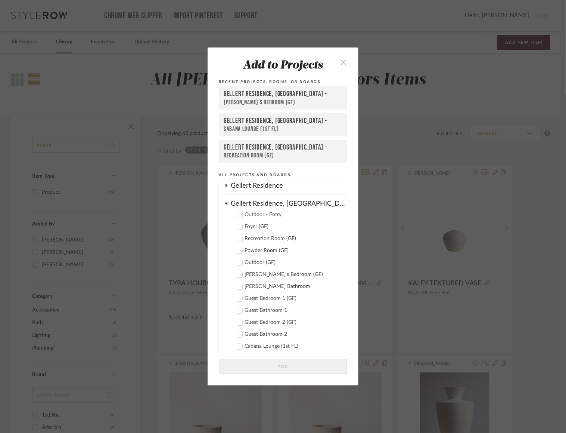
scroll to position [146, 0]
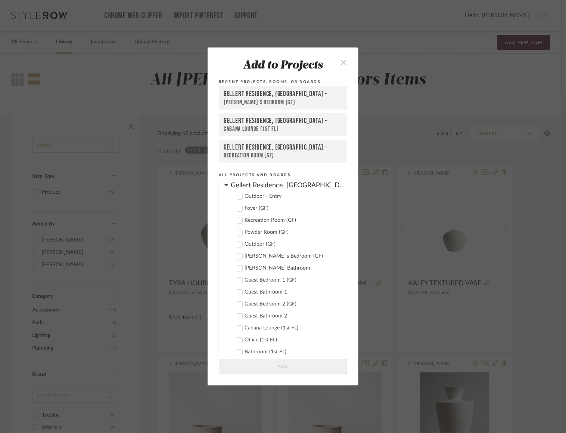
click at [237, 327] on icon at bounding box center [239, 327] width 5 height 5
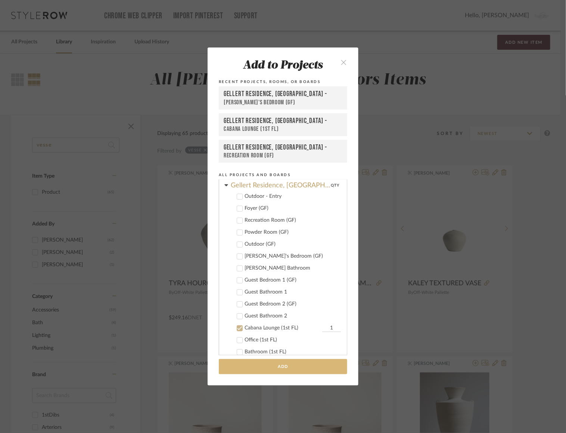
click at [275, 368] on button "Add" at bounding box center [283, 366] width 129 height 15
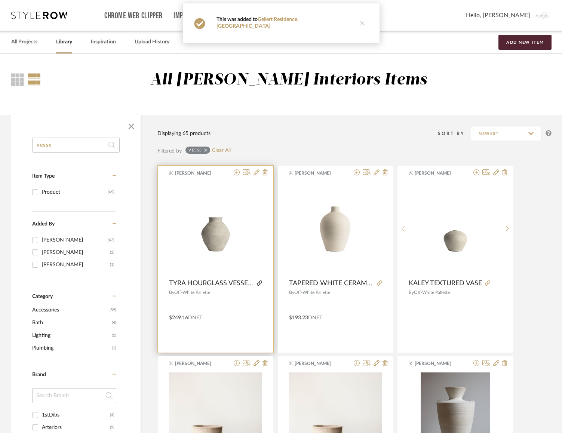
click at [260, 281] on icon at bounding box center [259, 282] width 5 height 5
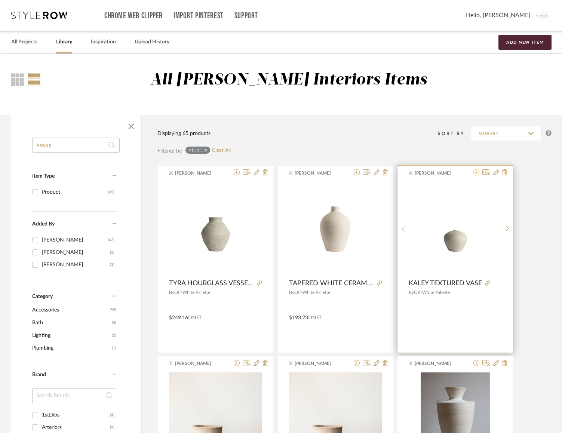
click at [478, 172] on icon at bounding box center [476, 172] width 6 height 6
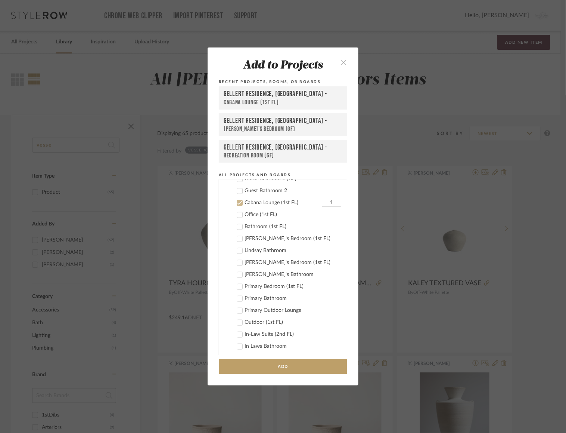
scroll to position [286, 0]
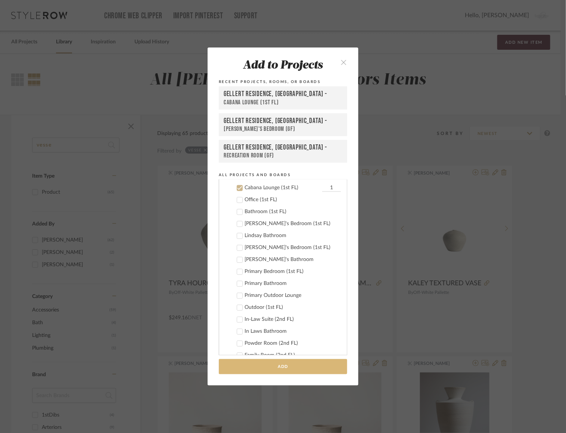
click at [272, 366] on button "Add" at bounding box center [283, 366] width 129 height 15
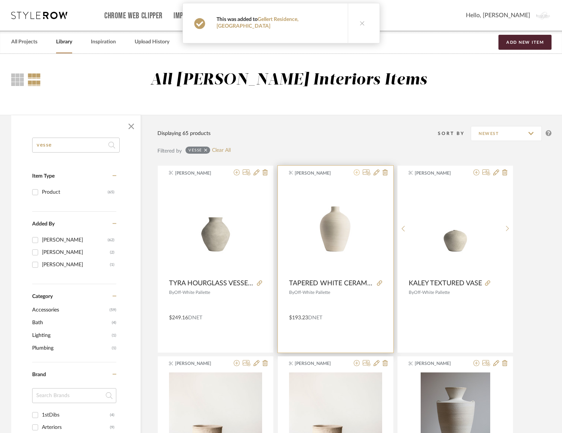
click at [356, 173] on icon at bounding box center [356, 172] width 6 height 6
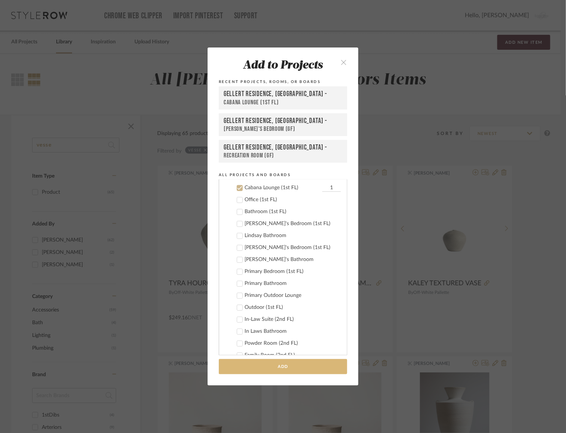
click at [262, 366] on button "Add" at bounding box center [283, 366] width 129 height 15
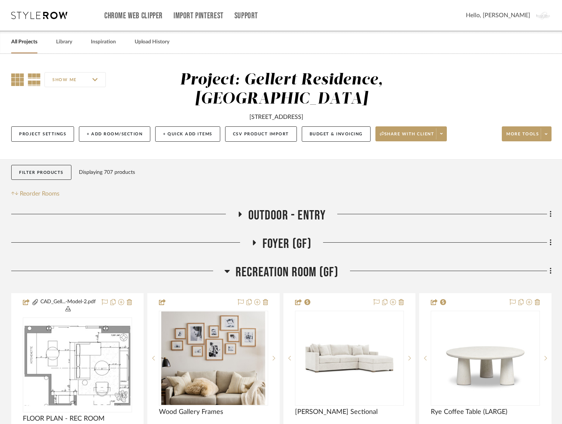
click at [15, 79] on icon at bounding box center [17, 79] width 13 height 13
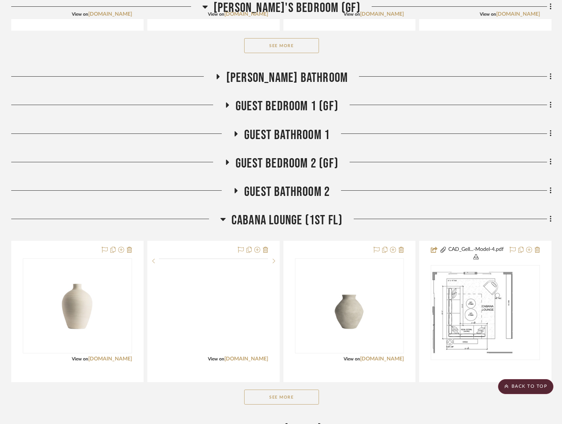
scroll to position [700, 0]
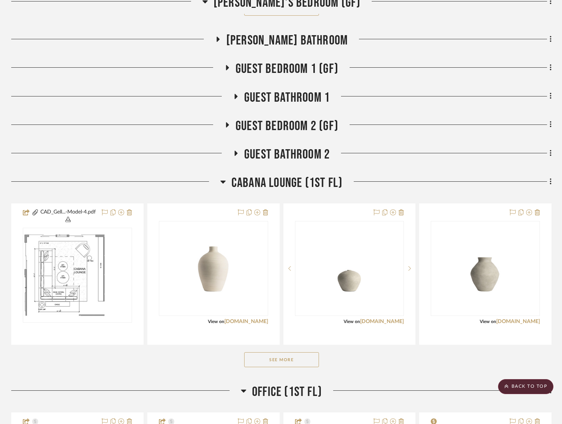
click at [262, 357] on button "See More" at bounding box center [281, 359] width 75 height 15
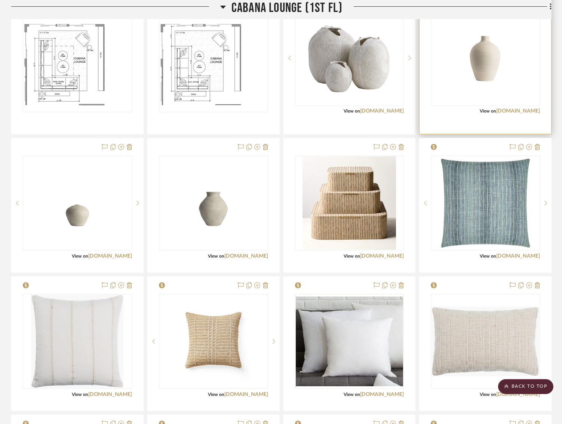
scroll to position [822, 3]
